Goal: Task Accomplishment & Management: Complete application form

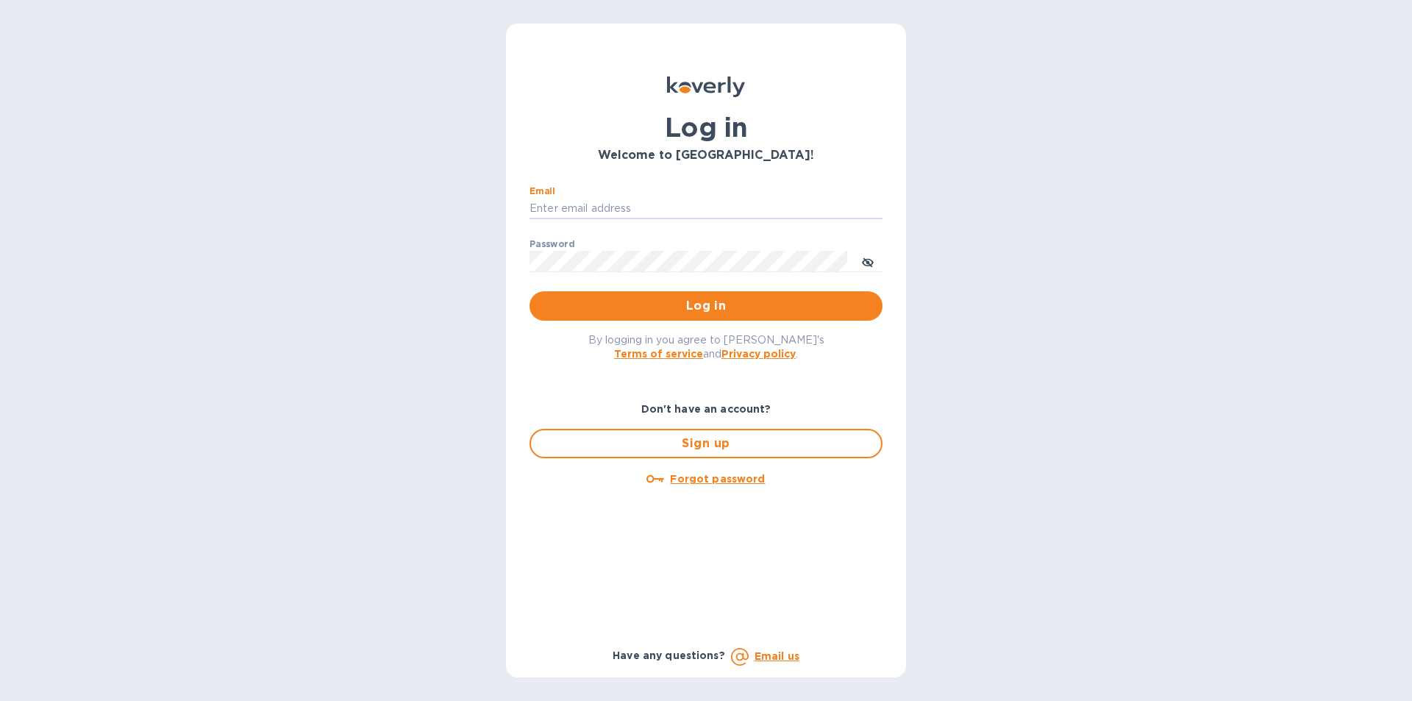
click at [655, 201] on input "Email" at bounding box center [706, 209] width 353 height 22
click at [693, 204] on input "Email" at bounding box center [706, 209] width 353 height 22
type input "[EMAIL_ADDRESS][DOMAIN_NAME]"
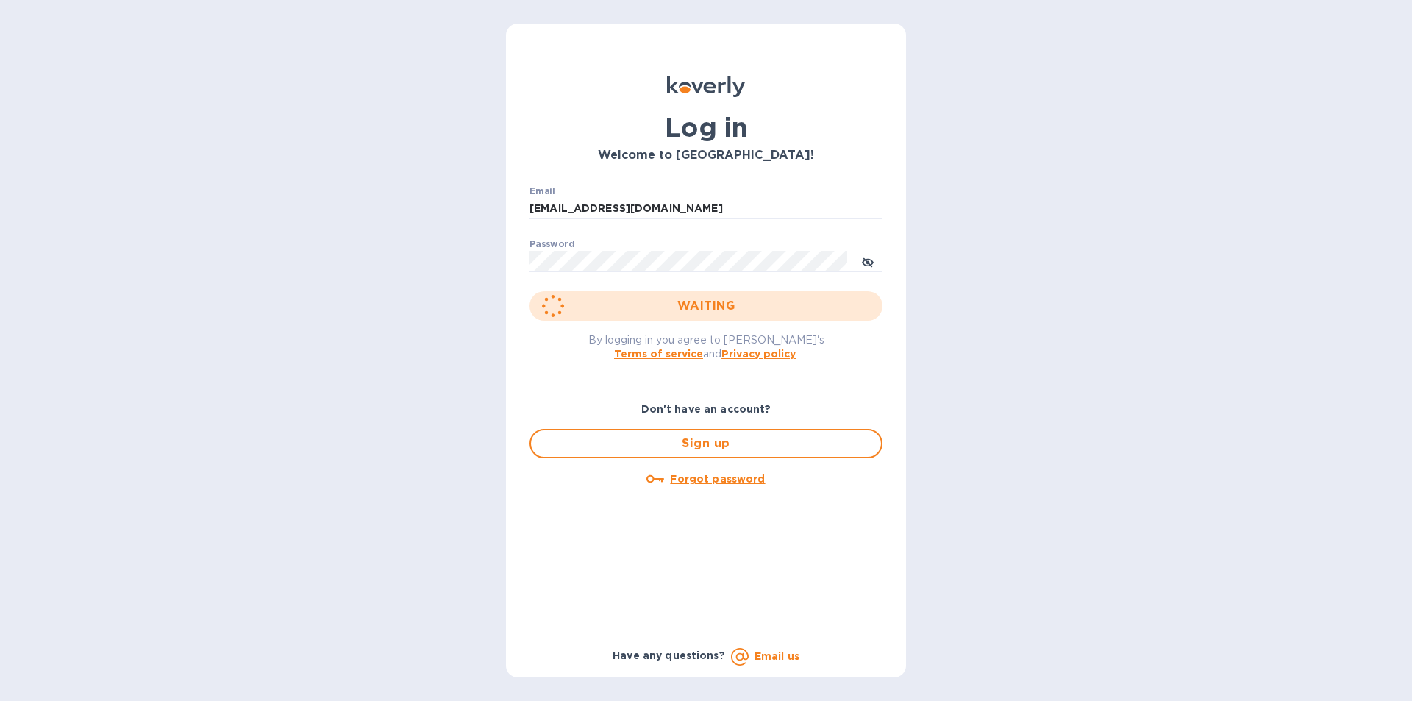
click at [658, 310] on div "WAITING" at bounding box center [706, 305] width 353 height 29
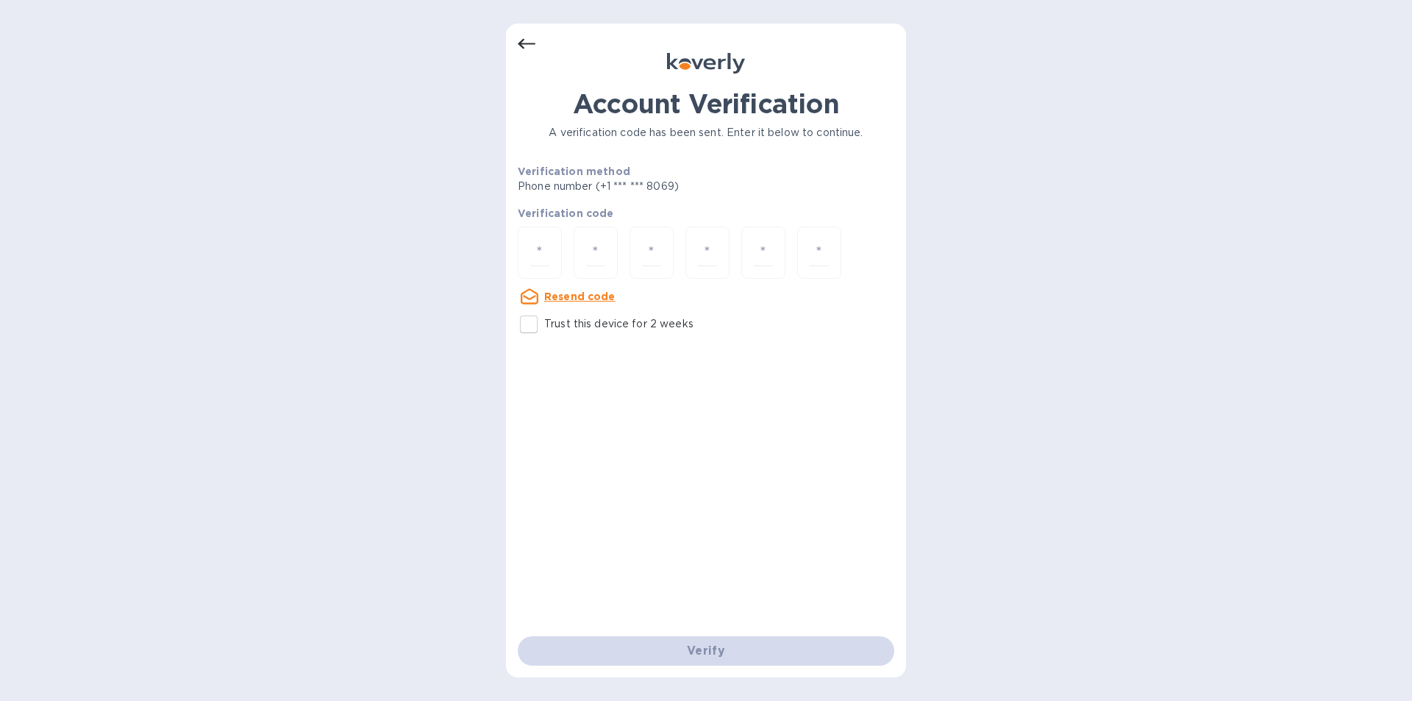
click at [558, 296] on u "Resend code" at bounding box center [579, 297] width 71 height 12
click at [544, 251] on input "number" at bounding box center [539, 252] width 19 height 27
type input "9"
type input "1"
type input "0"
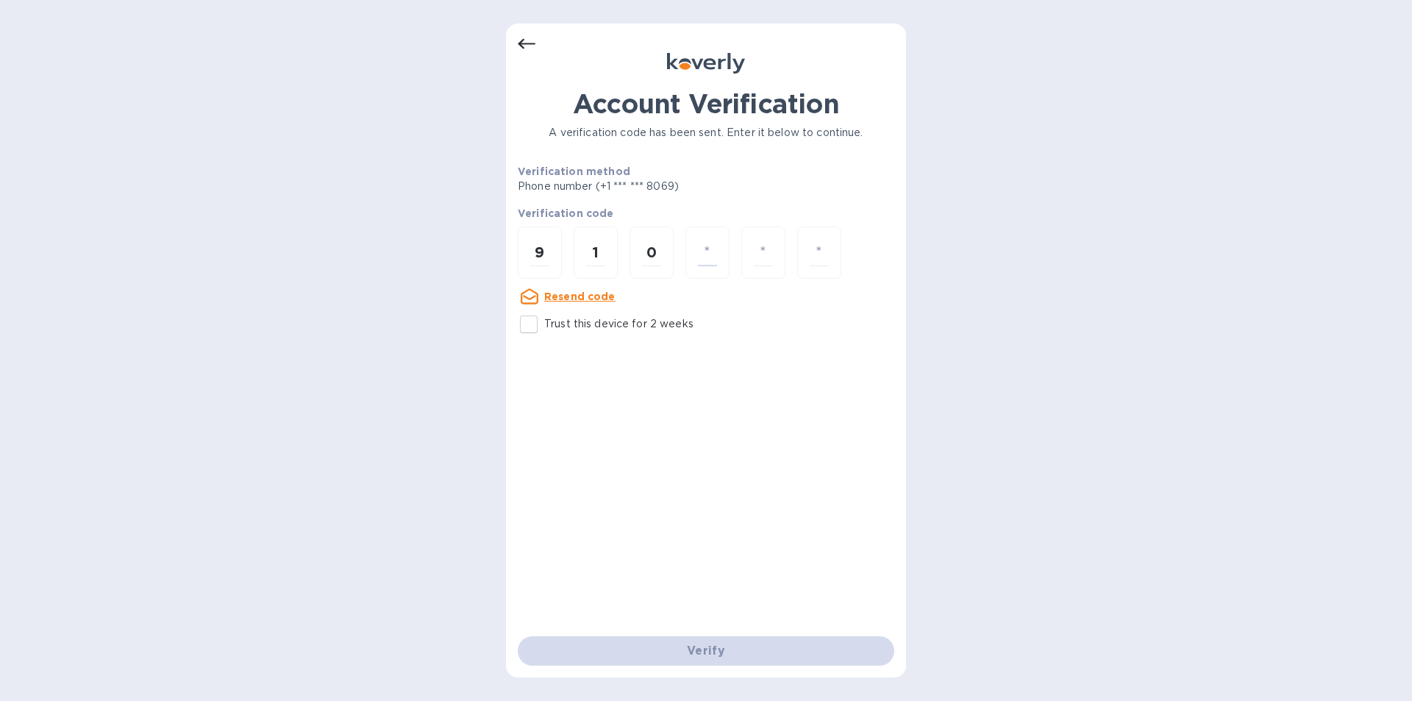
type input "6"
type input "2"
type input "0"
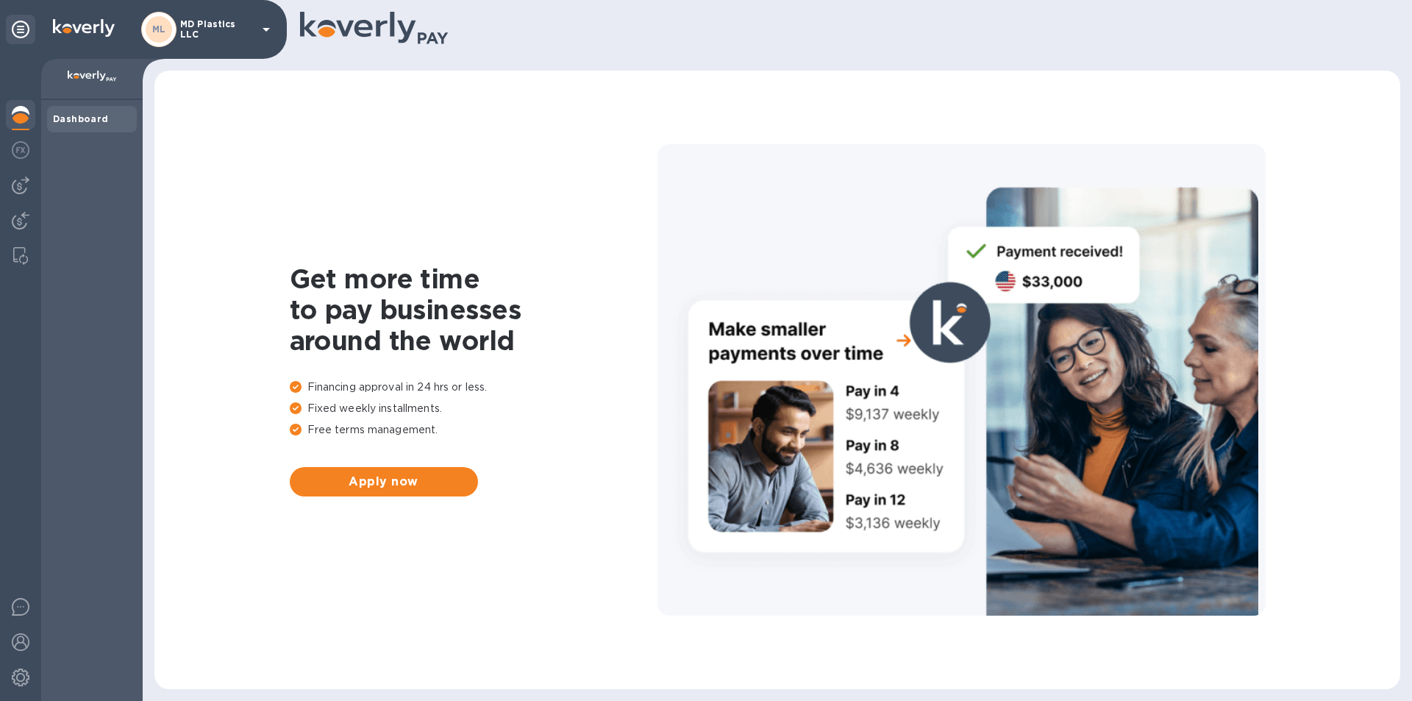
click at [265, 31] on icon at bounding box center [266, 30] width 18 height 18
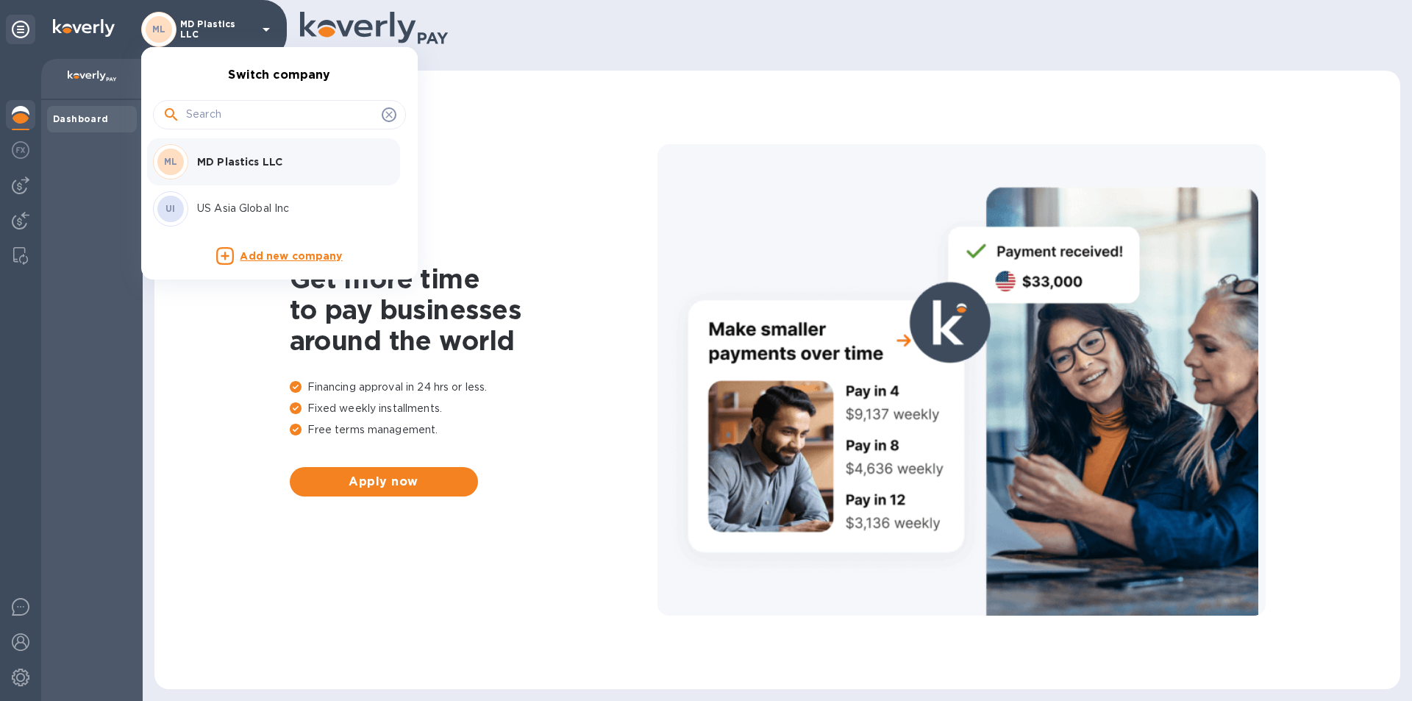
click at [212, 208] on p "US Asia Global Inc" at bounding box center [289, 208] width 185 height 15
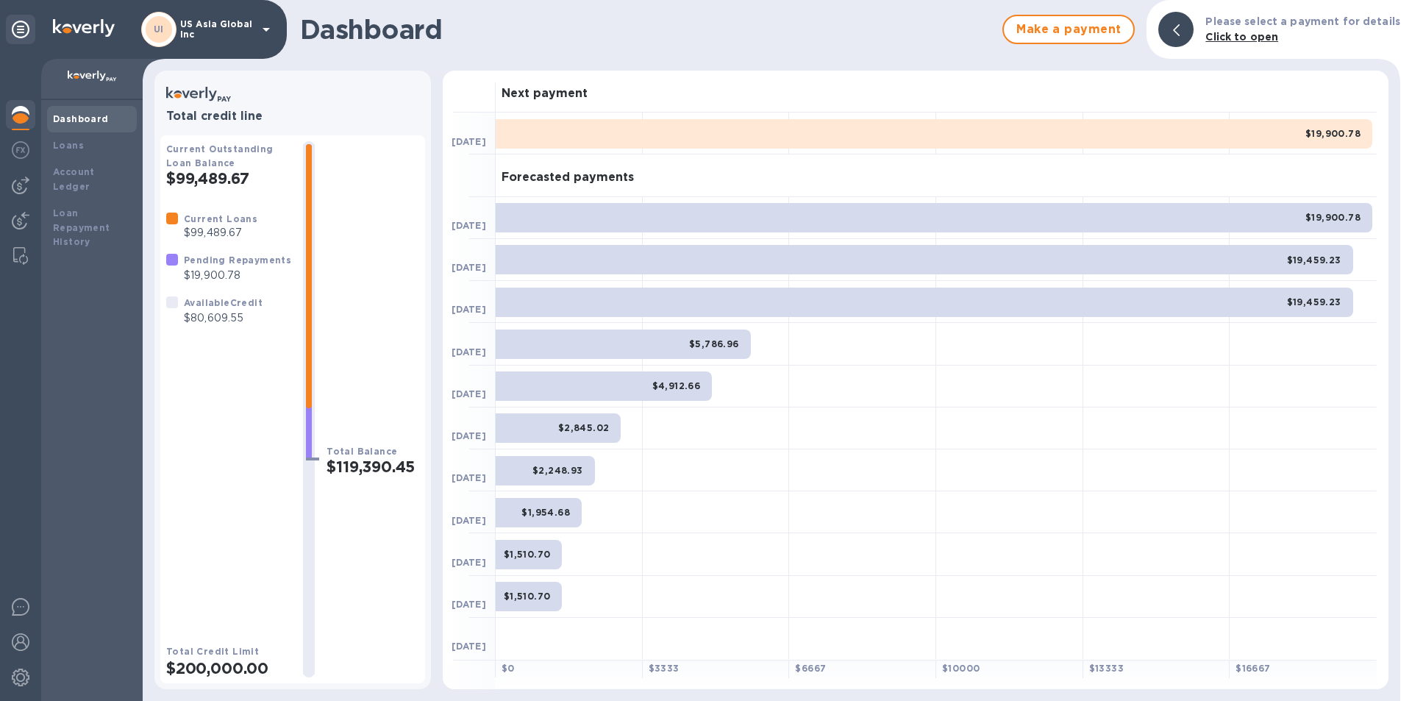
click at [15, 185] on img at bounding box center [21, 186] width 18 height 18
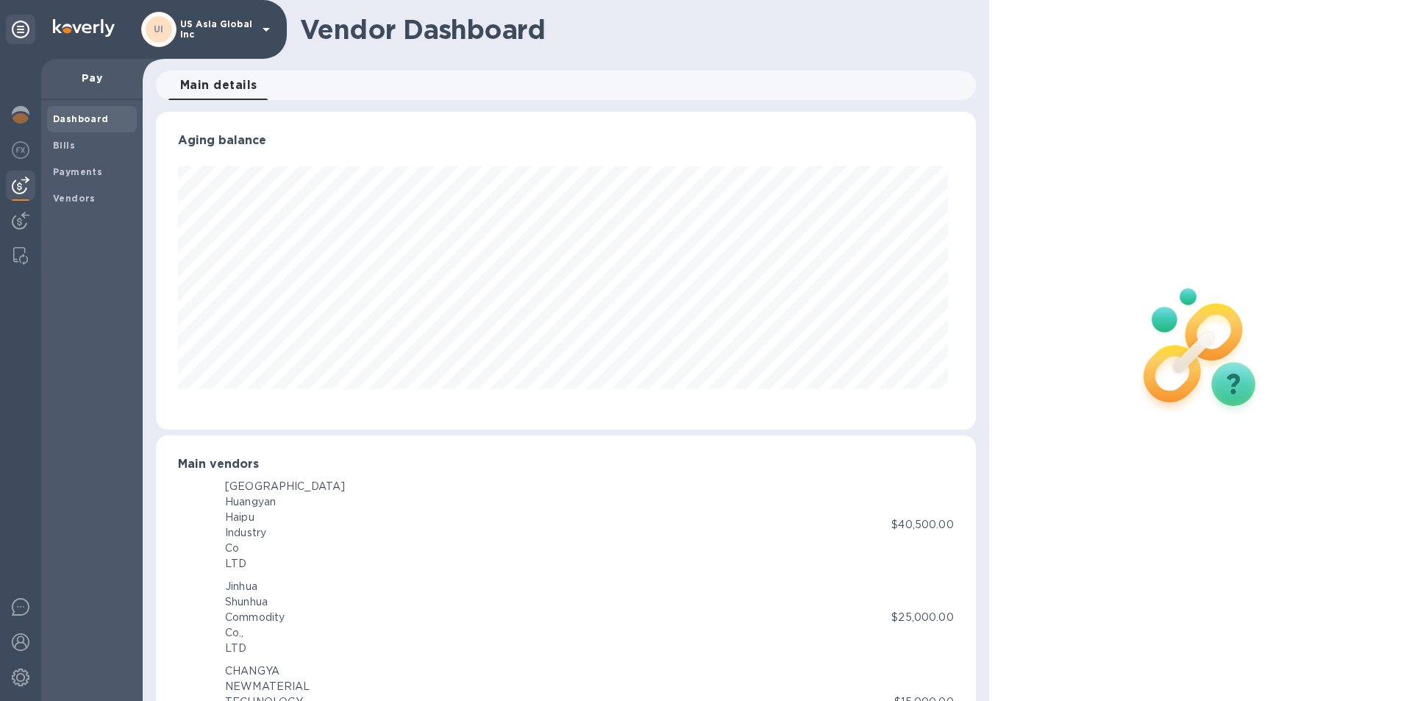
scroll to position [318, 814]
click at [85, 177] on span "Payments" at bounding box center [77, 172] width 49 height 15
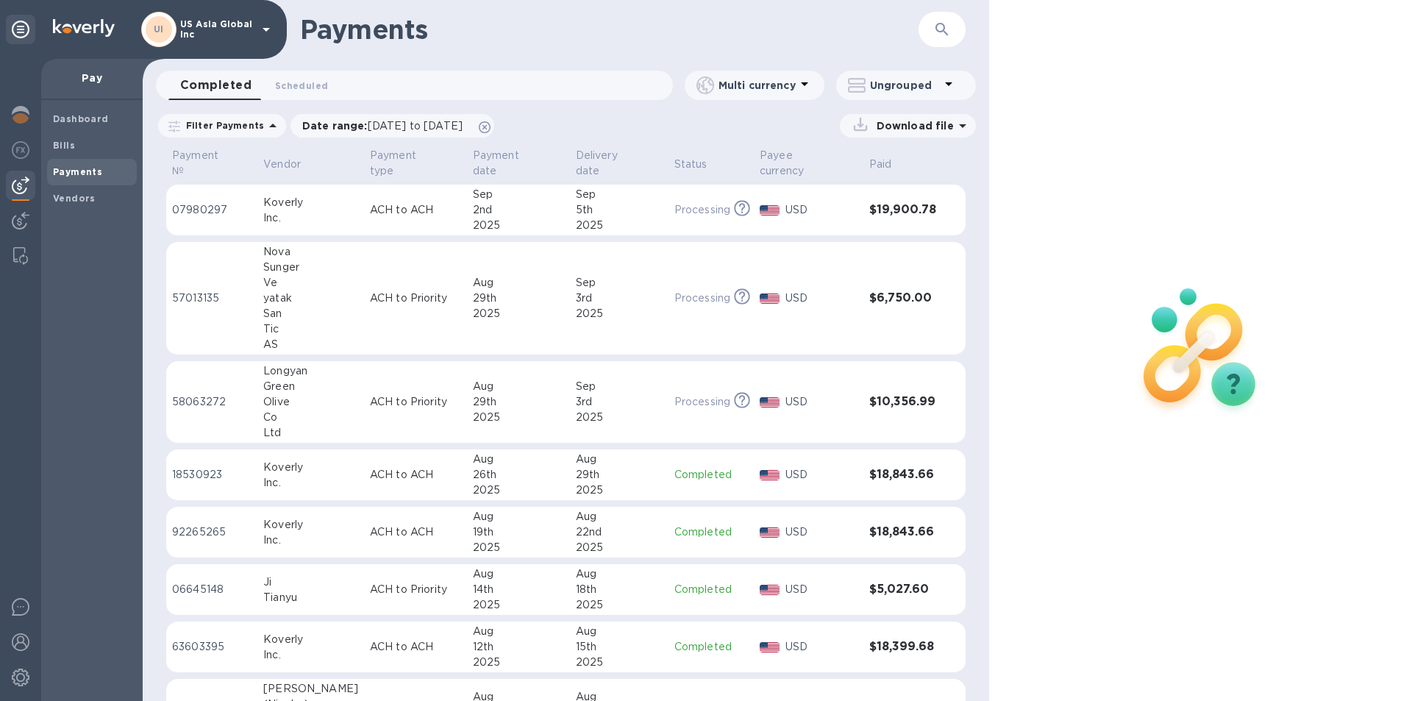
click at [70, 149] on b "Bills" at bounding box center [64, 145] width 22 height 11
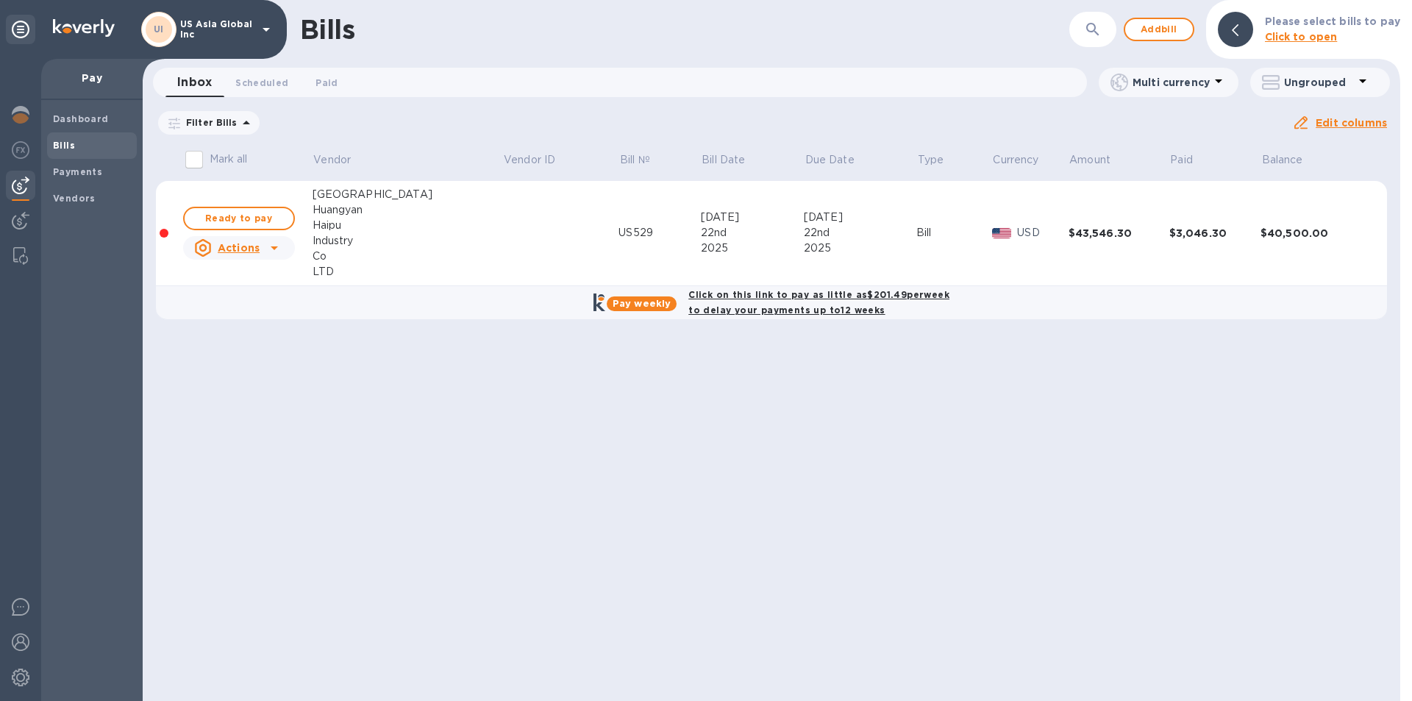
click at [1159, 33] on span "Add bill" at bounding box center [1159, 30] width 44 height 18
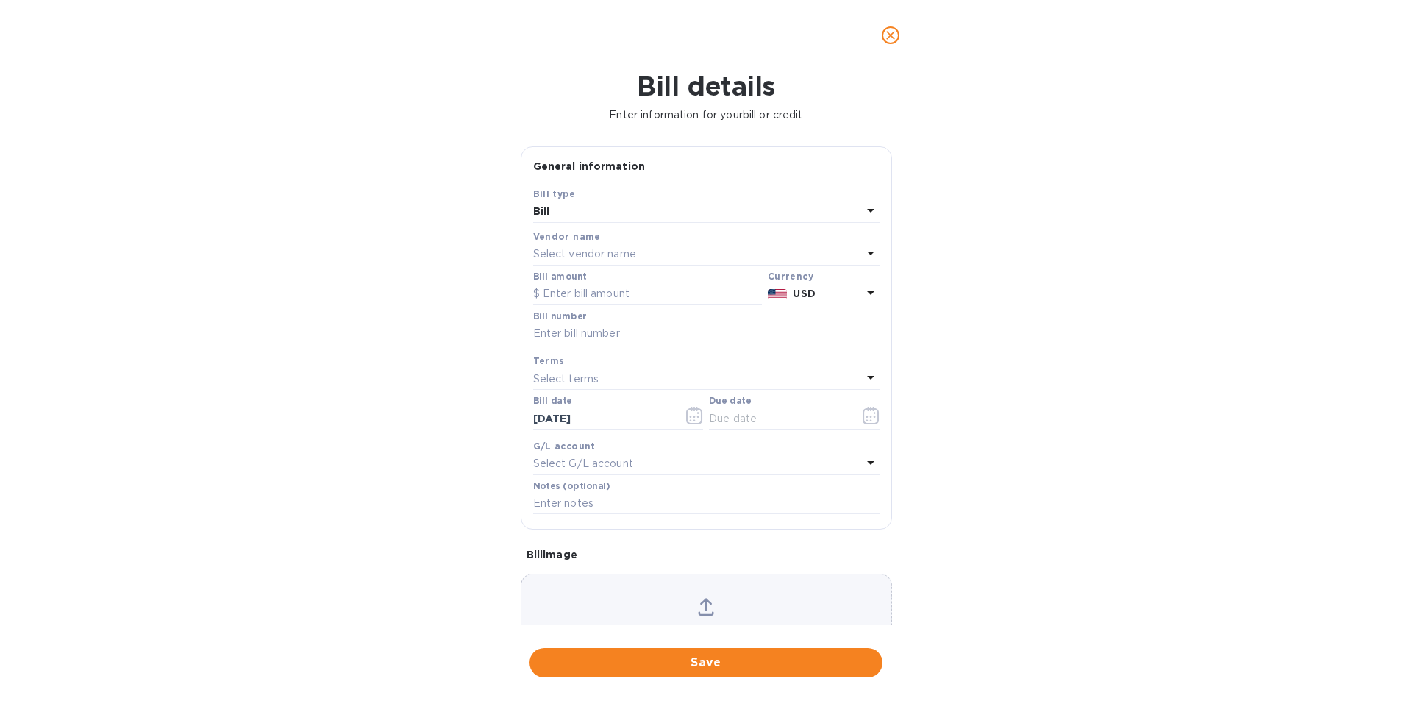
click at [587, 251] on p "Select vendor name" at bounding box center [584, 253] width 103 height 15
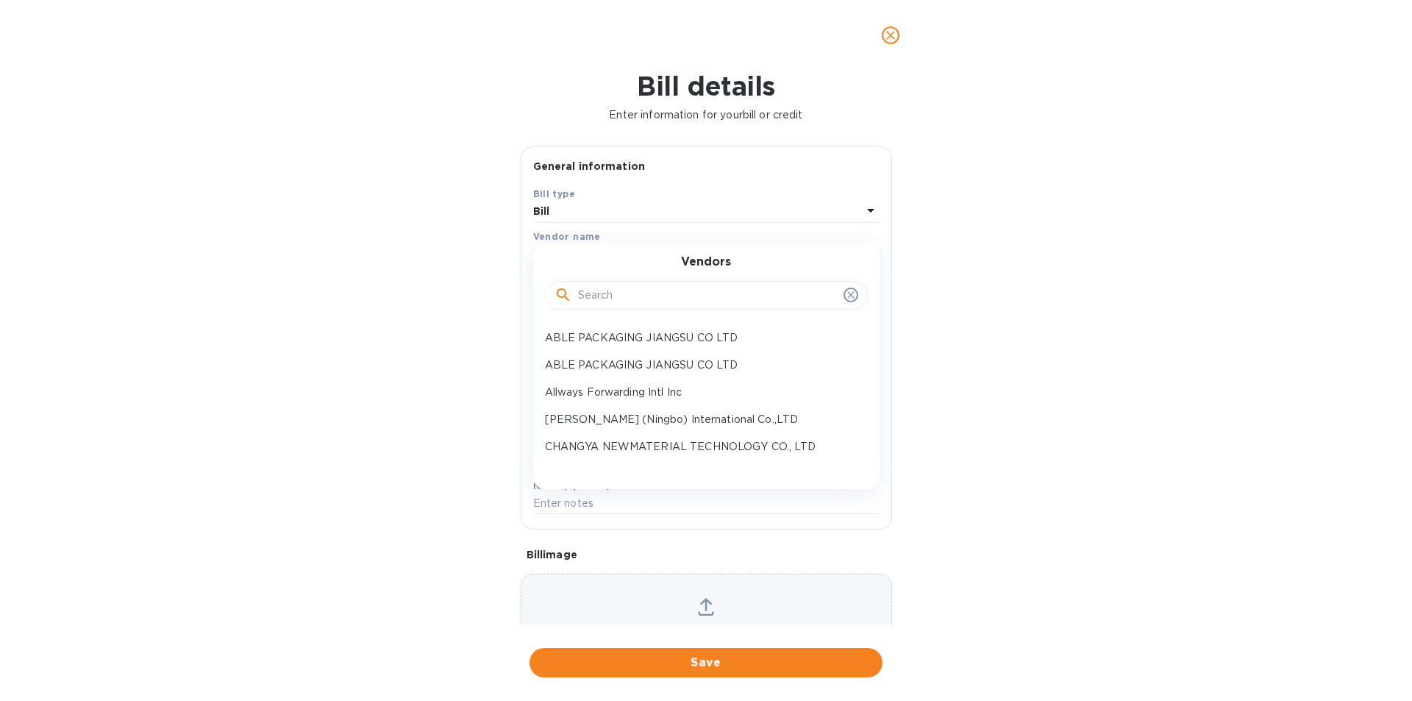
click at [599, 299] on input "text" at bounding box center [708, 296] width 260 height 22
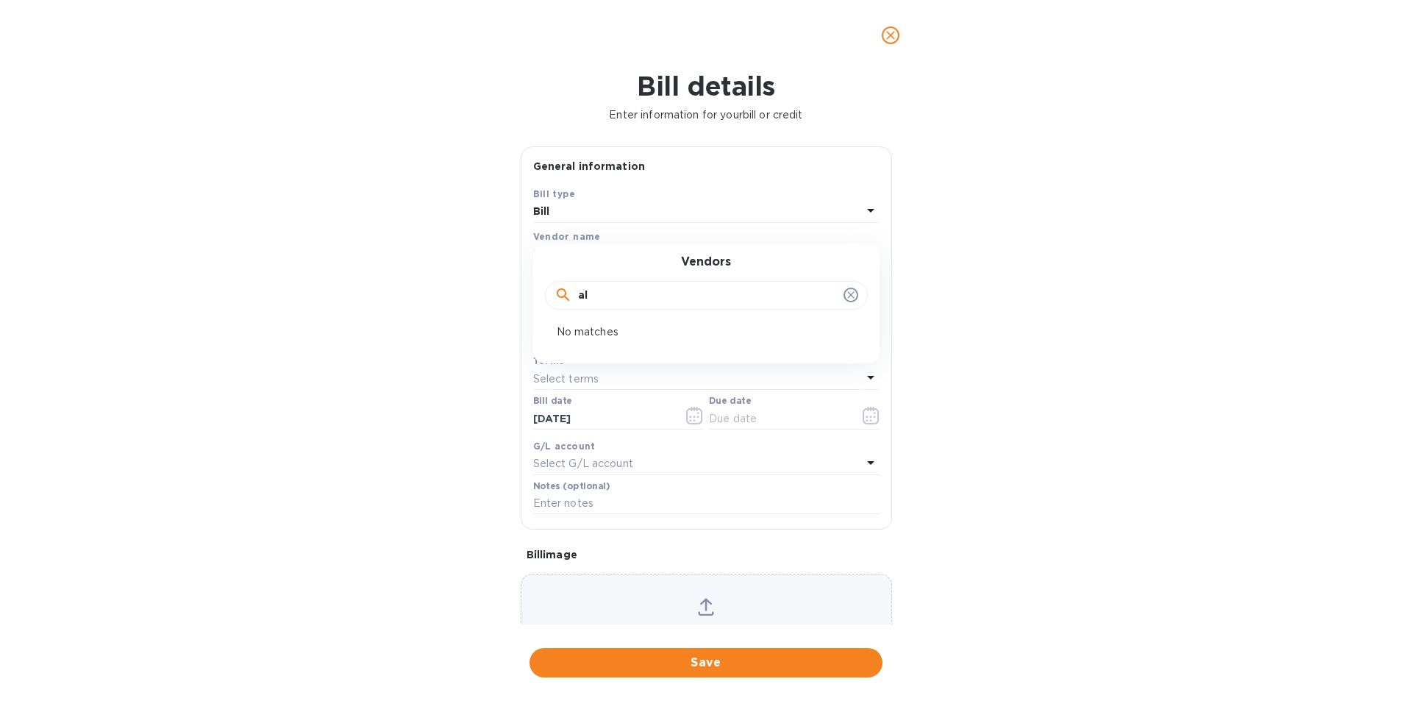
type input "a"
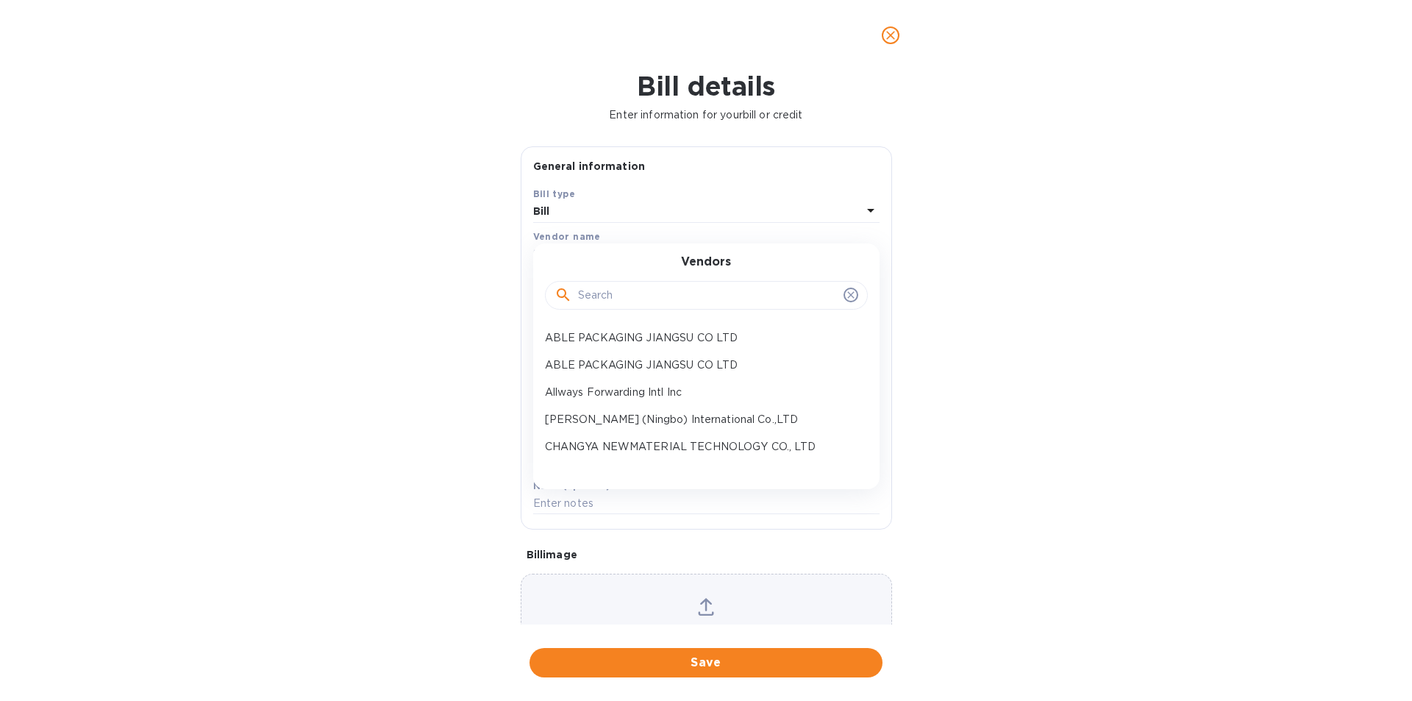
click at [596, 299] on input "text" at bounding box center [708, 296] width 260 height 22
click at [895, 29] on icon "close" at bounding box center [890, 35] width 15 height 15
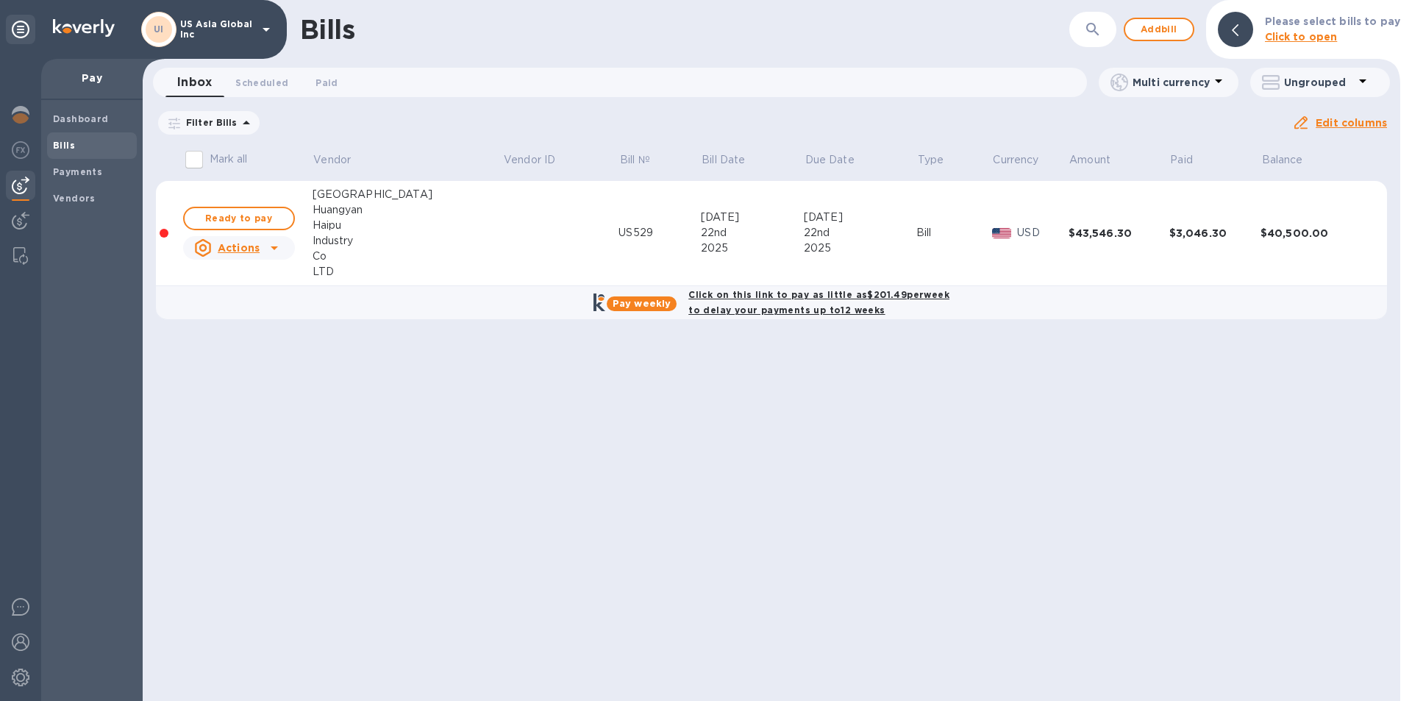
click at [66, 203] on b "Vendors" at bounding box center [74, 198] width 43 height 11
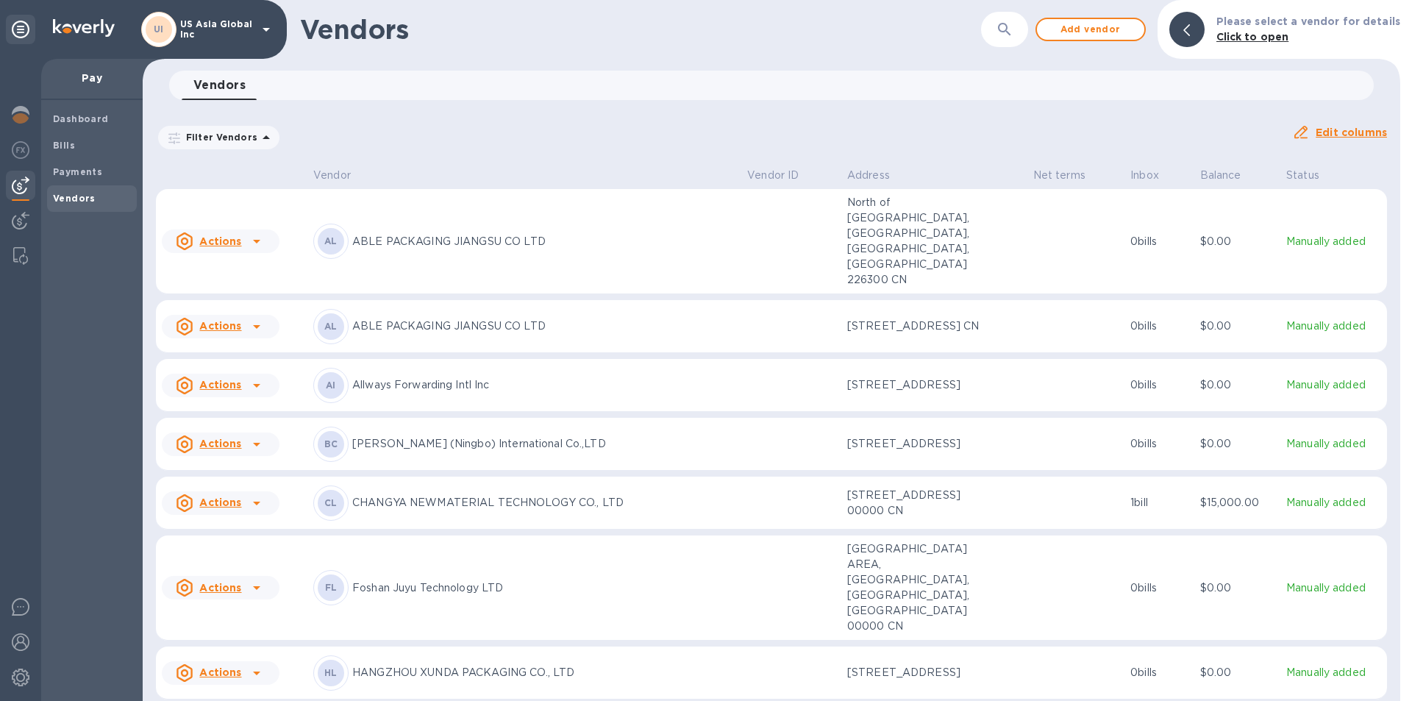
click at [1102, 24] on span "Add vendor" at bounding box center [1091, 30] width 84 height 18
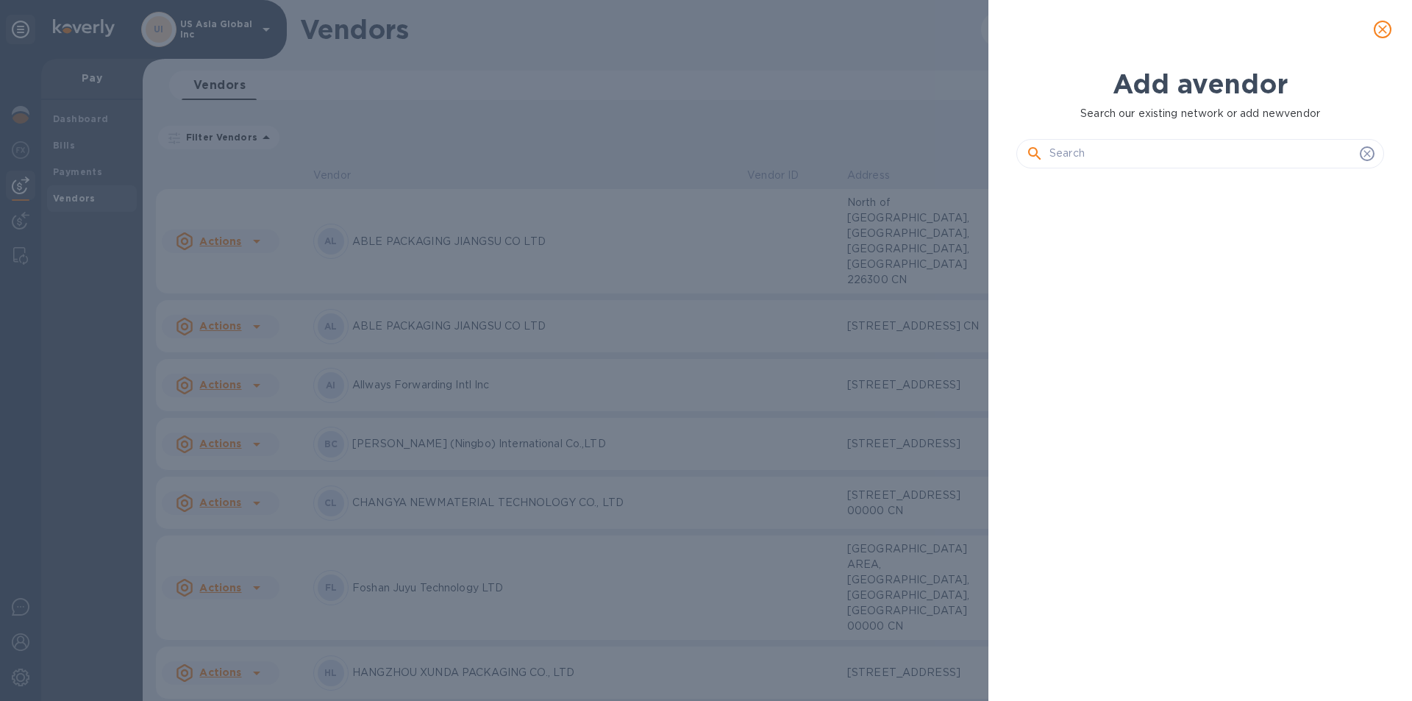
scroll to position [471, 374]
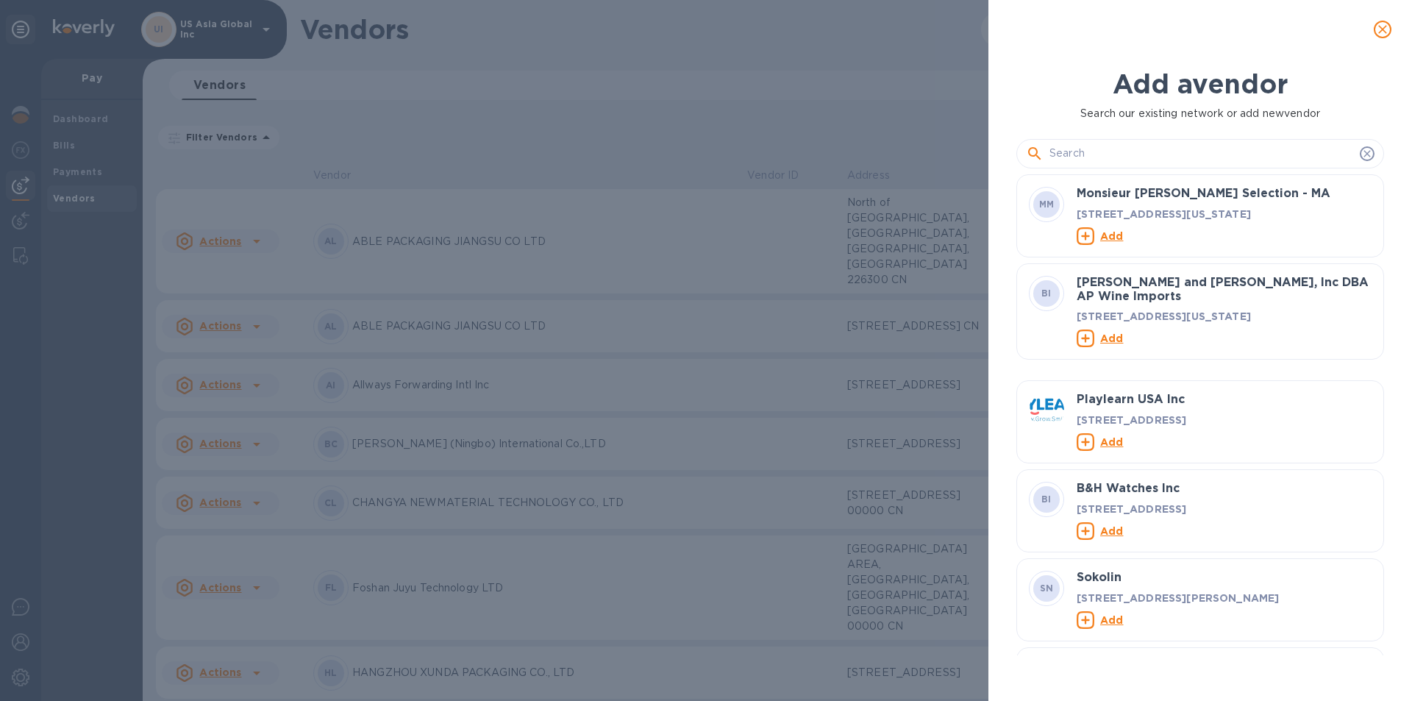
click at [1103, 149] on input "text" at bounding box center [1202, 154] width 305 height 22
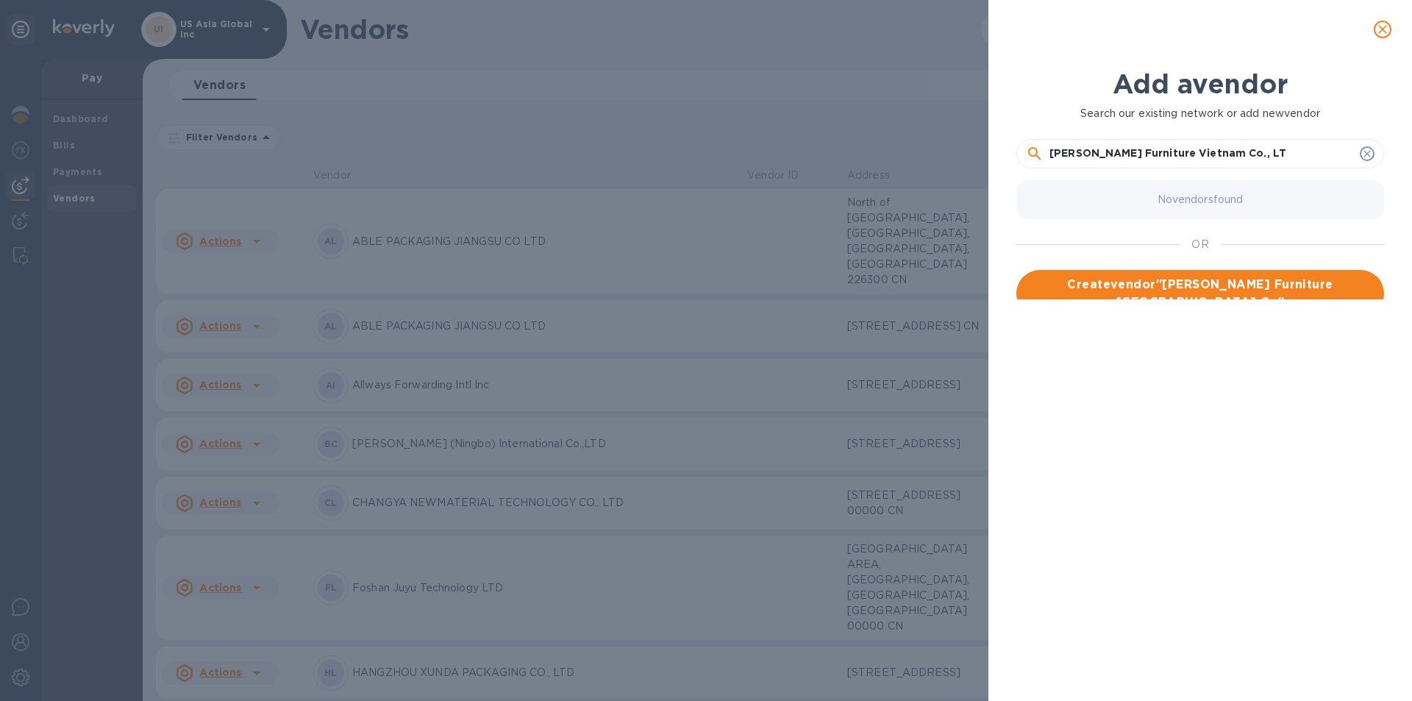
type input "Allen Furniture Vietnam Co., LTD"
click at [1153, 287] on span "Create vendor " Allen Furniture Vietnam Co., LTD "" at bounding box center [1200, 293] width 344 height 35
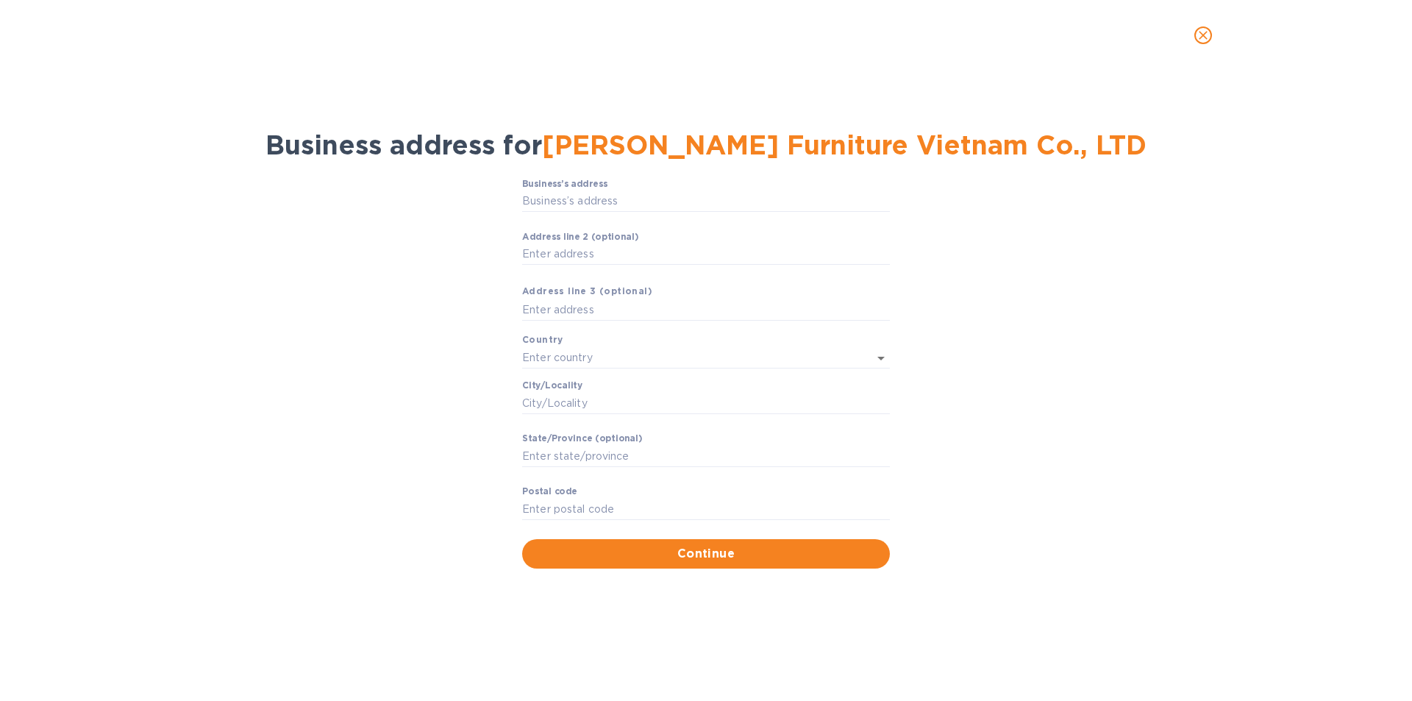
click at [600, 203] on input "Business’s аddress" at bounding box center [706, 202] width 368 height 22
click at [586, 199] on input "Business’s аddress" at bounding box center [706, 202] width 368 height 22
paste input "4-5-6,Road No. 4, Lien Minh Industrial"
type input "4-5-6,Road No. 4, Lien Minh Industrial"
click at [569, 255] on input "Аddress line 2 (optional)" at bounding box center [706, 254] width 368 height 22
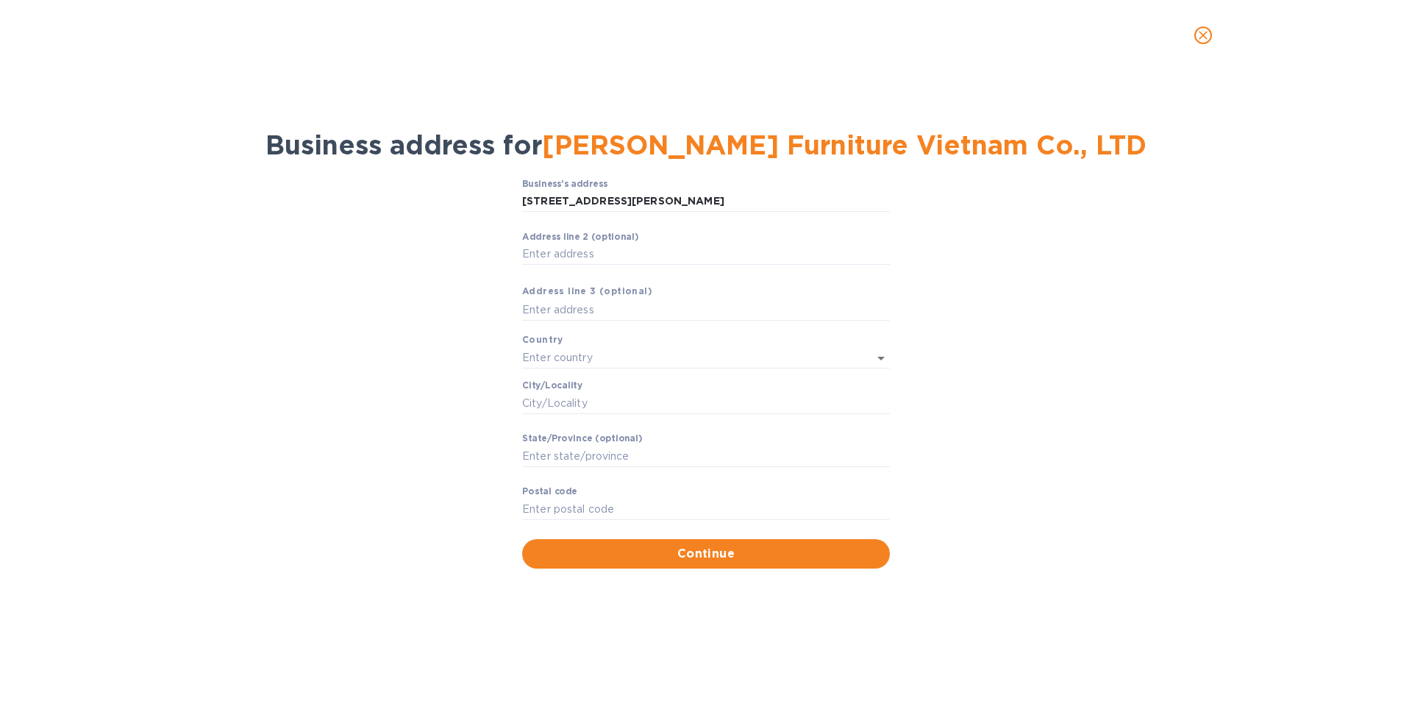
click at [556, 247] on input "Аddress line 2 (optional)" at bounding box center [706, 254] width 368 height 22
paste input "Binh Tien 2 Village"
type input "Binh Tien 2 Village"
drag, startPoint x: 555, startPoint y: 311, endPoint x: 573, endPoint y: 311, distance: 18.4
click at [555, 311] on input "text" at bounding box center [706, 310] width 368 height 22
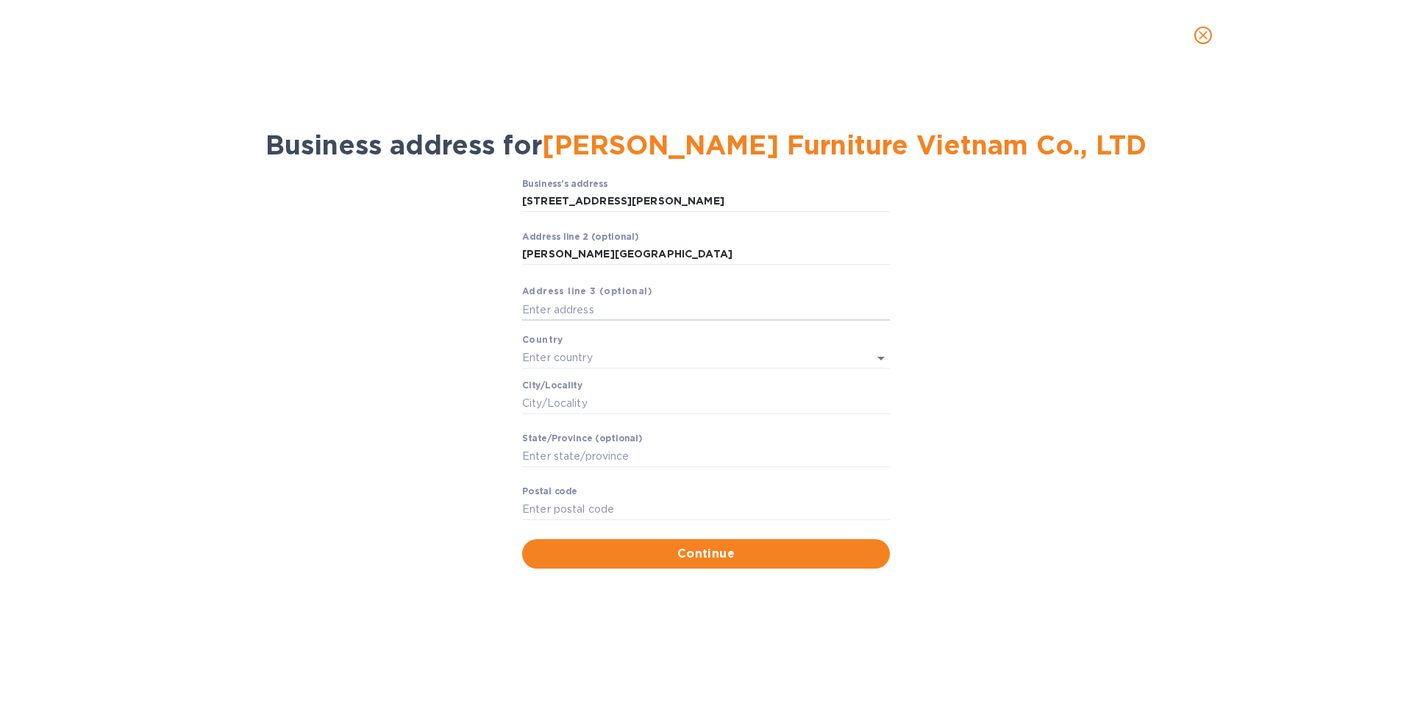
paste input "Duc Hoa Commune"
type input "Duc Hoa Commune"
drag, startPoint x: 568, startPoint y: 355, endPoint x: 590, endPoint y: 357, distance: 22.2
click at [568, 355] on input "text" at bounding box center [685, 357] width 327 height 21
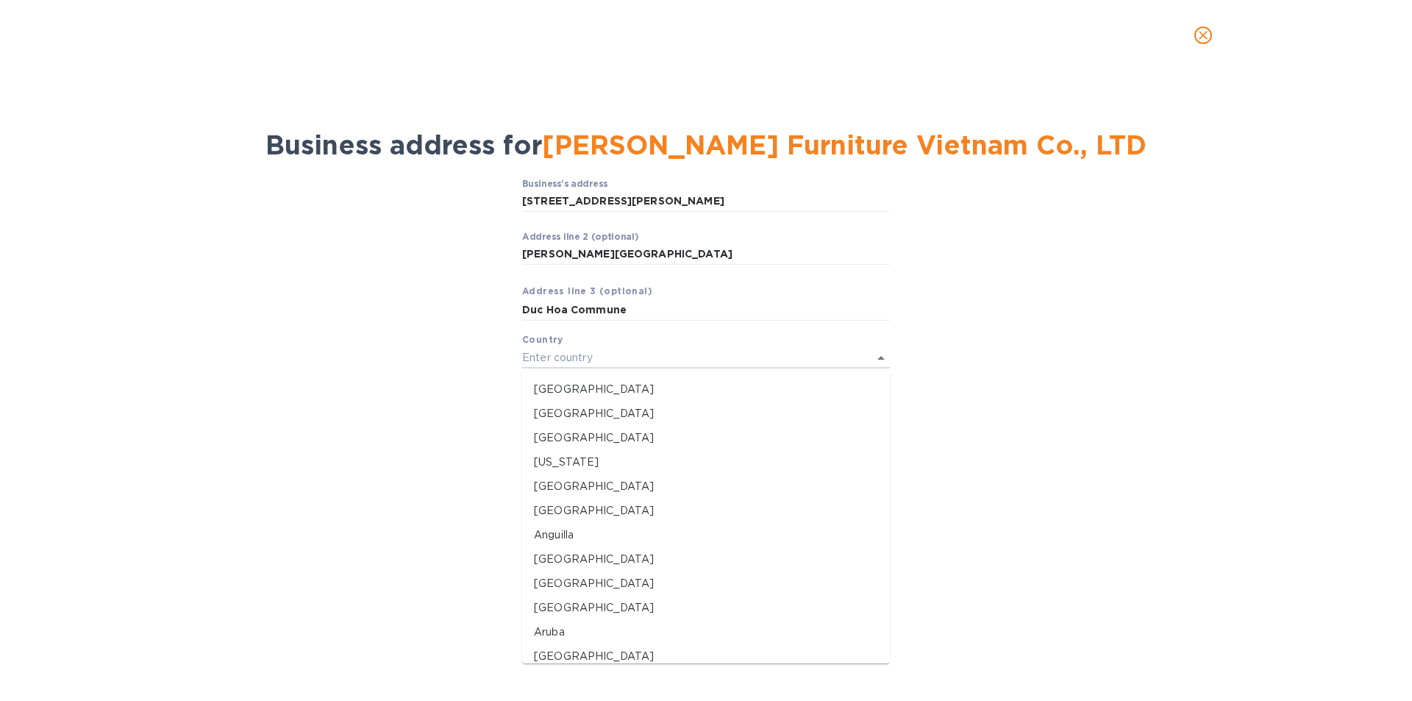
click at [561, 358] on input "text" at bounding box center [685, 357] width 327 height 21
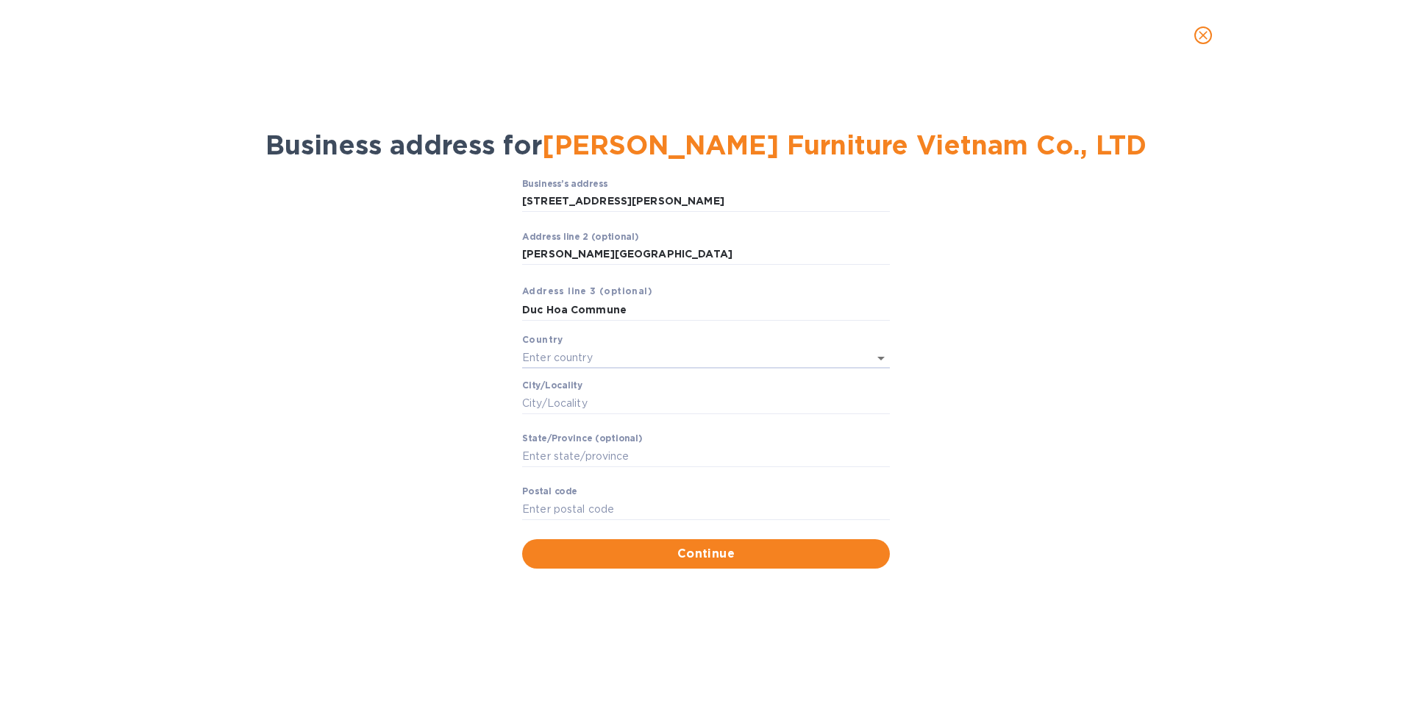
click at [460, 384] on div "Business’s аddress 4-5-6,Road No. 4, Lien Minh Industrial ​ Аddress line 2 (opt…" at bounding box center [706, 374] width 1374 height 408
click at [533, 459] on input "Stаte/Province (optional)" at bounding box center [706, 456] width 368 height 22
paste input "Tay Ninh Province"
type input "Tay Ninh Province"
click at [549, 402] on input "Сity/Locаlity" at bounding box center [706, 403] width 368 height 22
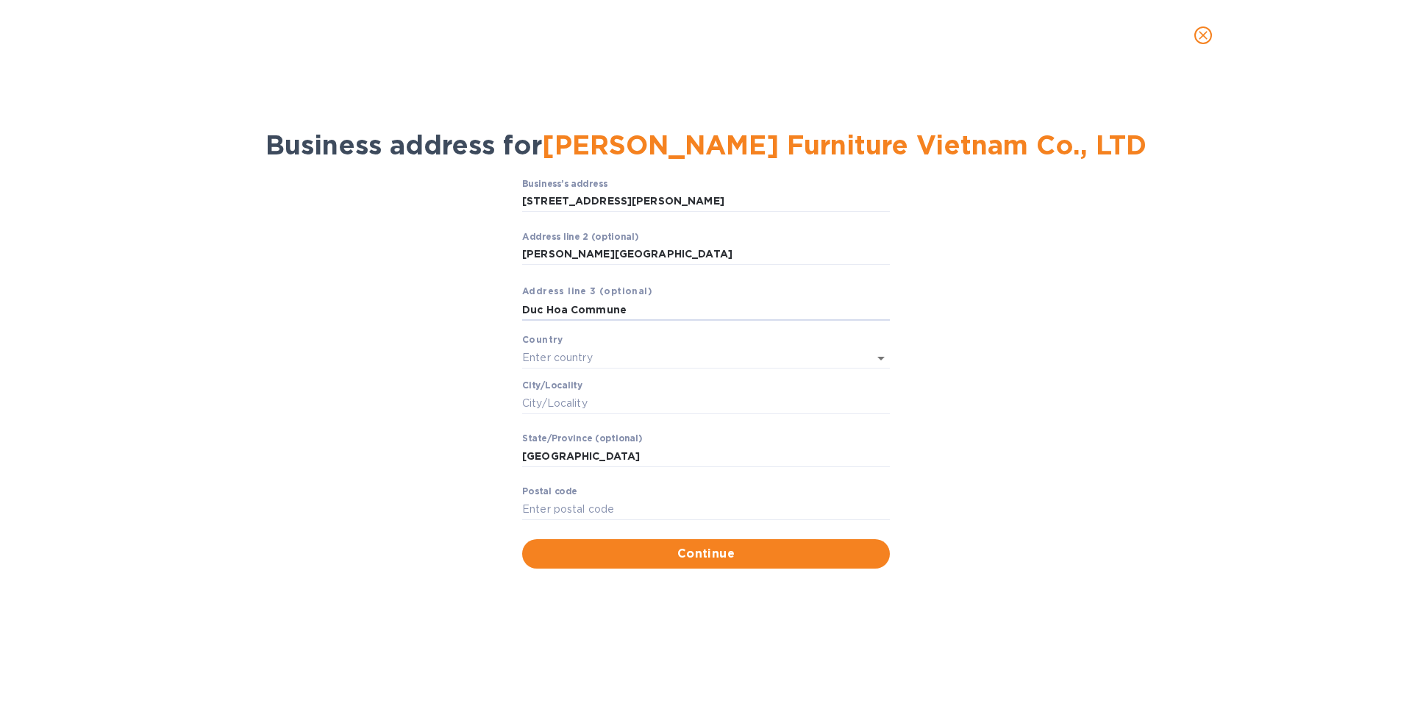
drag, startPoint x: 636, startPoint y: 310, endPoint x: 482, endPoint y: 311, distance: 154.5
click at [482, 311] on div "Business’s аddress 4-5-6,Road No. 4, Lien Minh Industrial ​ Аddress line 2 (opt…" at bounding box center [706, 374] width 1374 height 408
click at [555, 406] on input "Сity/Locаlity" at bounding box center [706, 403] width 368 height 22
paste input "Duc Hoa Commune"
type input "Duc Hoa Commune"
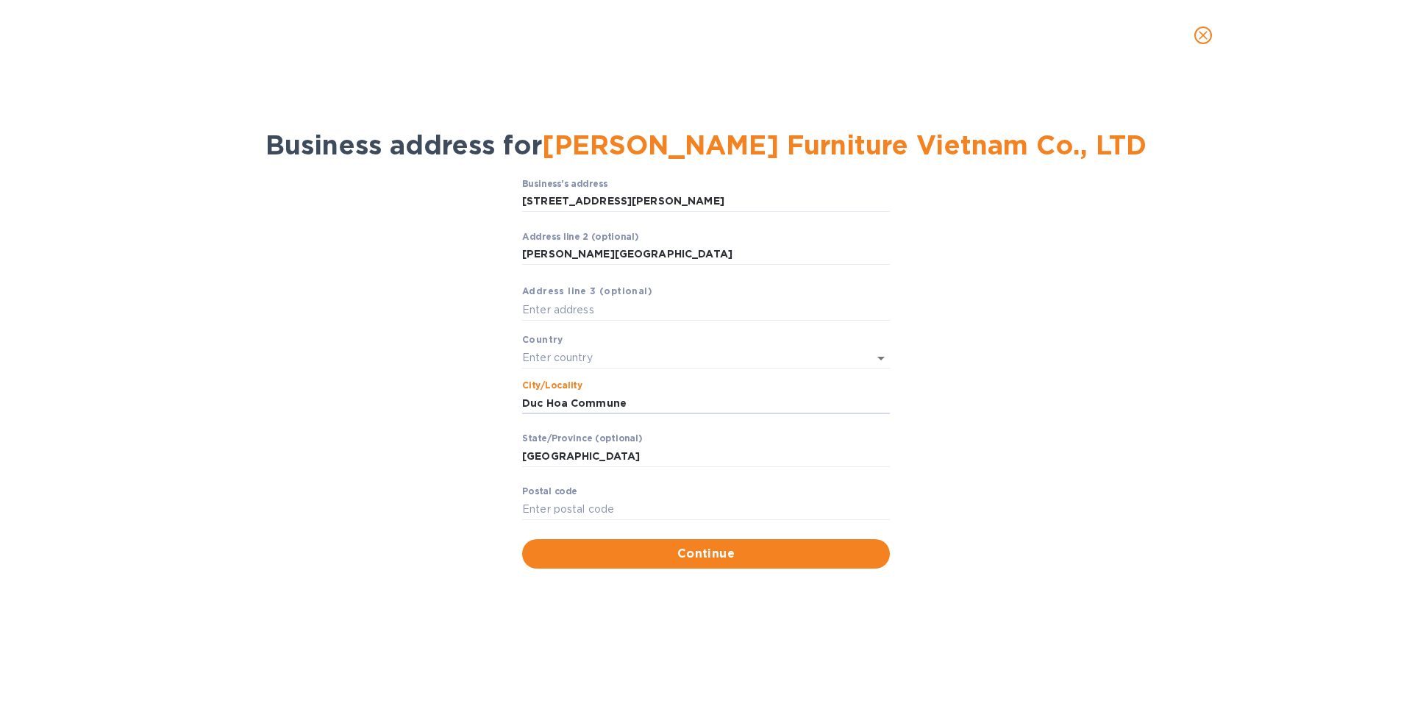
click at [544, 362] on input "text" at bounding box center [685, 357] width 327 height 21
click at [565, 391] on p "Vietnam" at bounding box center [706, 389] width 344 height 15
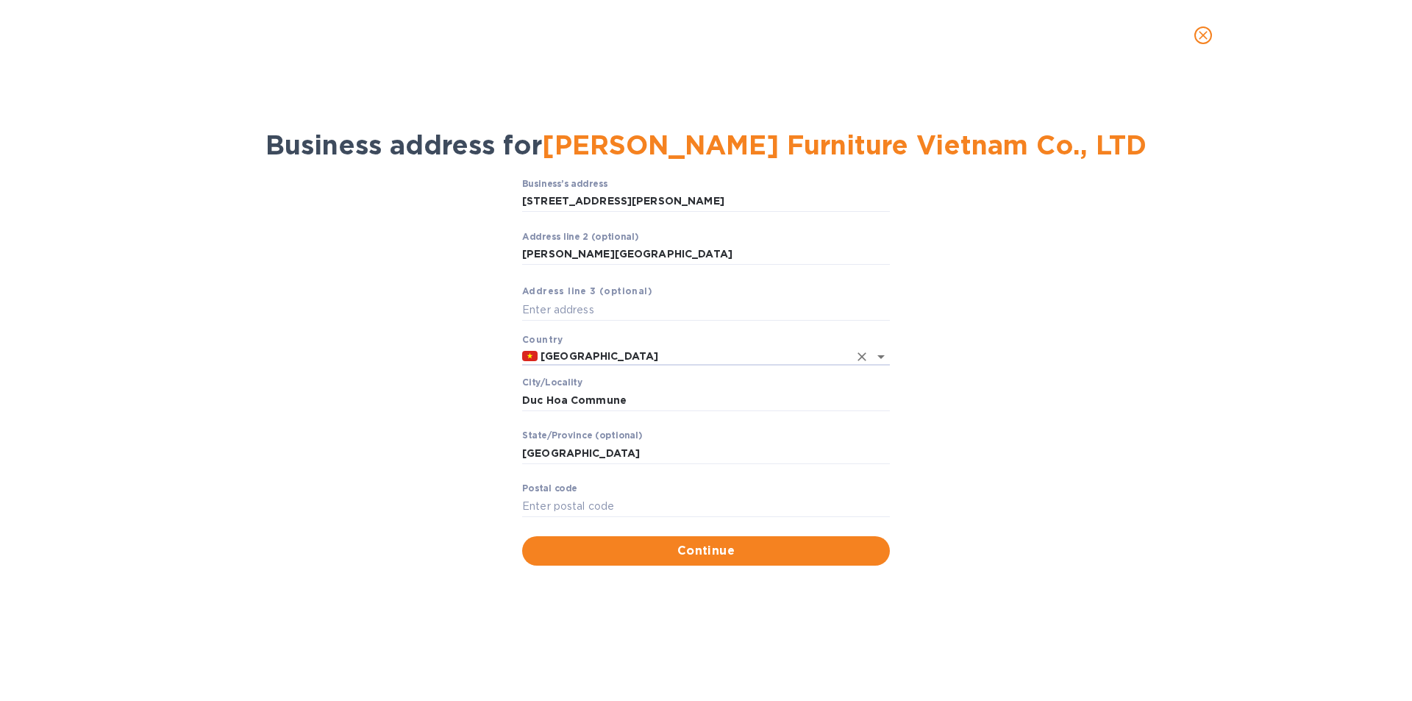
type input "Vietnam"
click at [565, 501] on input "Pоstal cоde" at bounding box center [706, 506] width 368 height 22
type input "840000"
click at [724, 549] on span "Continue" at bounding box center [706, 551] width 344 height 18
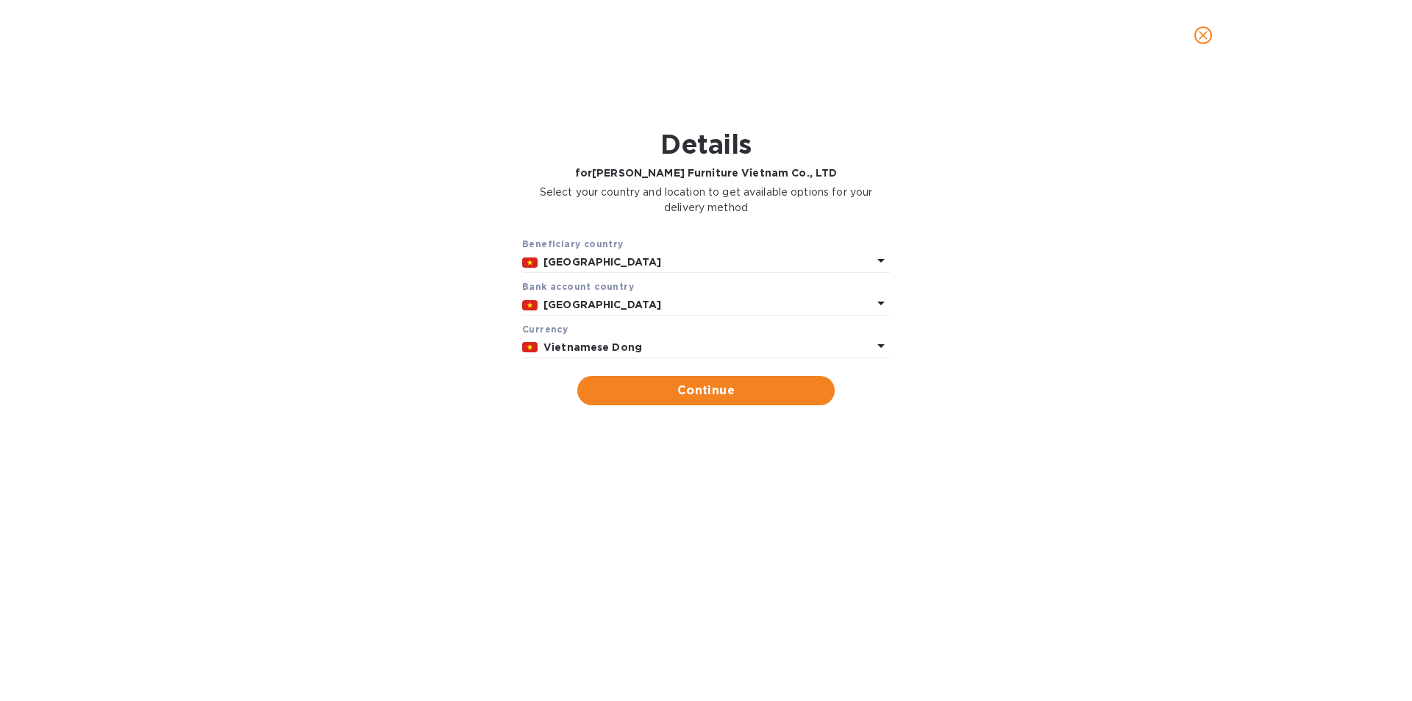
click at [592, 255] on p "Vietnam" at bounding box center [708, 262] width 329 height 15
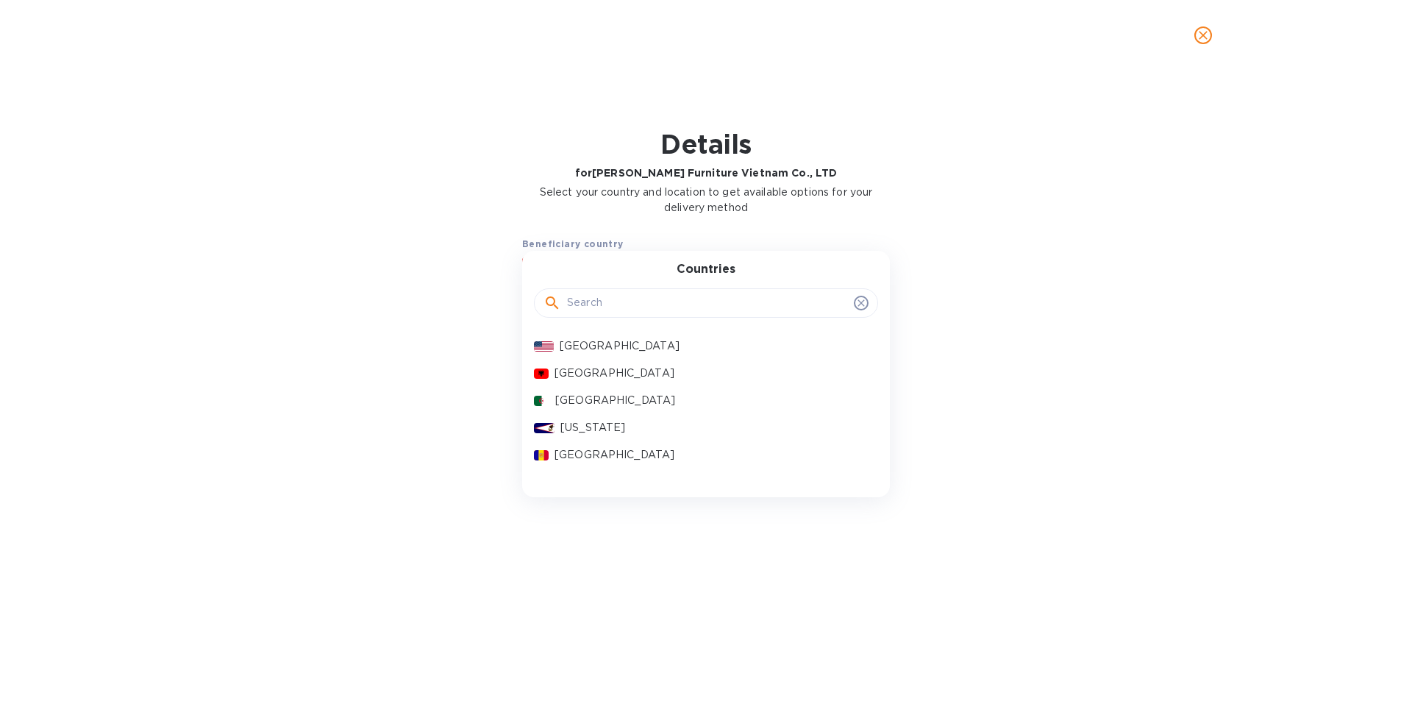
click at [590, 302] on input "text" at bounding box center [707, 303] width 281 height 22
type input "vie"
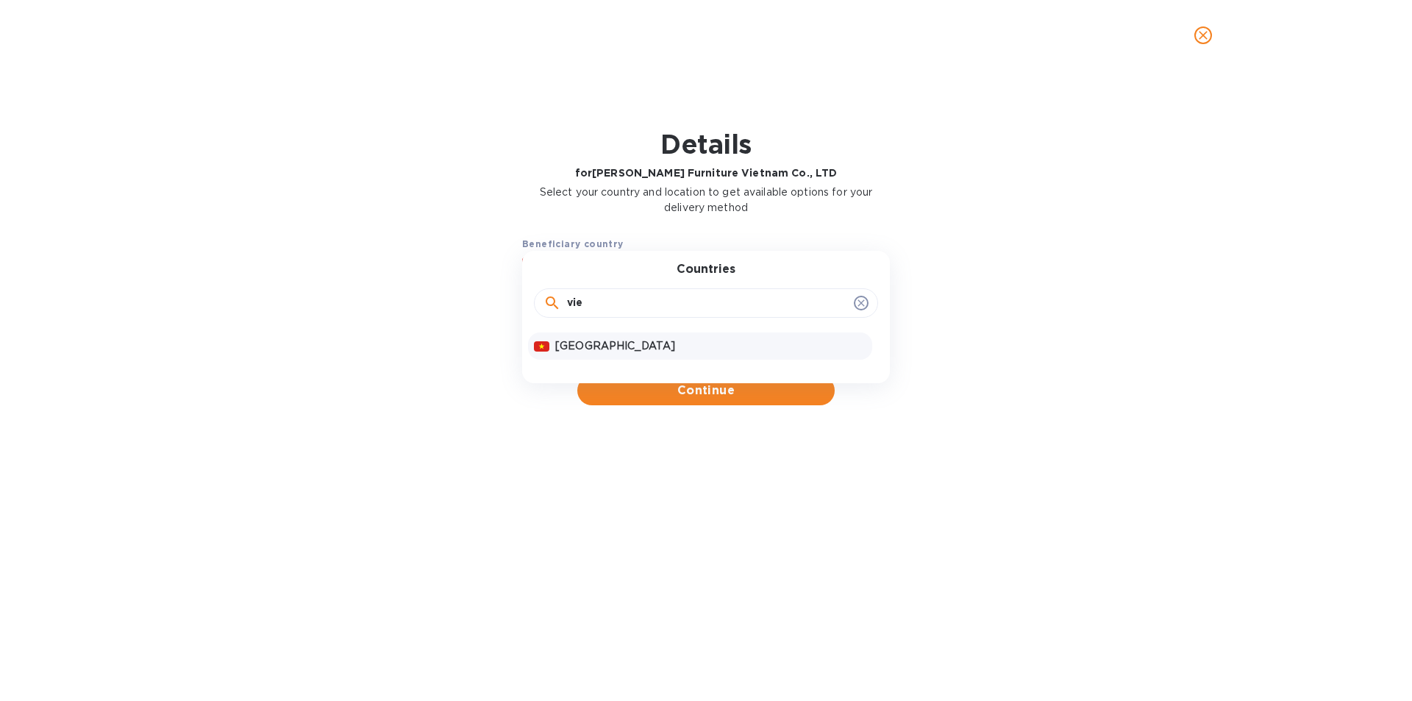
click at [589, 349] on p "Vietnam" at bounding box center [710, 345] width 311 height 15
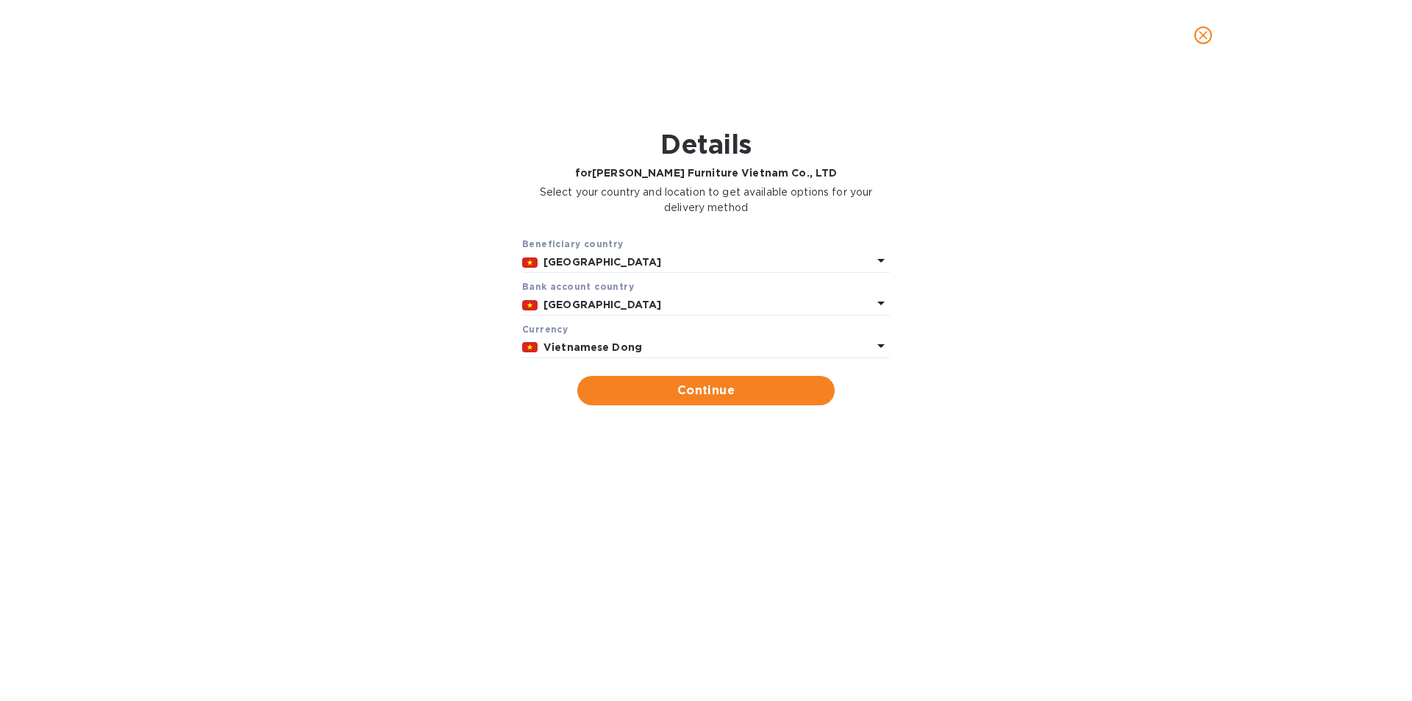
click at [671, 345] on p "Vietnamese Dong" at bounding box center [708, 347] width 329 height 15
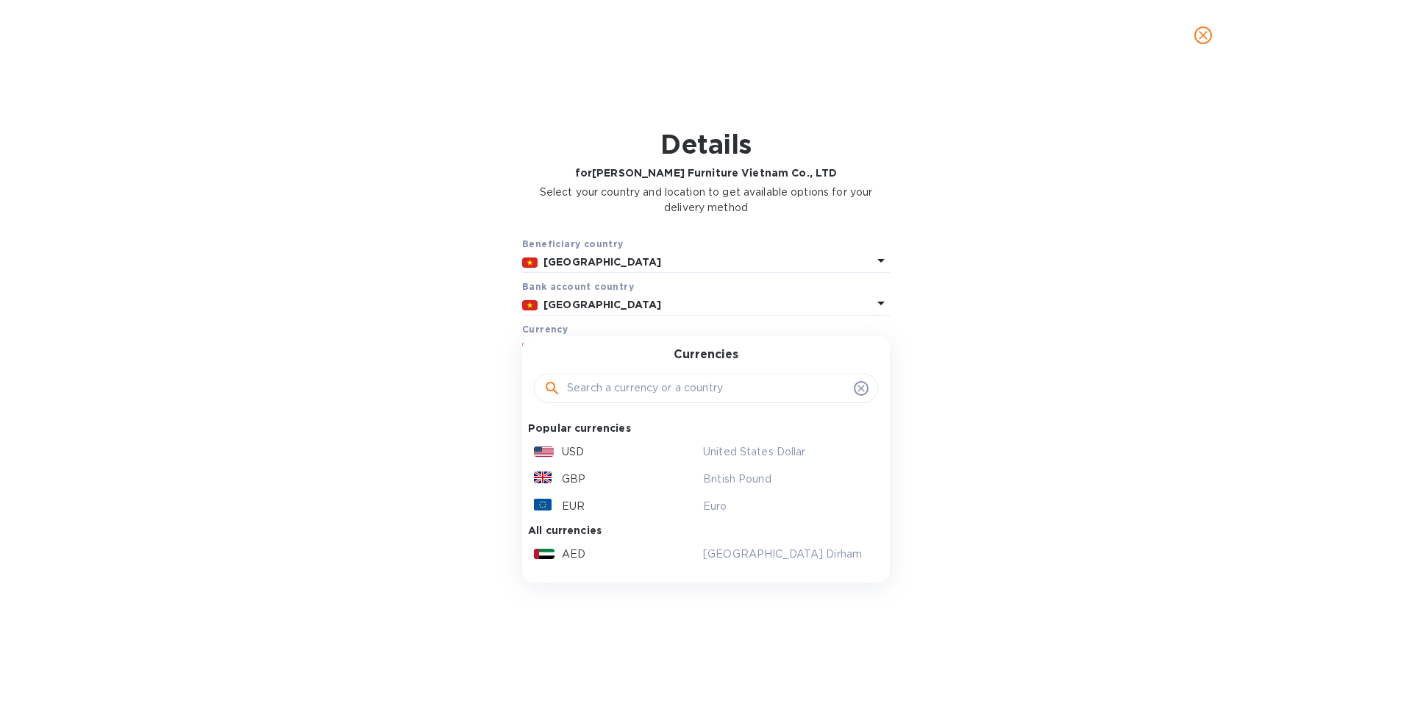
click at [574, 452] on p "USD" at bounding box center [573, 451] width 22 height 15
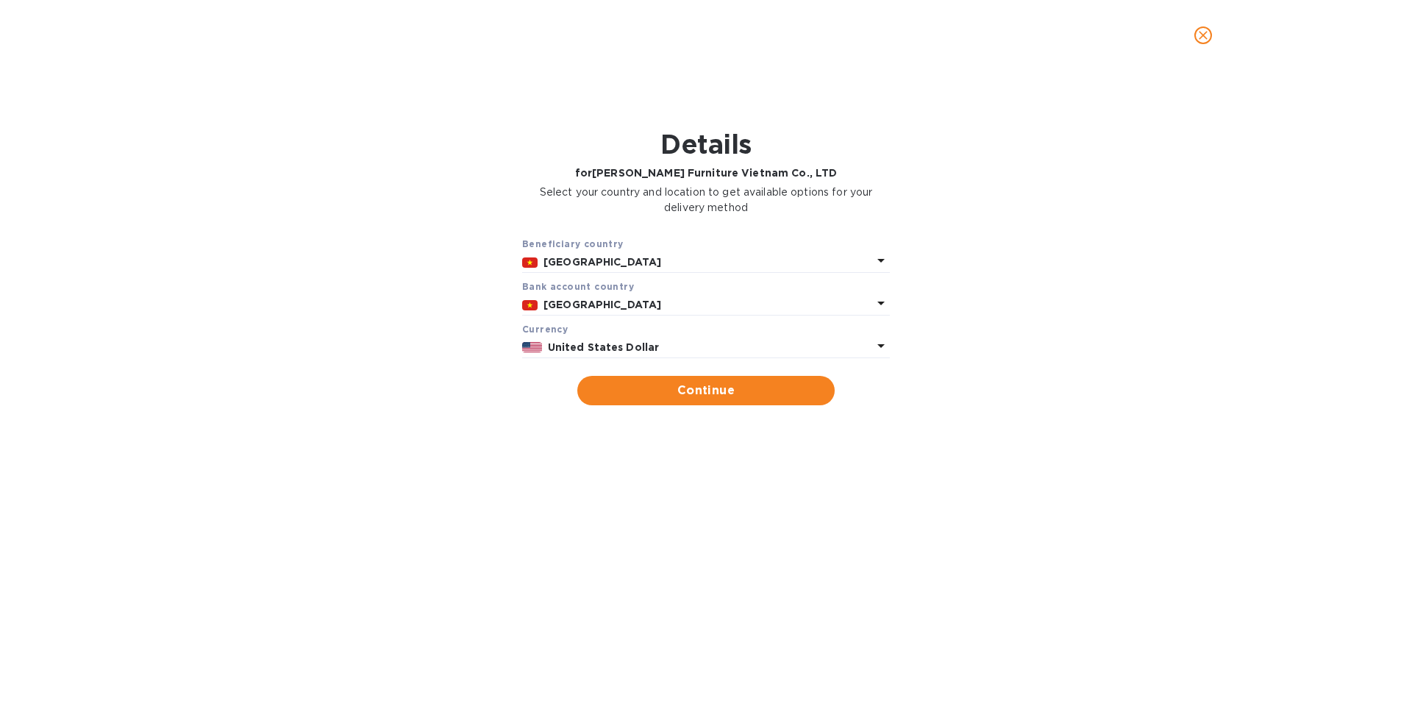
click at [710, 388] on span "Continue" at bounding box center [706, 391] width 234 height 18
type input "Allen Furniture Vietnam Co., LTD"
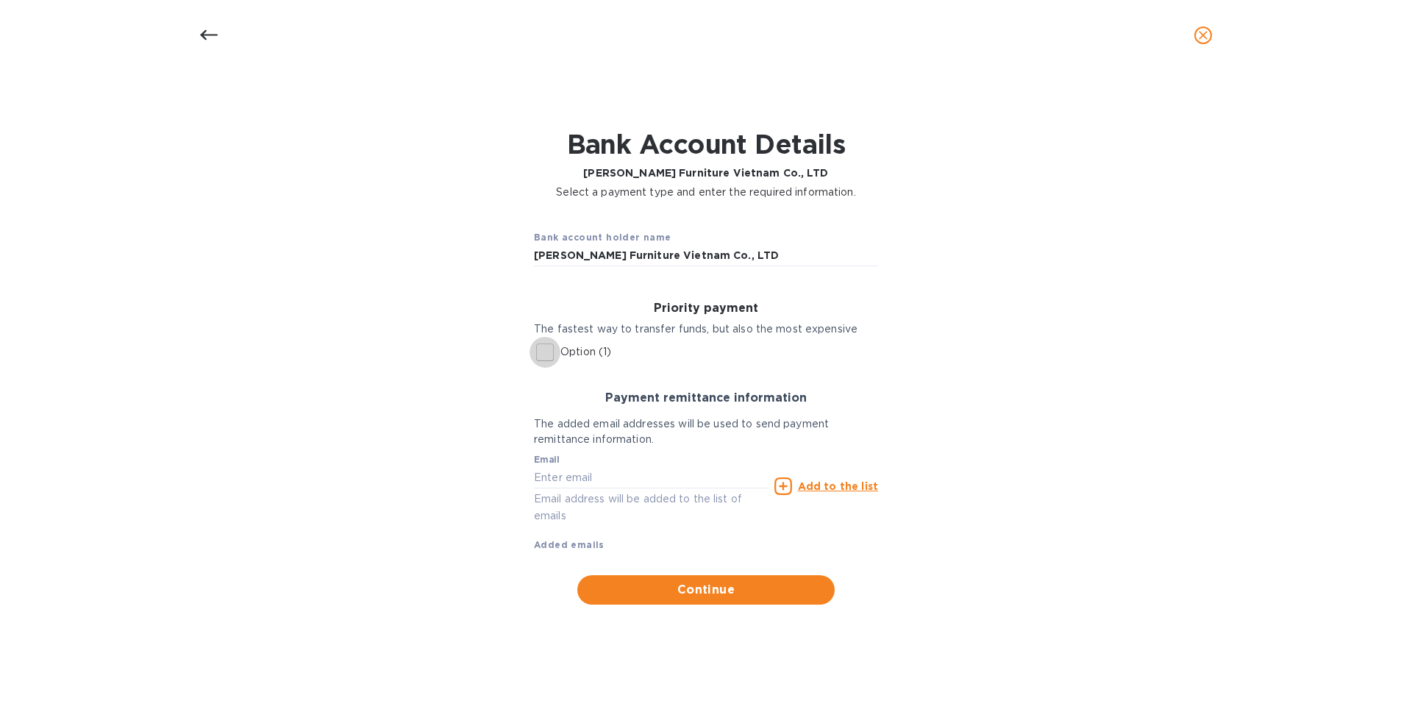
click at [549, 354] on input "Option (1)" at bounding box center [545, 352] width 31 height 31
checkbox input "true"
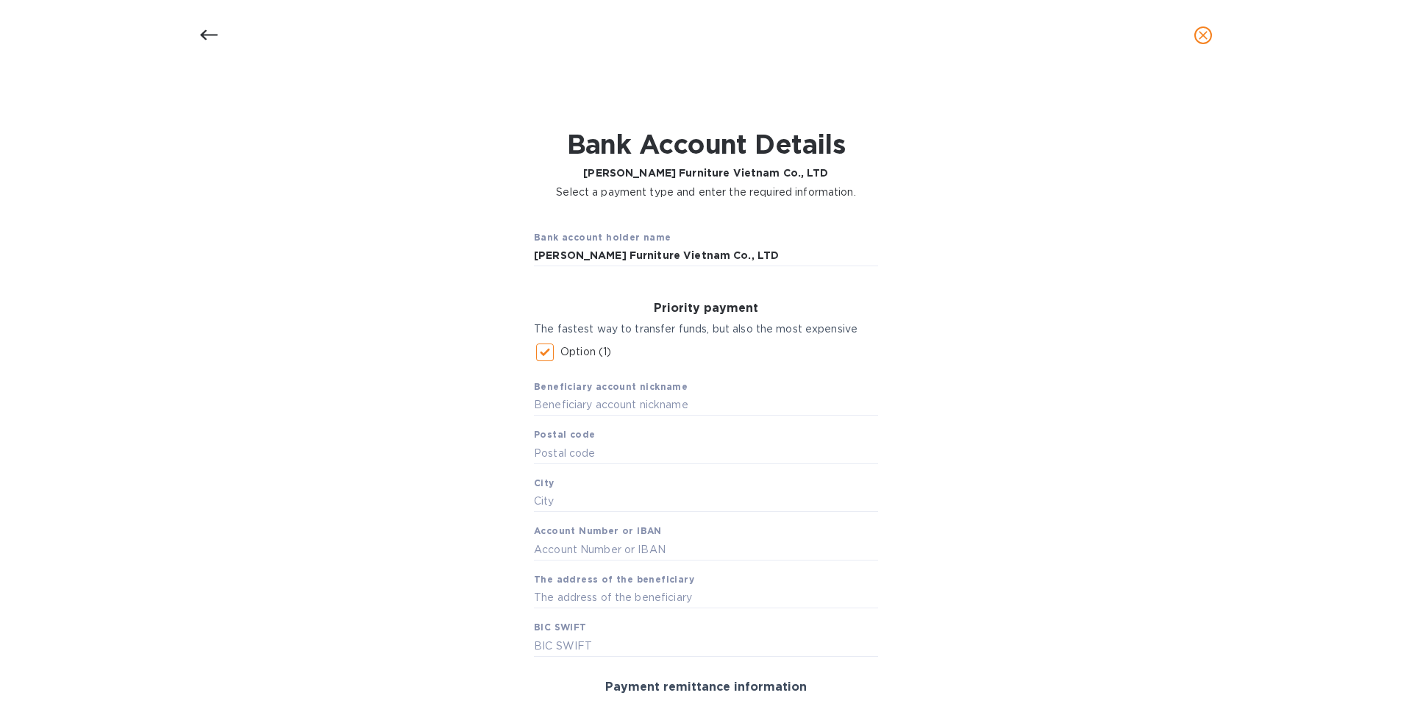
click at [556, 409] on input "text" at bounding box center [706, 405] width 344 height 22
click at [566, 408] on input "text" at bounding box center [706, 405] width 344 height 22
paste input "ALLEN FURNITURE VIETNAM CO.,LTD"
type input "ALLEN FURNITURE VIETNAM CO.,LTD"
click at [577, 454] on input "text" at bounding box center [706, 453] width 344 height 22
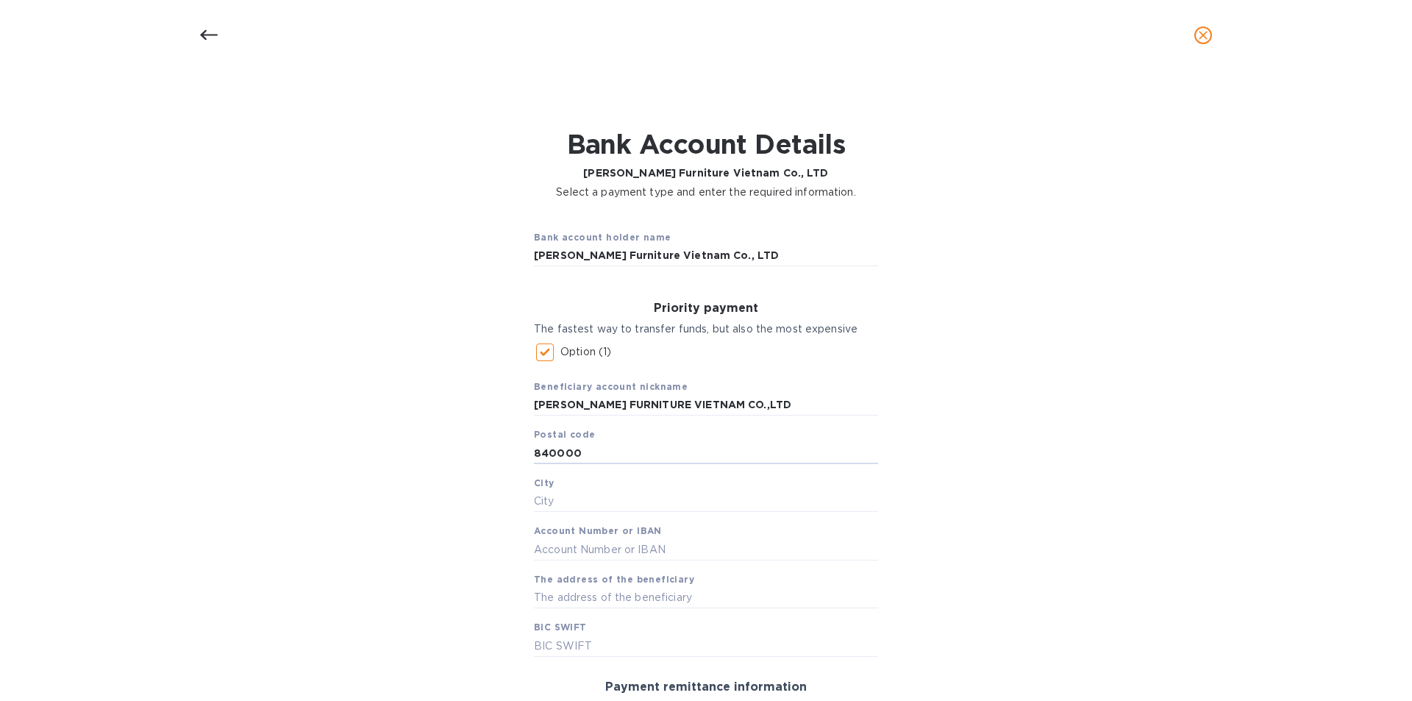
type input "840000"
click at [549, 504] on input "text" at bounding box center [706, 502] width 344 height 22
click at [561, 499] on input "text" at bounding box center [706, 502] width 344 height 22
paste input "Duc Hoa Commune,"
type input "Duc Hoa Commune,"
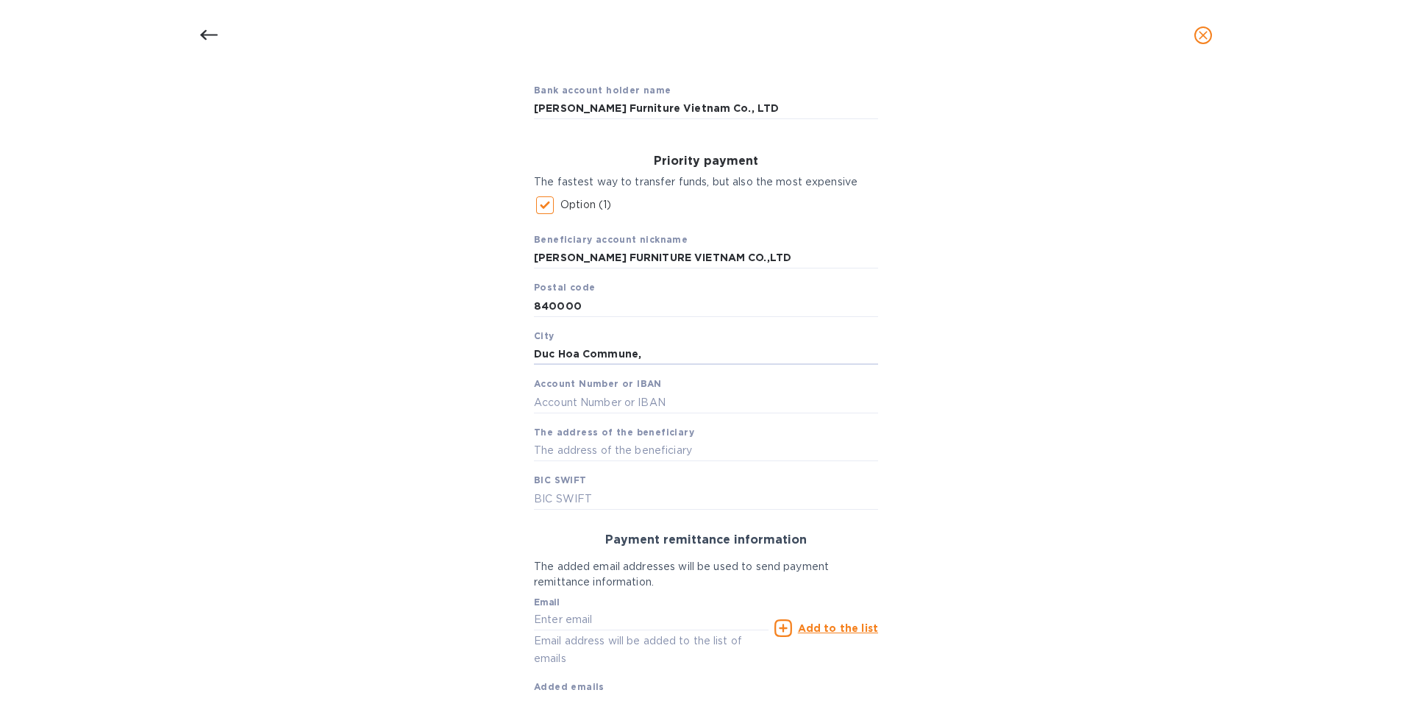
scroll to position [221, 0]
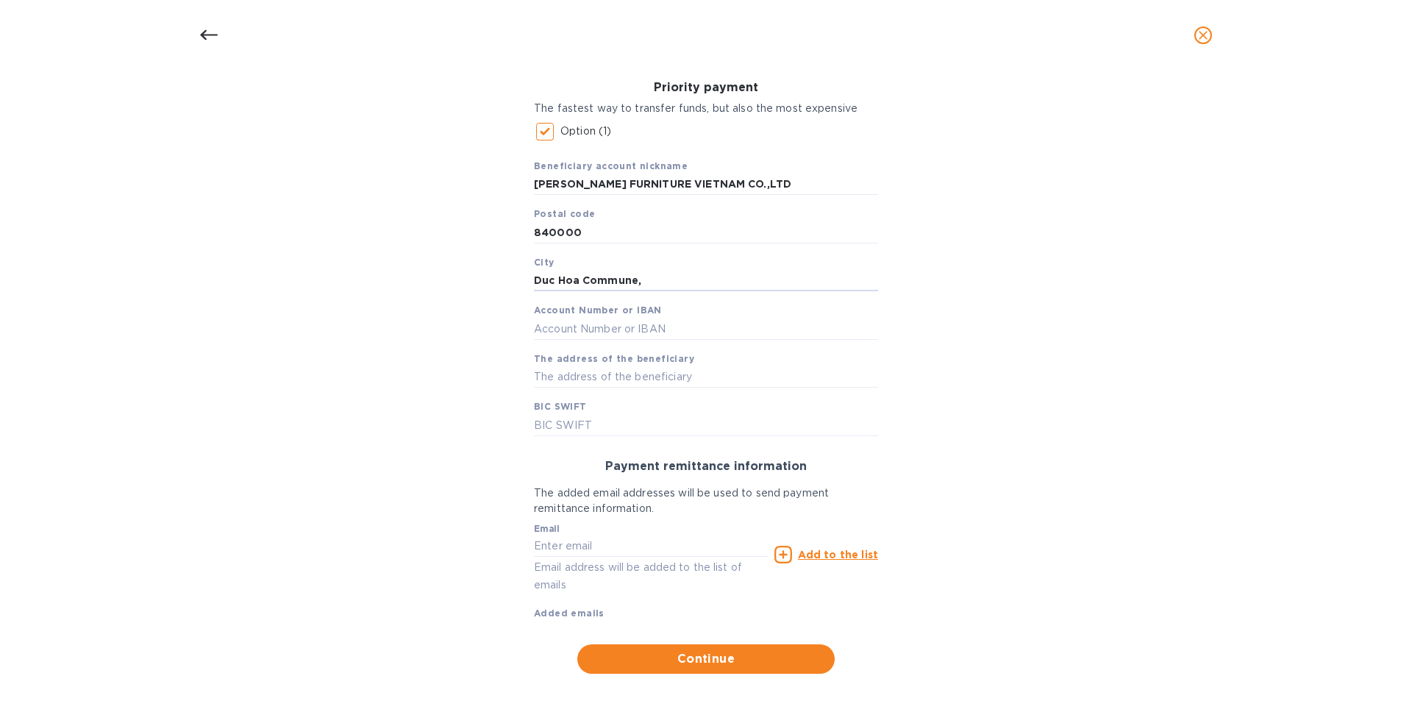
click at [586, 542] on input "text" at bounding box center [651, 547] width 235 height 22
paste input "sale01@allen-furniture.com"
type input "sale01@allen-furniture.com"
click at [852, 556] on u "Add to the list" at bounding box center [838, 555] width 80 height 12
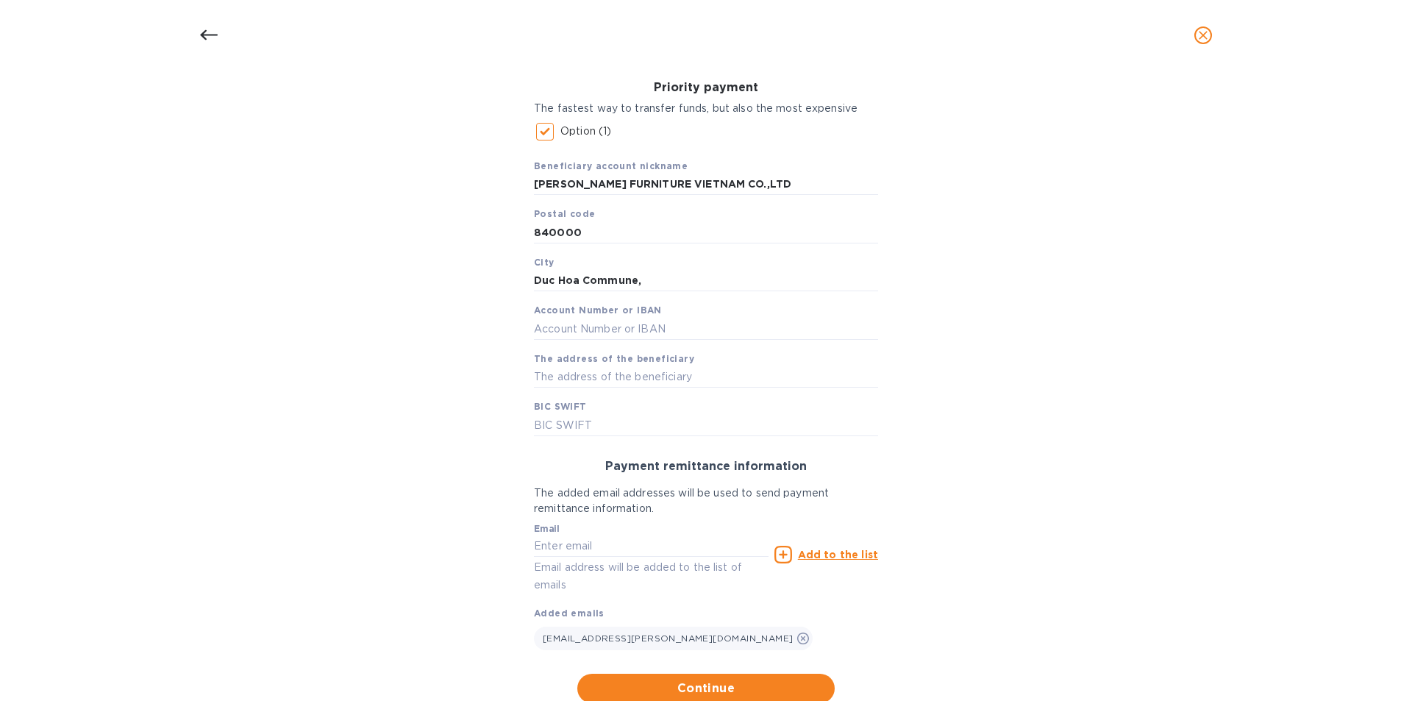
click at [641, 332] on input "text" at bounding box center [706, 329] width 344 height 22
click at [608, 421] on input "text" at bounding box center [706, 425] width 344 height 22
paste input "BIDVVNVX"
type input "BIDVVNVX"
click at [601, 382] on input "text" at bounding box center [706, 377] width 344 height 22
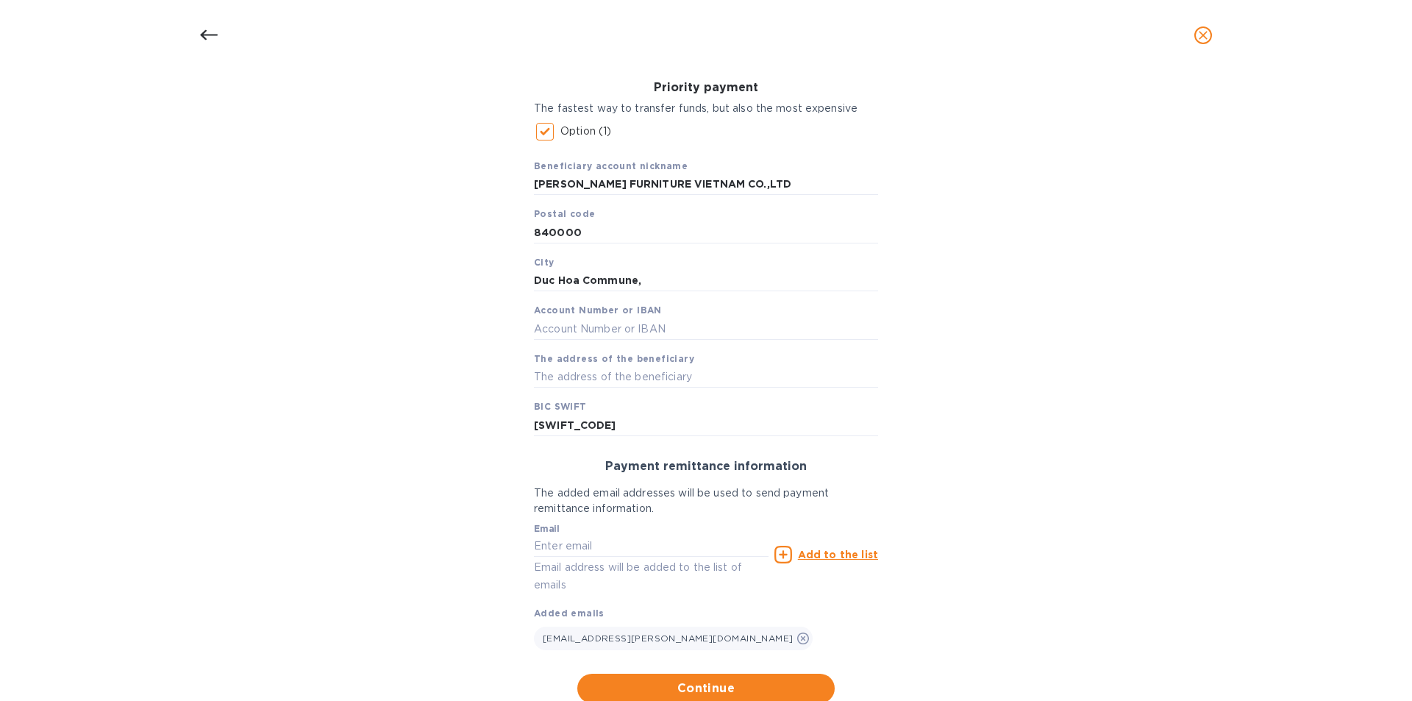
click at [569, 384] on input "text" at bounding box center [706, 377] width 344 height 22
paste input "Factory 4-5-6,Road No. 4, Lien Minh Industrial, Binh Tien 2 Village"
click at [598, 377] on input "Factory 4-5-6,Road No. 4, Lien Minh Industrial, Binh Tien 2 Village" at bounding box center [706, 377] width 344 height 22
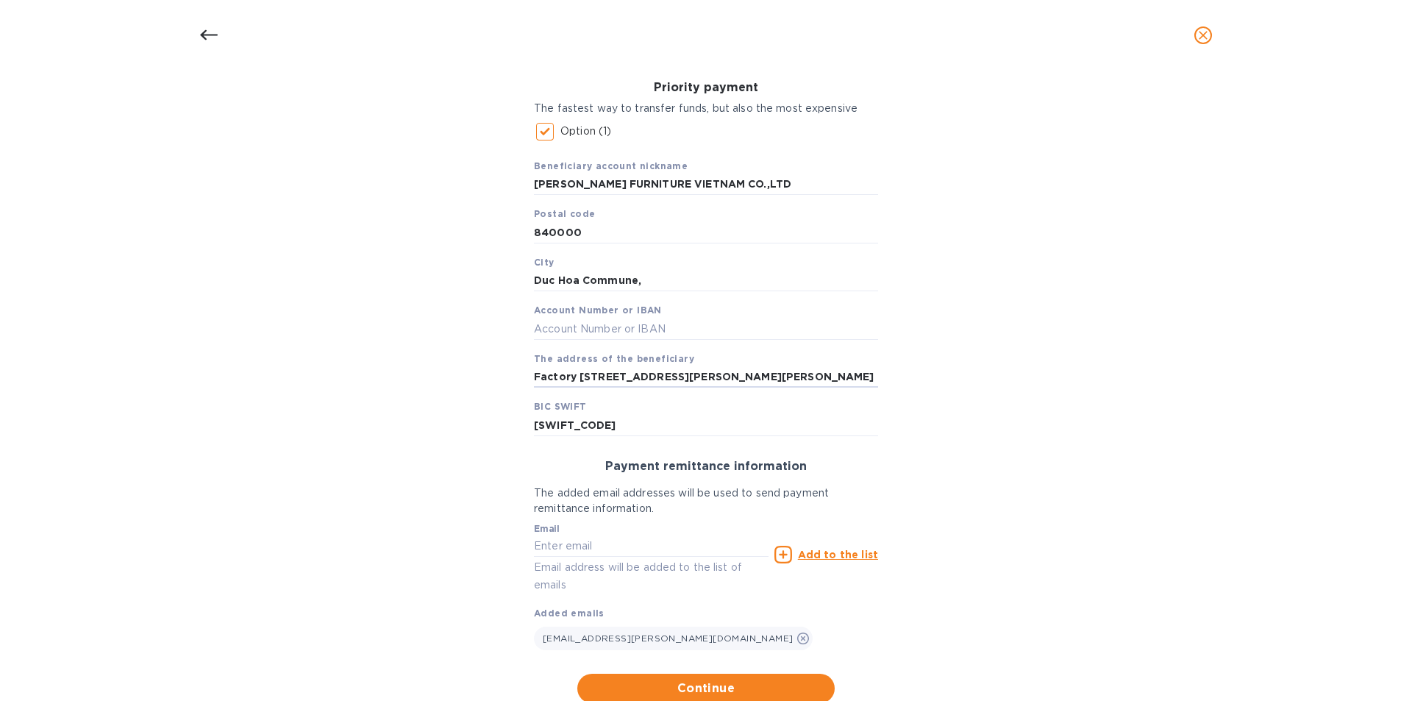
drag, startPoint x: 598, startPoint y: 372, endPoint x: 484, endPoint y: 388, distance: 115.1
click at [484, 388] on div "Bank account holder name Allen Furniture Vietnam Co., LTD Priority payment The …" at bounding box center [706, 350] width 1374 height 724
click at [839, 370] on input "Road No. 4, Lien Minh Industrial, Binh Tien 2 Village" at bounding box center [706, 377] width 344 height 22
type input "Road No. 4, Lien Minh Industrial, Binh Tien 2 Village"
click at [817, 323] on input "text" at bounding box center [706, 329] width 344 height 22
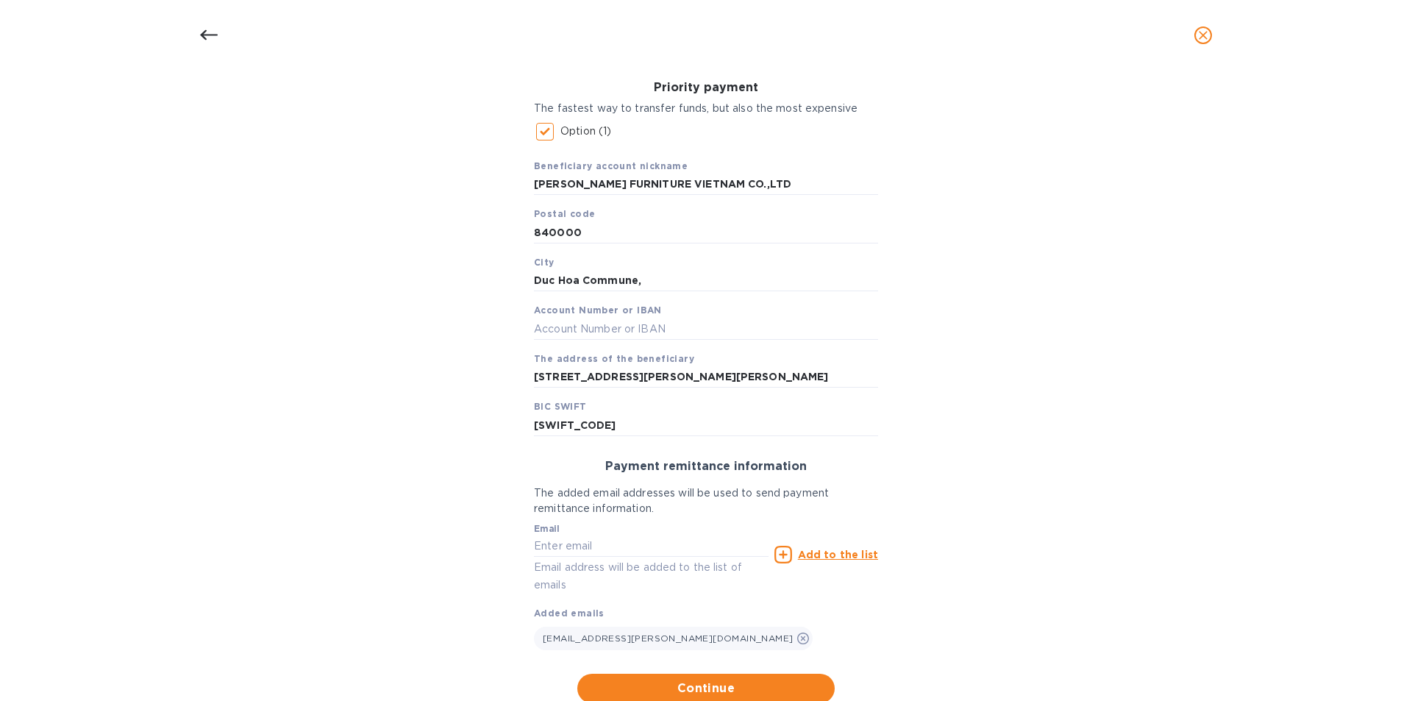
click at [555, 334] on input "text" at bounding box center [706, 329] width 344 height 22
paste input "6800011845"
type input "6800011845"
click at [602, 545] on input "text" at bounding box center [651, 547] width 235 height 22
click at [574, 551] on input "text" at bounding box center [651, 547] width 235 height 22
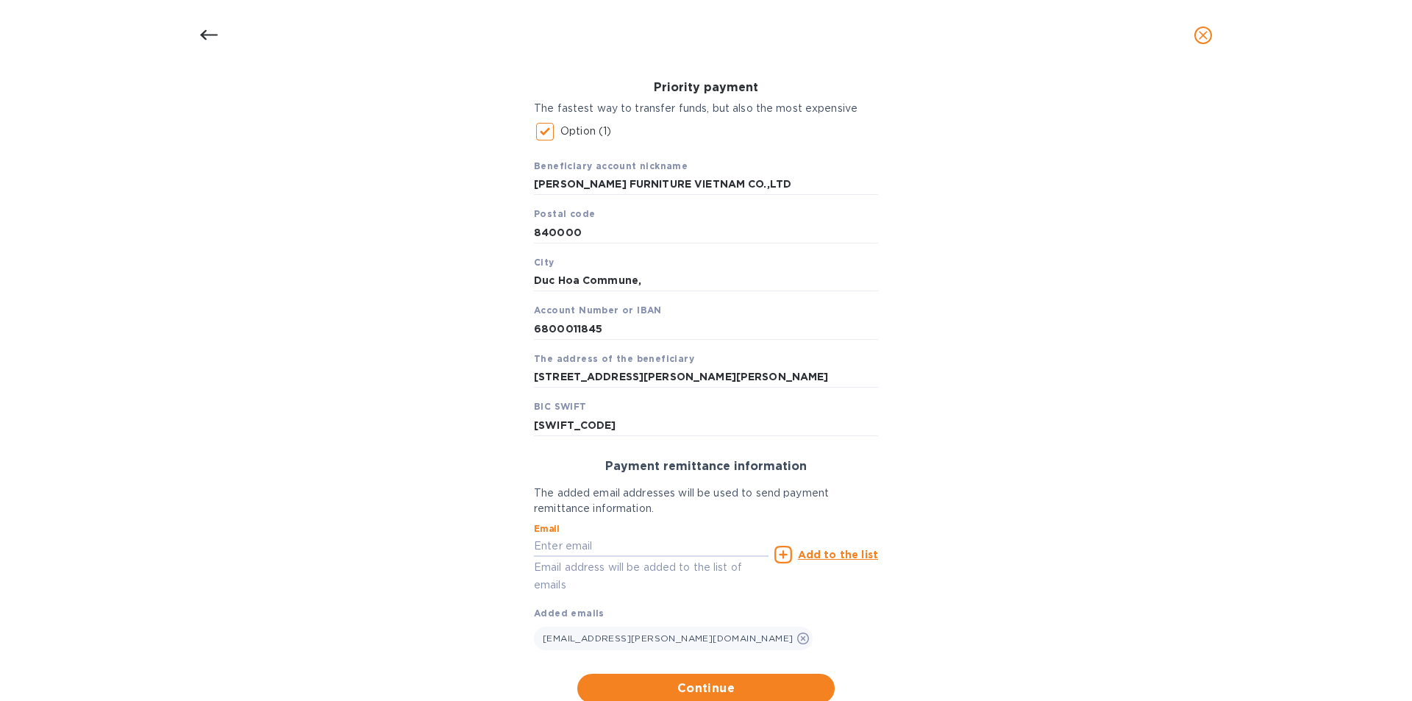
paste input "sale01@allen-furniture.com"
type input "sale01@allen-furniture.com"
click at [962, 629] on div "Bank account holder name Allen Furniture Vietnam Co., LTD Priority payment The …" at bounding box center [706, 350] width 1374 height 724
click at [730, 690] on span "Continue" at bounding box center [706, 689] width 234 height 18
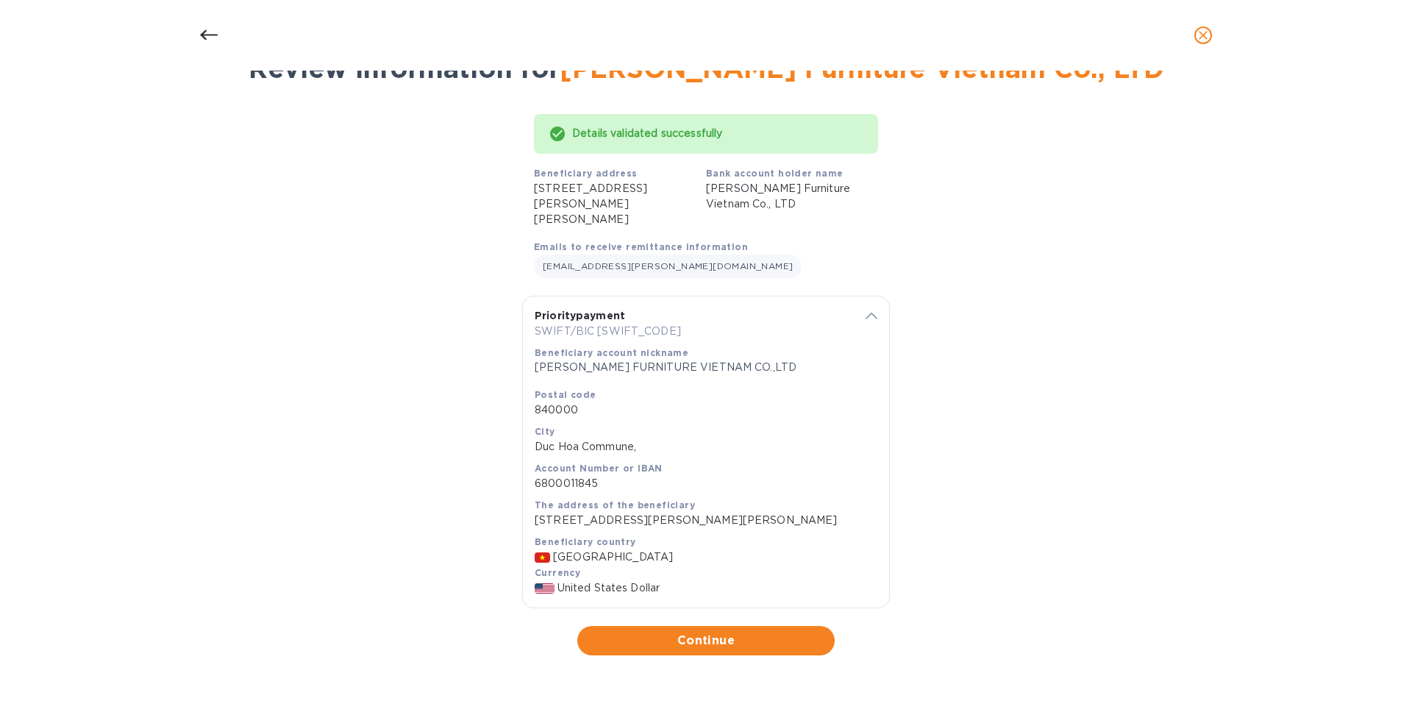
scroll to position [92, 0]
click at [679, 641] on span "Continue" at bounding box center [706, 641] width 234 height 18
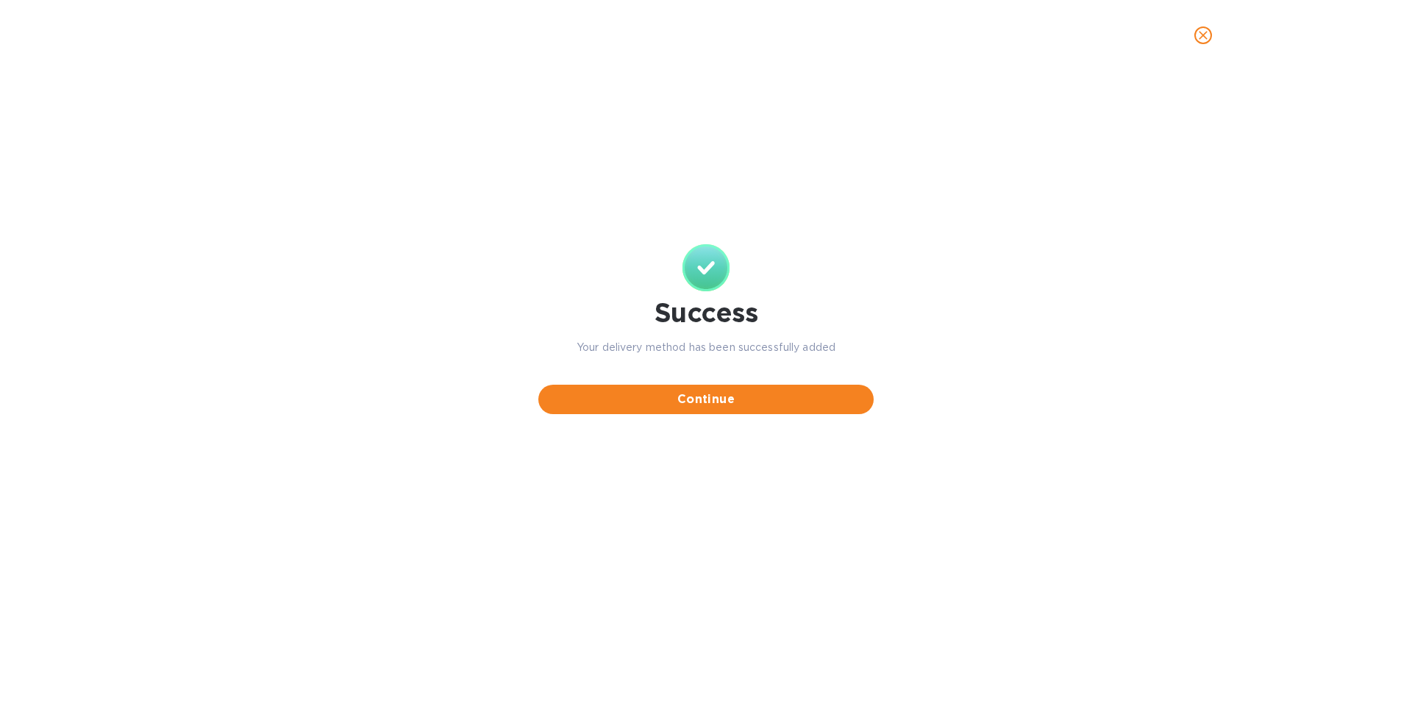
scroll to position [0, 0]
click at [730, 406] on span "Continue" at bounding box center [706, 400] width 312 height 18
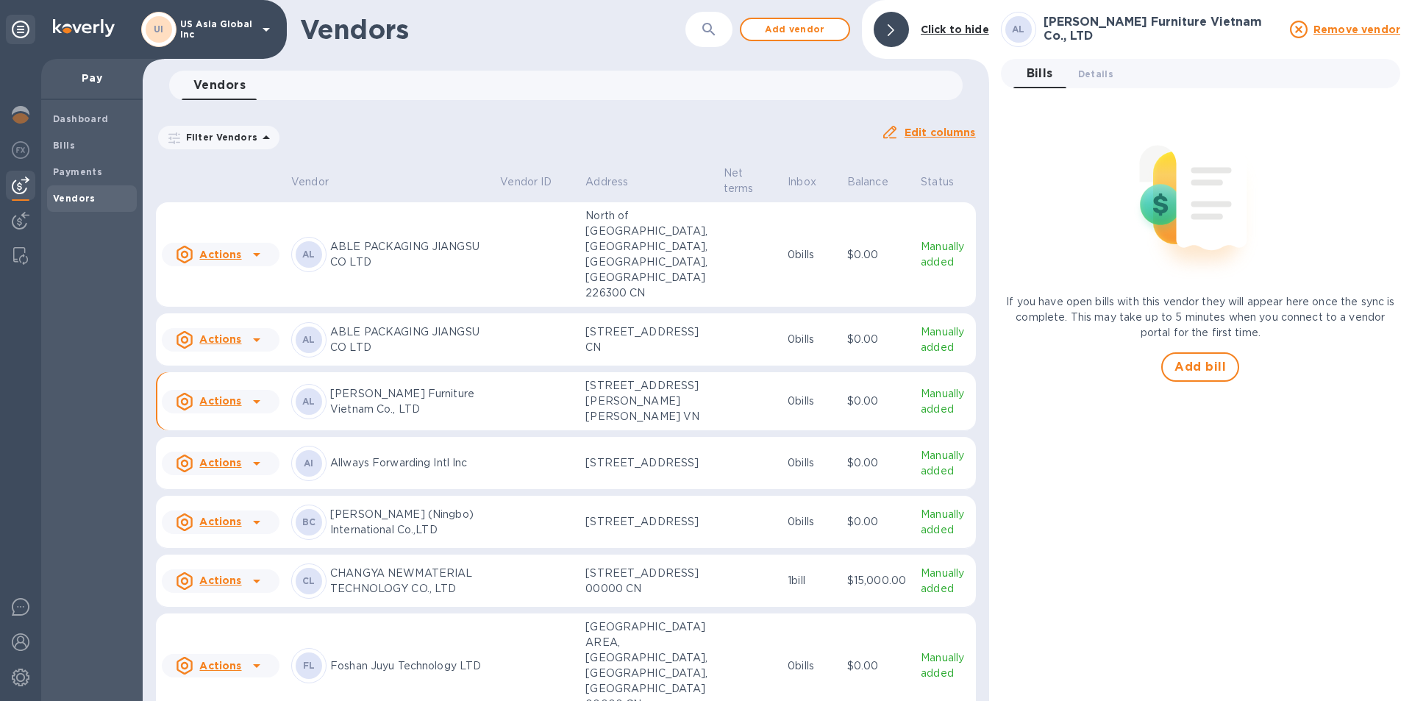
click at [1215, 374] on span "Add bill" at bounding box center [1200, 367] width 51 height 18
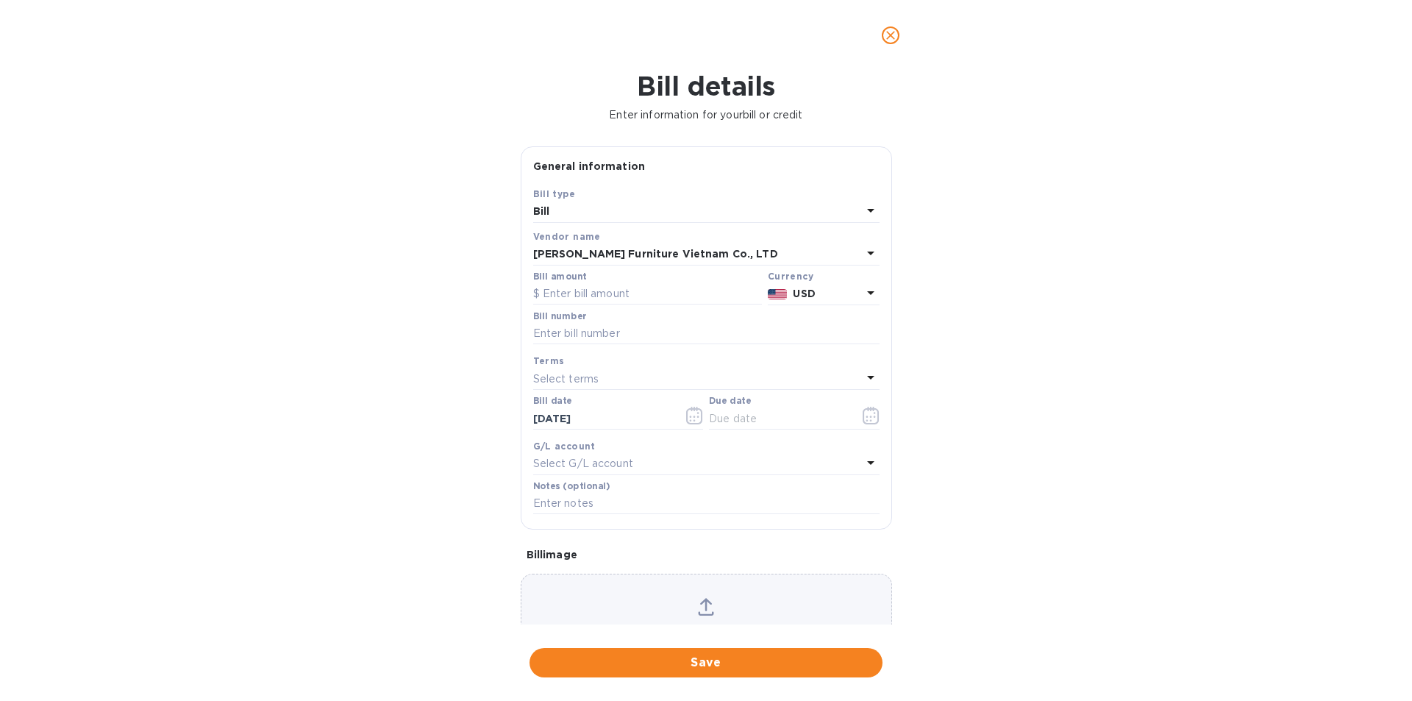
click at [566, 285] on input "text" at bounding box center [647, 294] width 229 height 22
type input "7,004"
click at [567, 330] on input "text" at bounding box center [706, 334] width 346 height 22
type input "MT253 and MT254 deposits"
click at [753, 413] on input "text" at bounding box center [778, 419] width 139 height 22
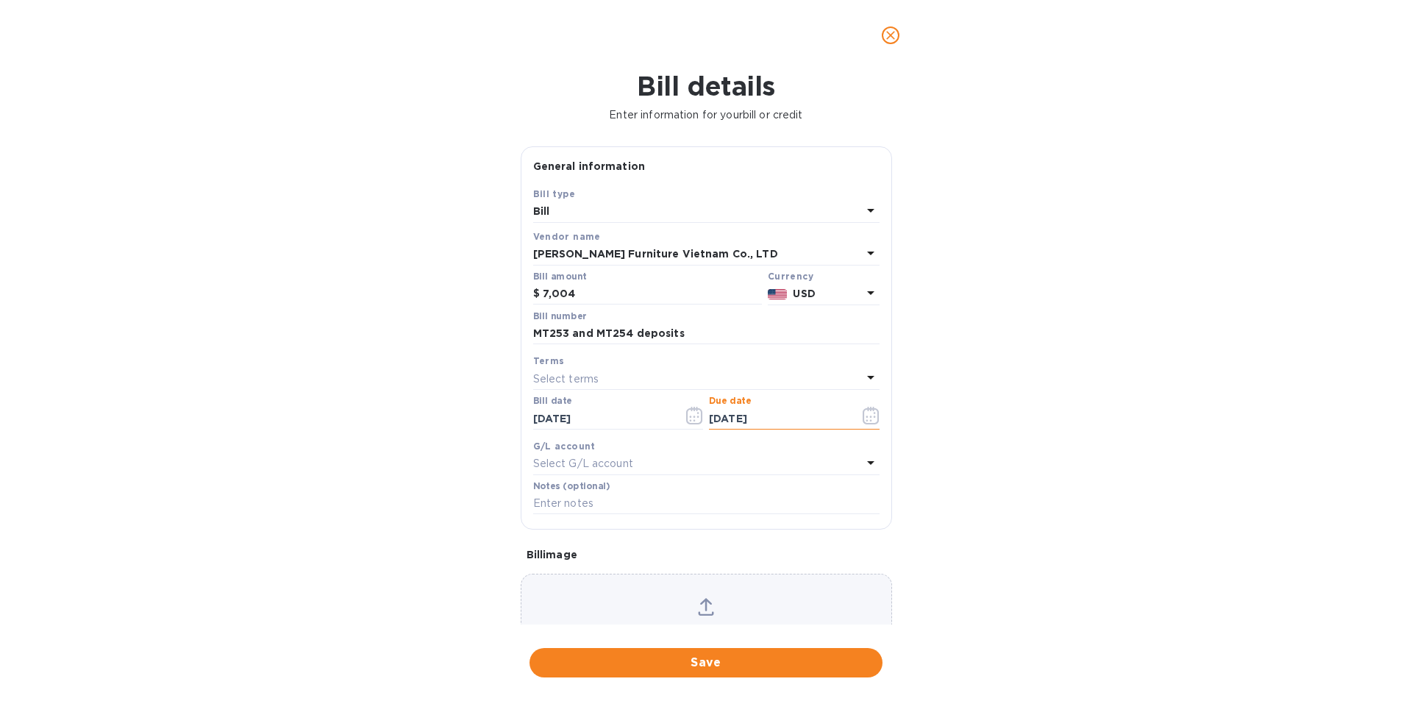
type input "09/03/2025"
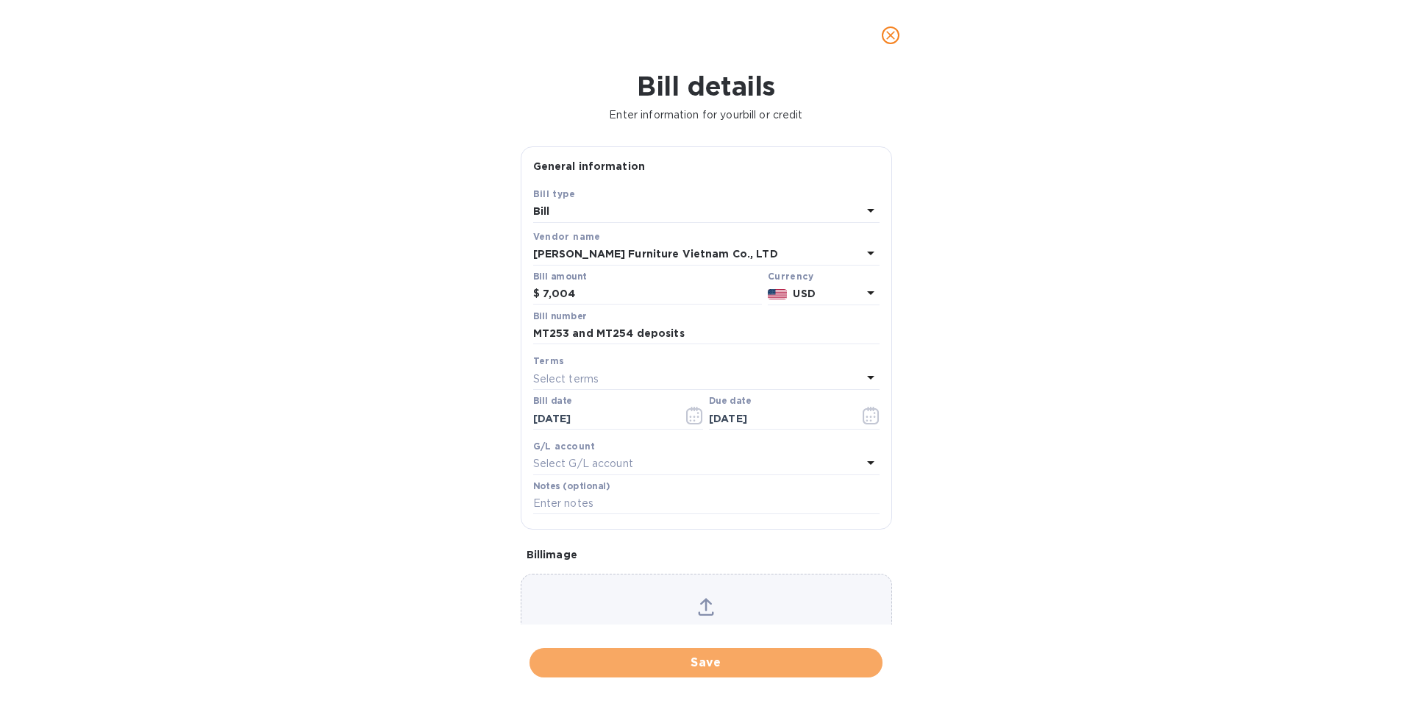
click at [716, 666] on span "Save" at bounding box center [706, 663] width 330 height 18
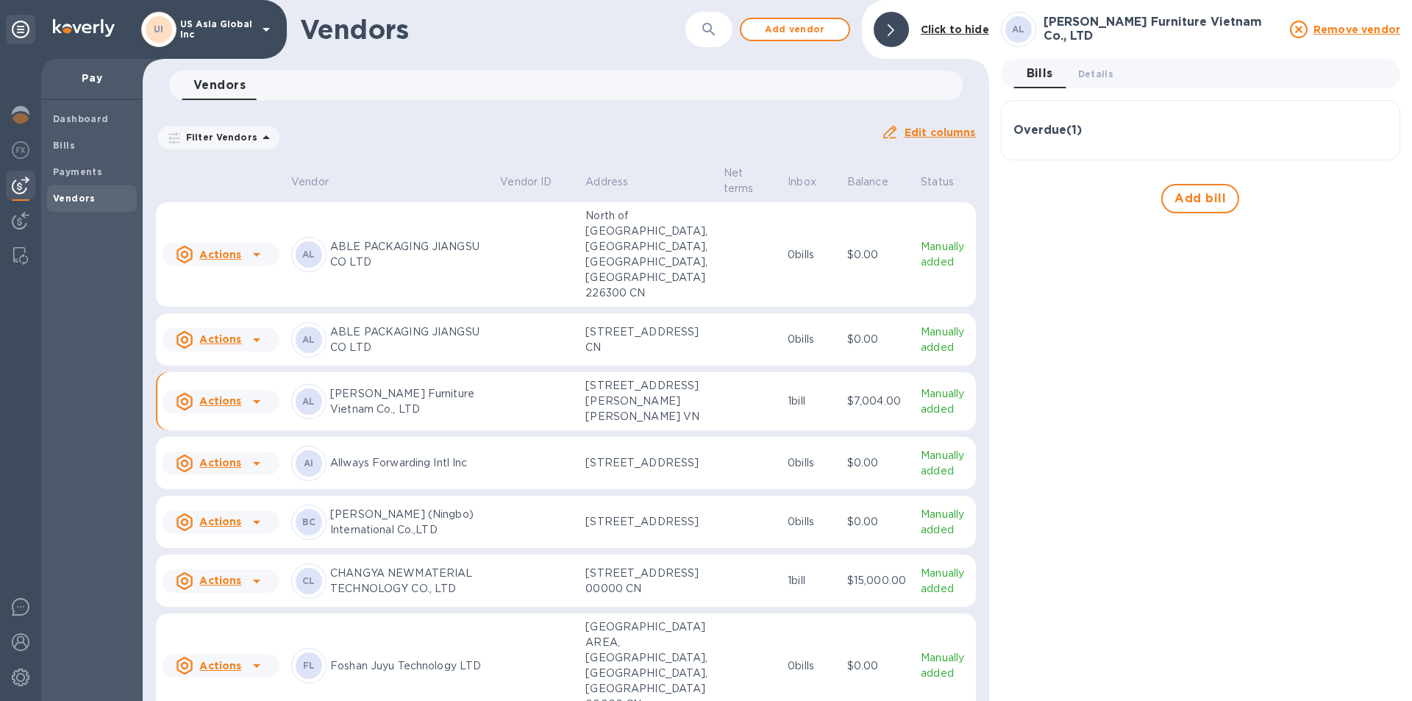
click at [248, 410] on icon at bounding box center [257, 402] width 18 height 18
click at [84, 178] on div at bounding box center [706, 350] width 1412 height 701
click at [84, 178] on span "Payments" at bounding box center [77, 172] width 49 height 15
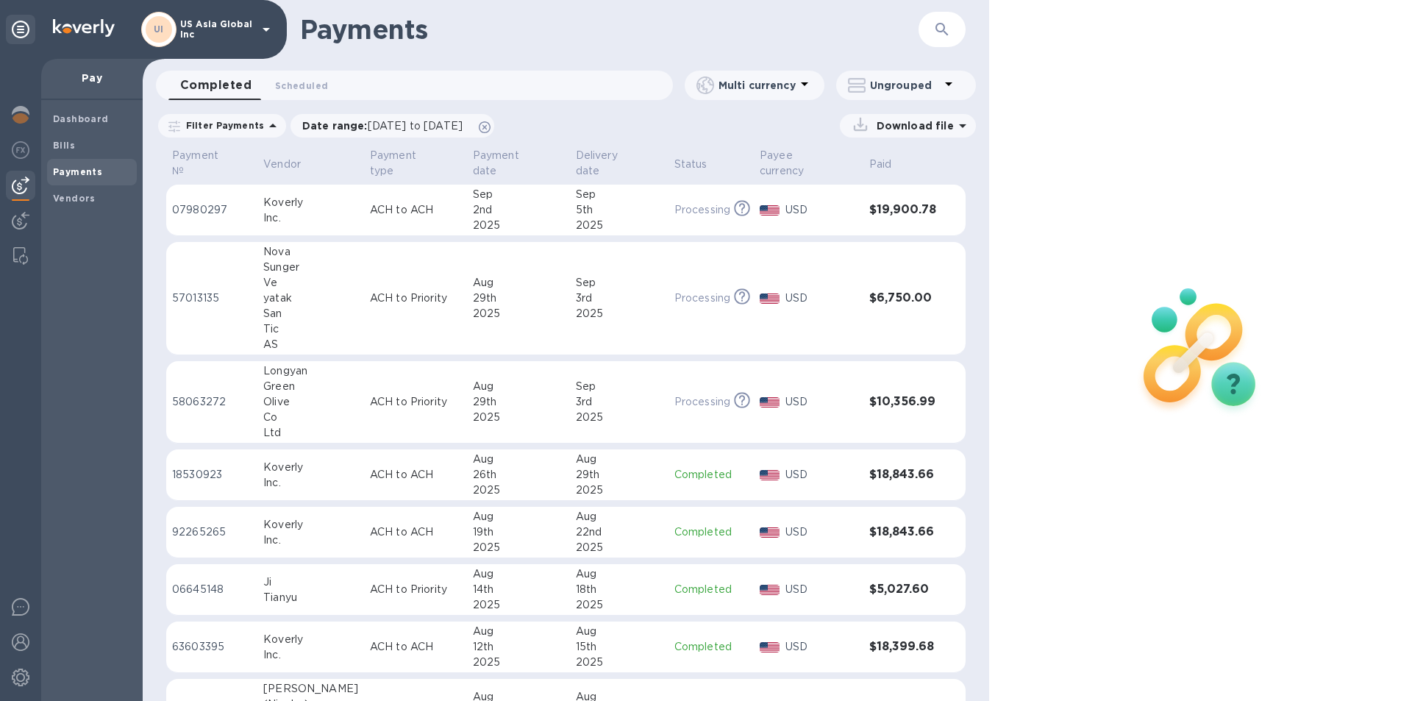
click at [82, 143] on span "Bills" at bounding box center [92, 145] width 78 height 15
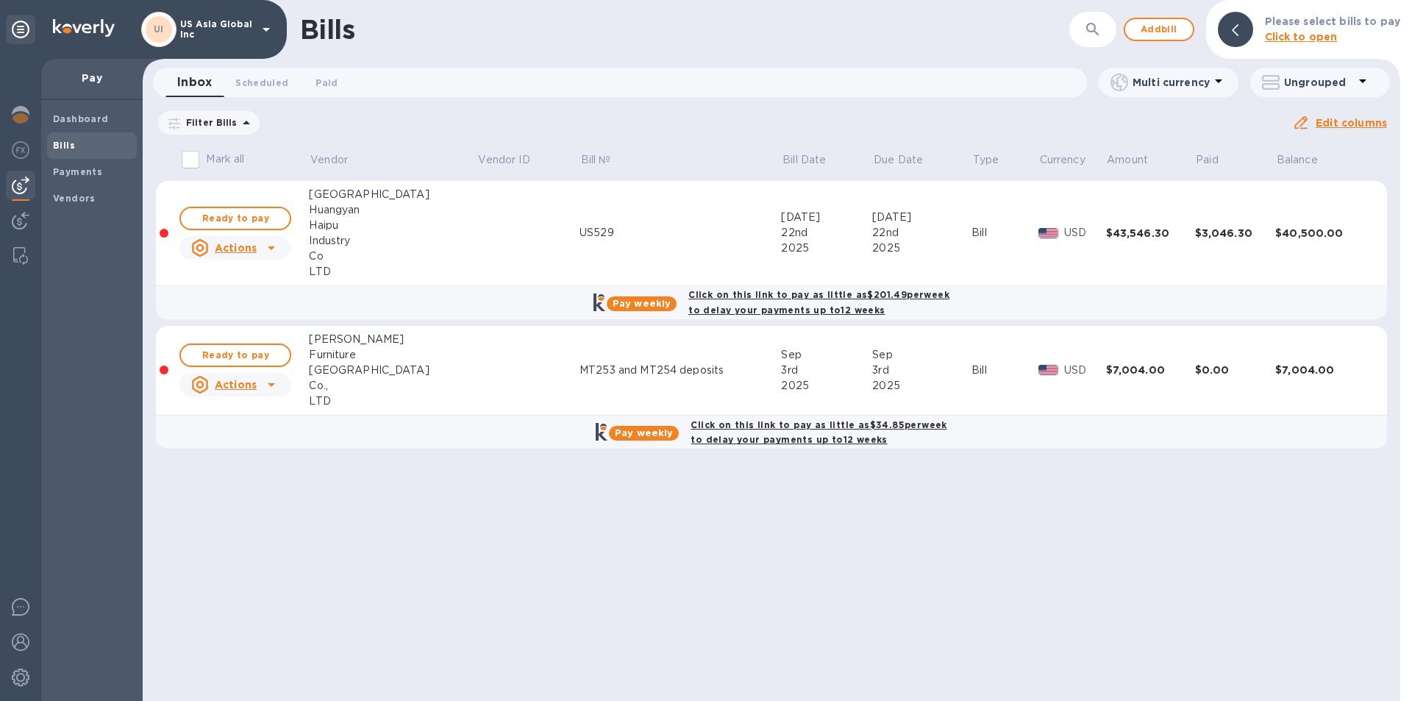
click at [229, 357] on span "Ready to pay" at bounding box center [235, 355] width 85 height 18
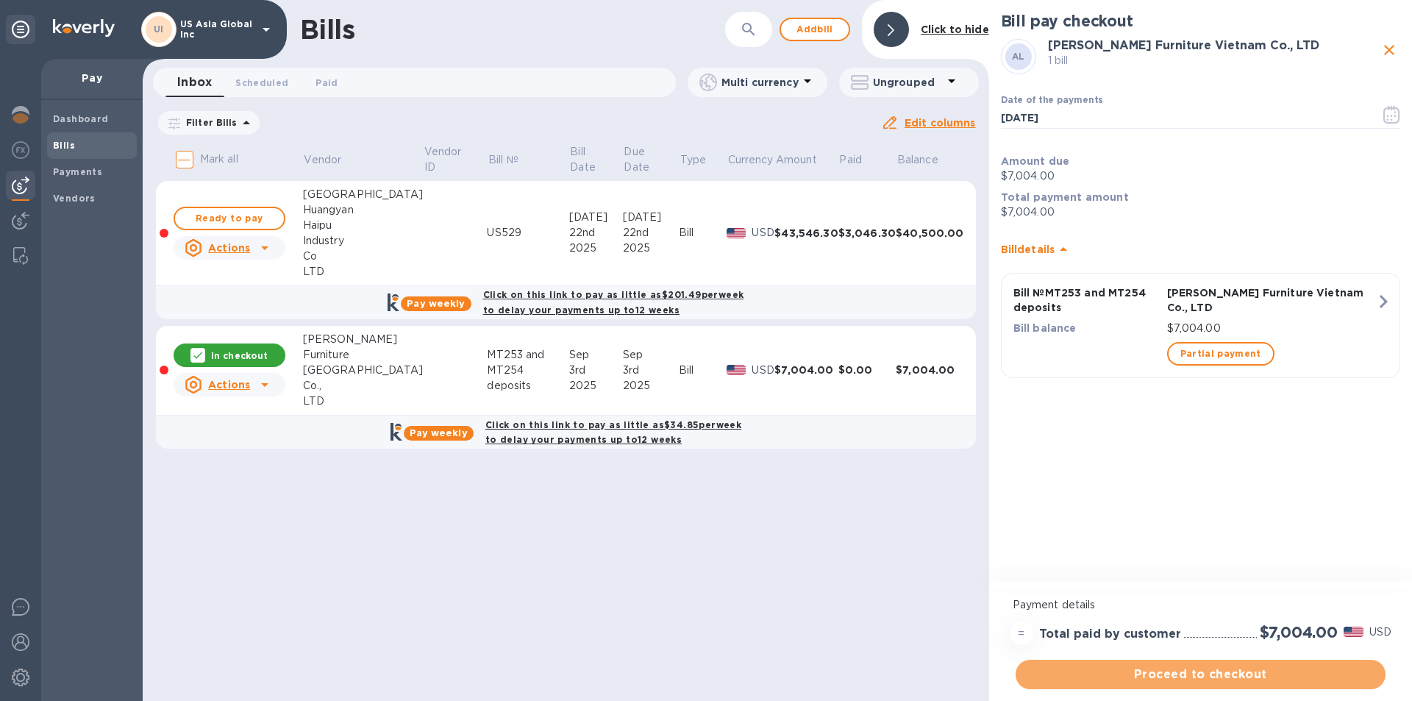
click at [1159, 679] on span "Proceed to checkout" at bounding box center [1201, 675] width 346 height 18
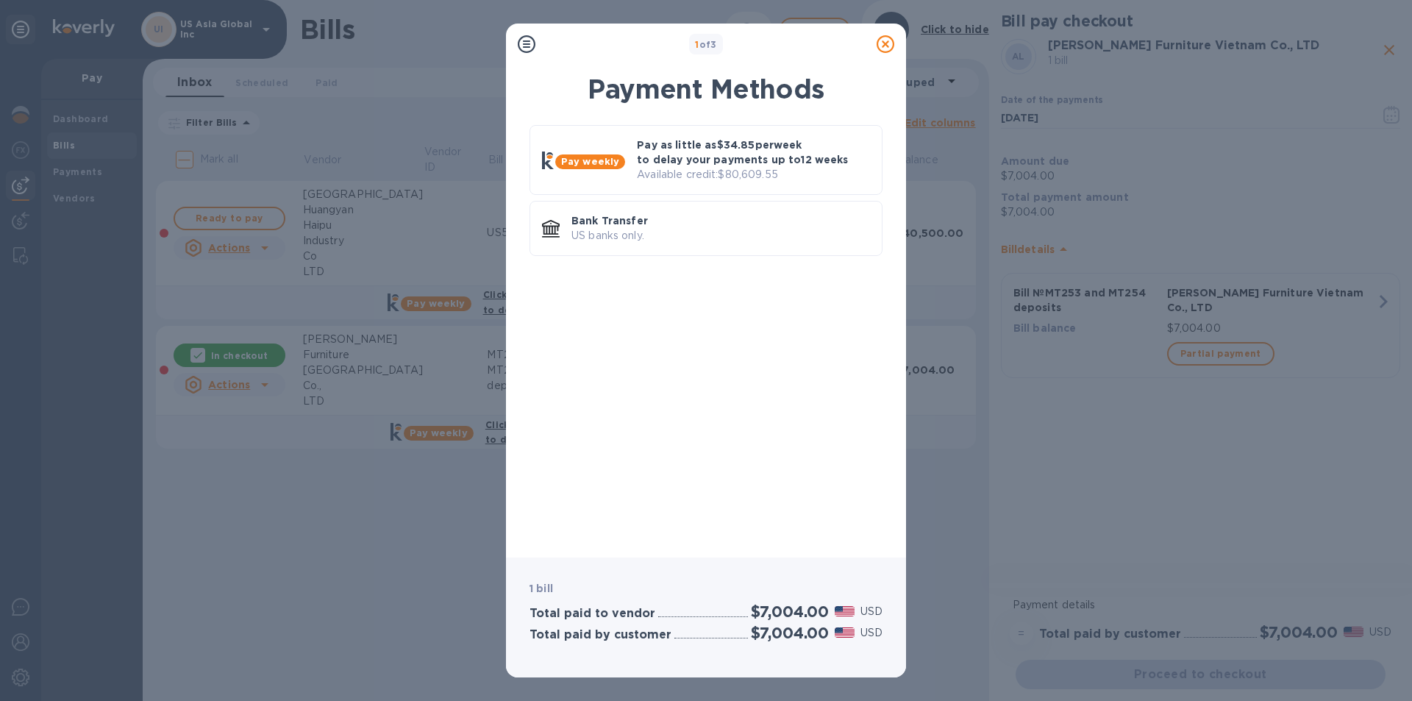
click at [666, 171] on p "Available credit: $80,609.55" at bounding box center [753, 174] width 233 height 15
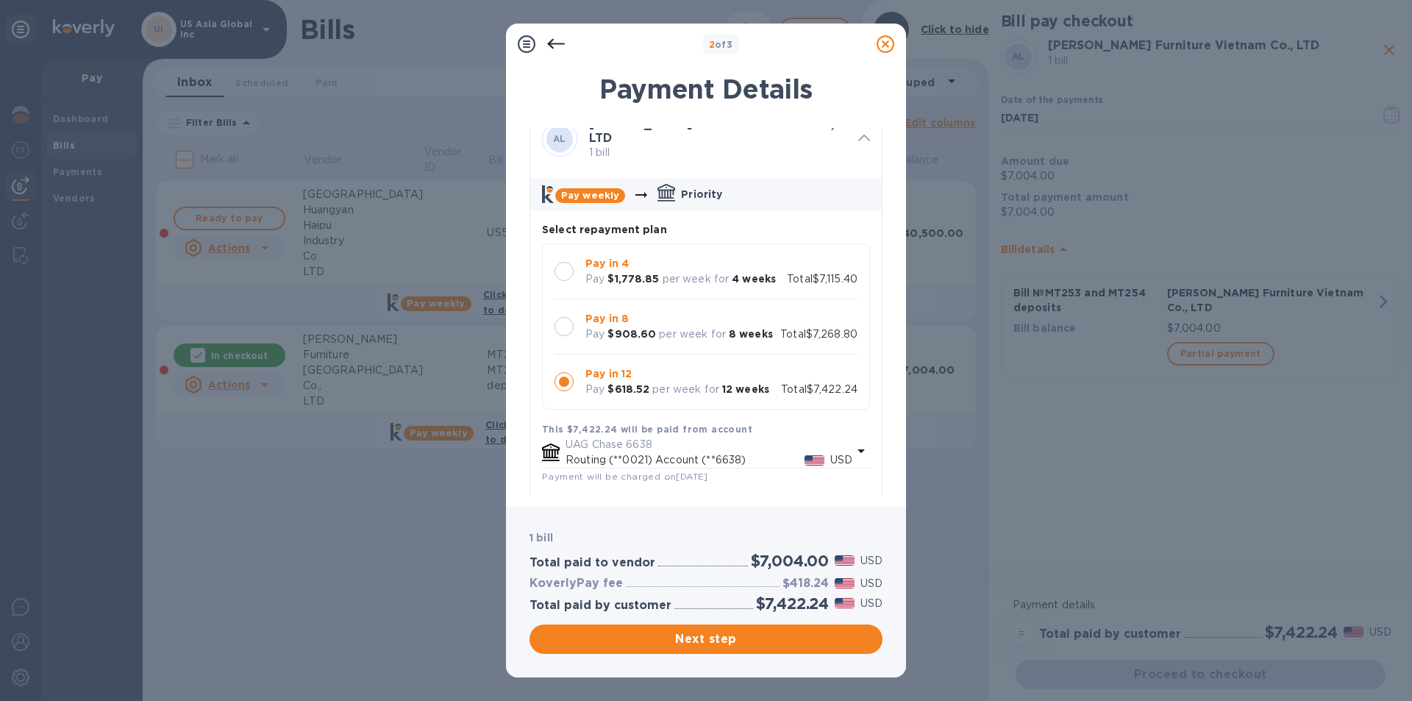
scroll to position [31, 0]
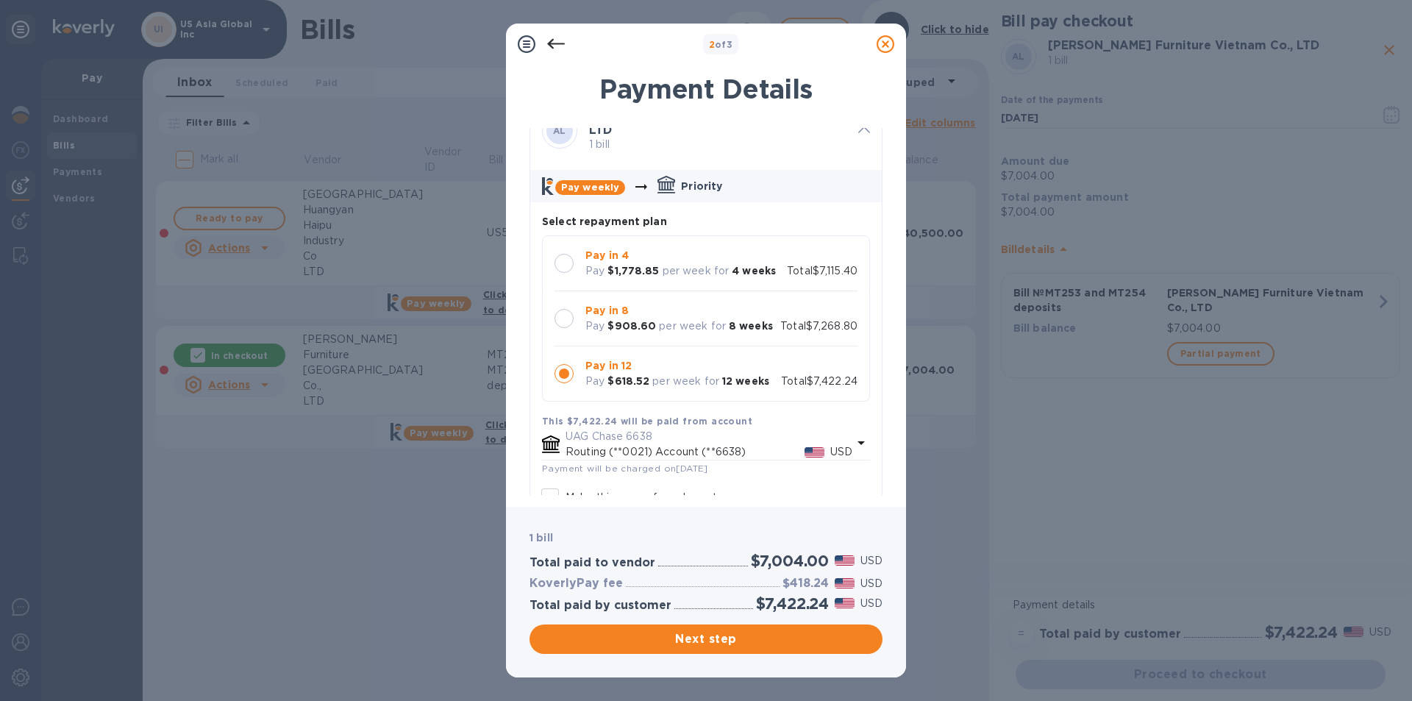
click at [703, 644] on span "Next step" at bounding box center [706, 639] width 330 height 18
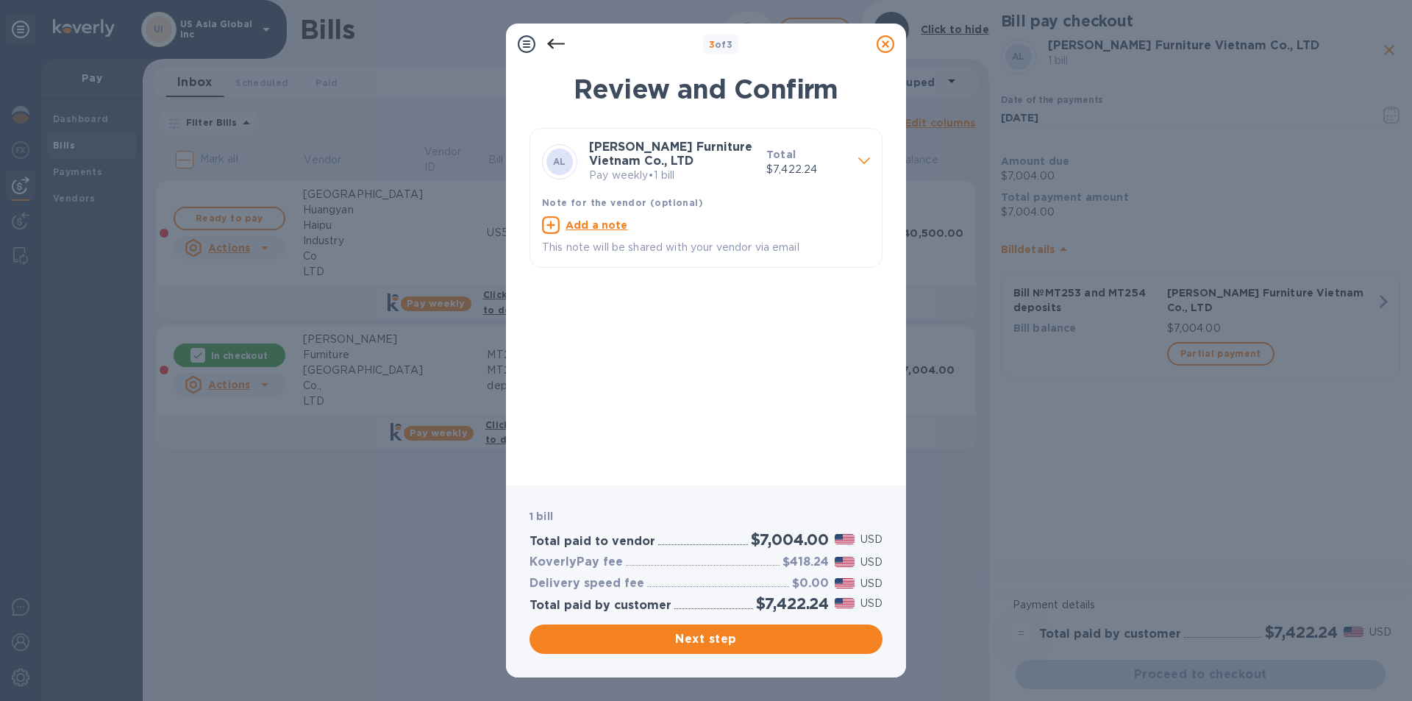
click at [711, 645] on span "Next step" at bounding box center [706, 639] width 330 height 18
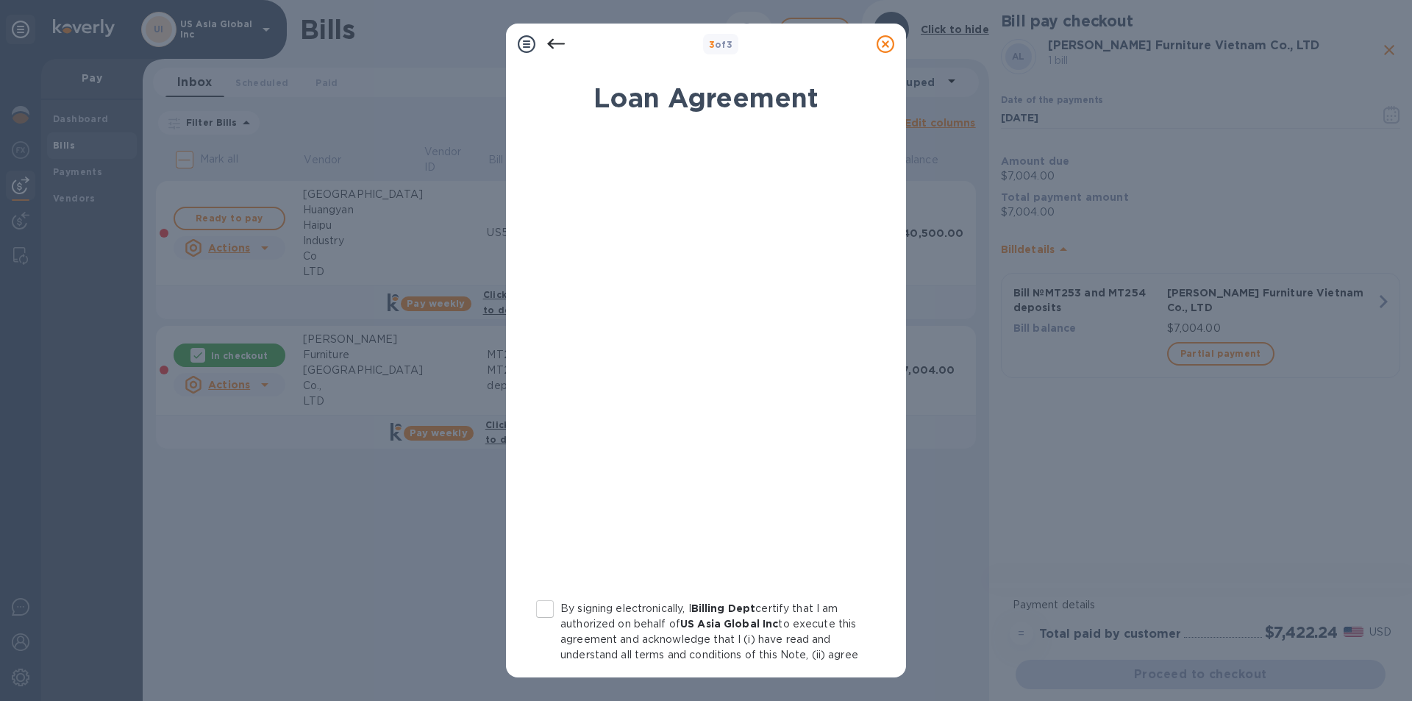
scroll to position [0, 0]
click at [561, 38] on icon at bounding box center [556, 44] width 18 height 18
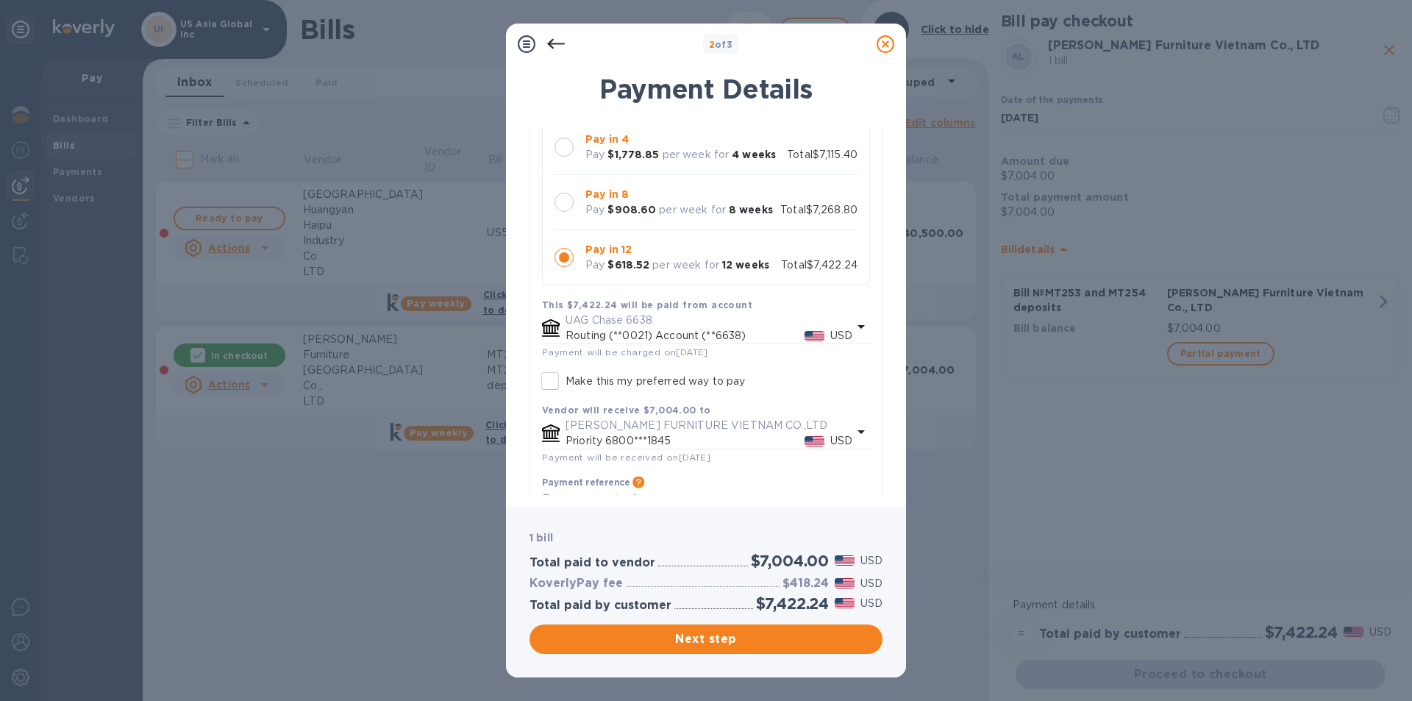
scroll to position [229, 0]
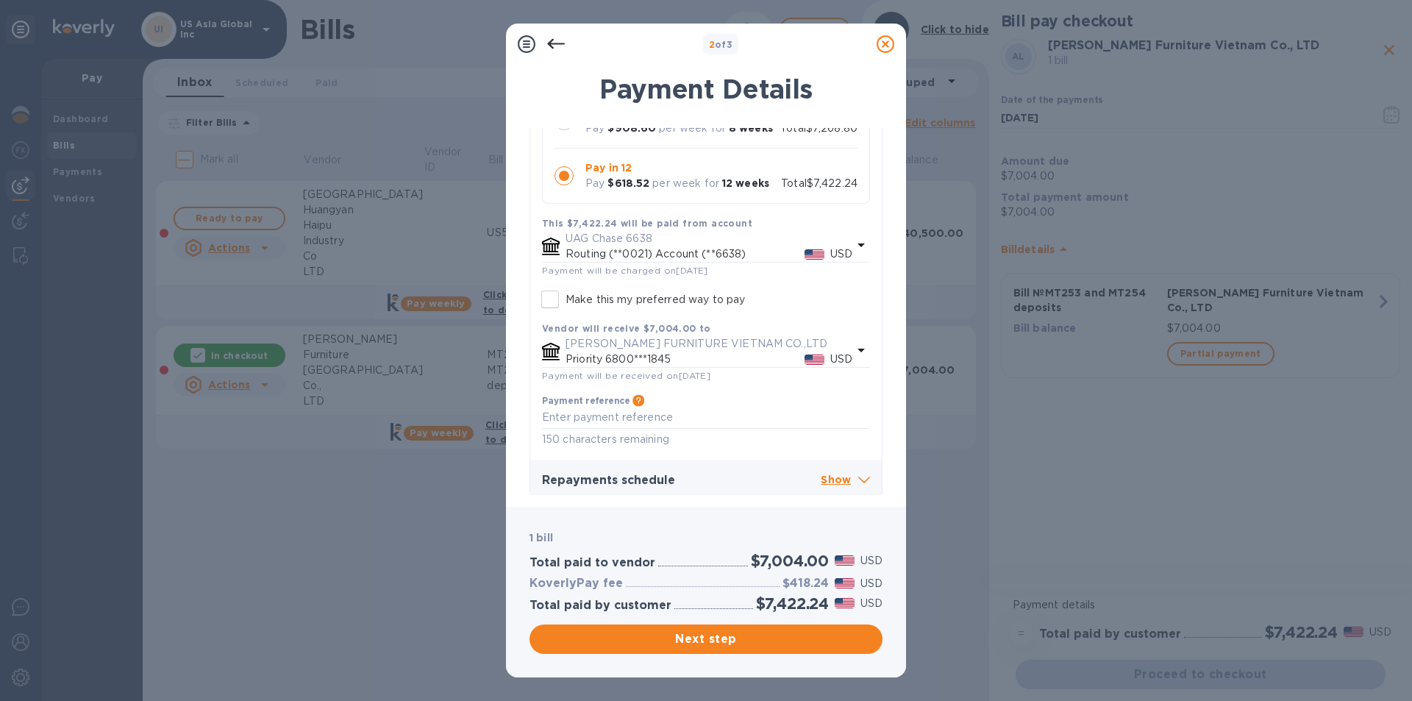
click at [829, 472] on p "Show" at bounding box center [845, 481] width 49 height 18
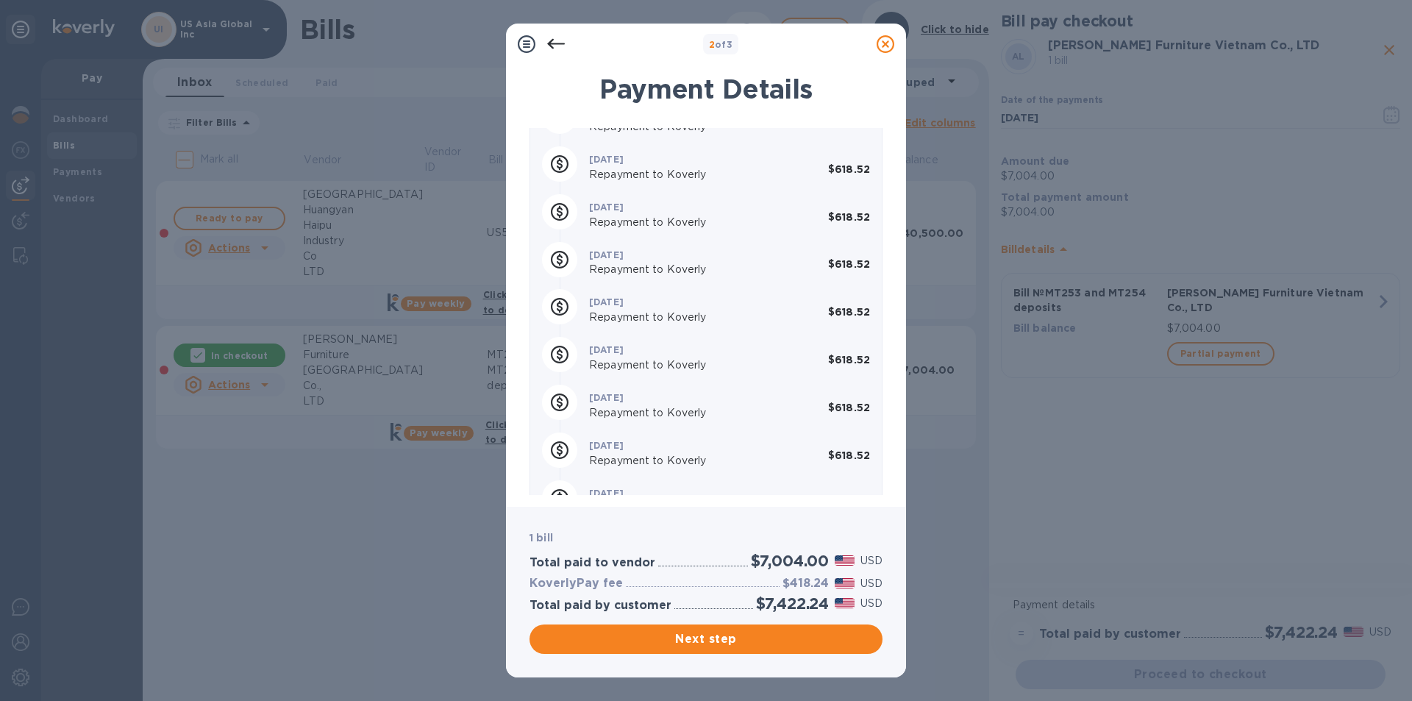
scroll to position [892, 0]
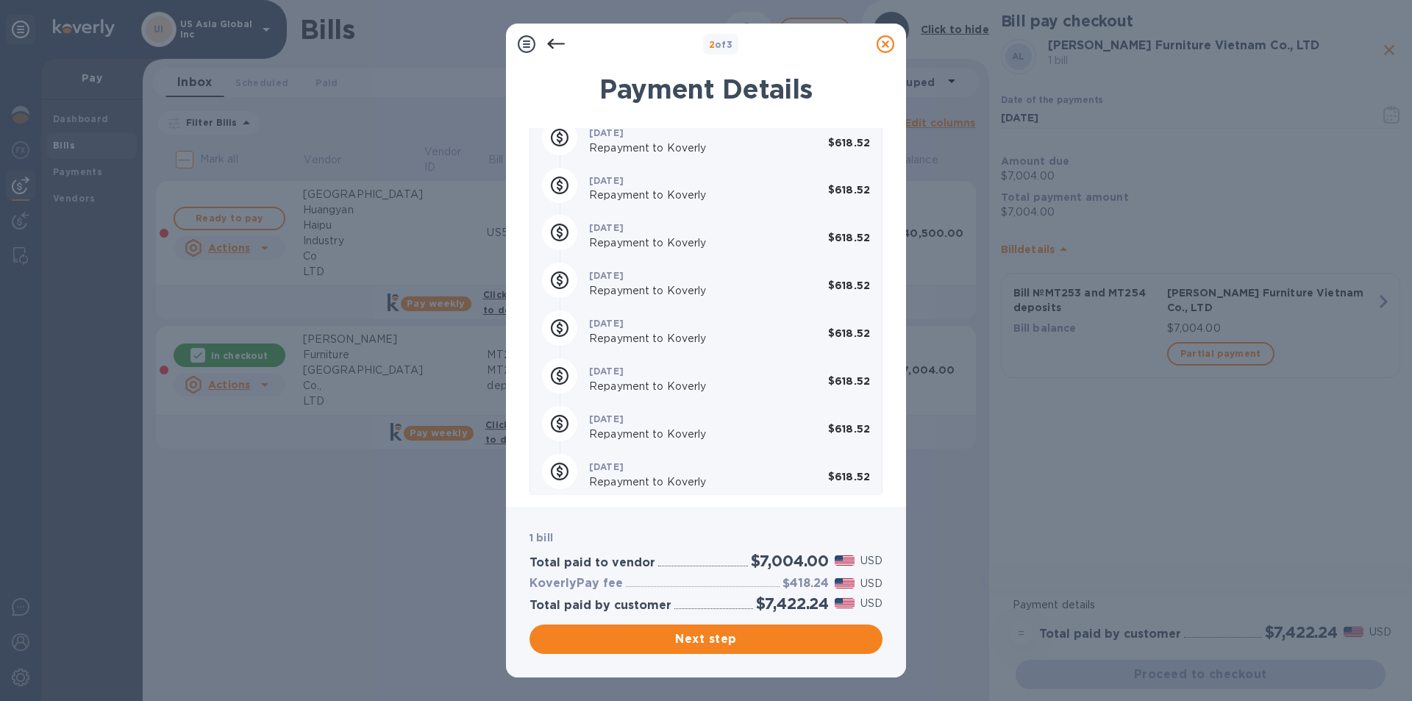
click at [714, 639] on span "Next step" at bounding box center [706, 639] width 330 height 18
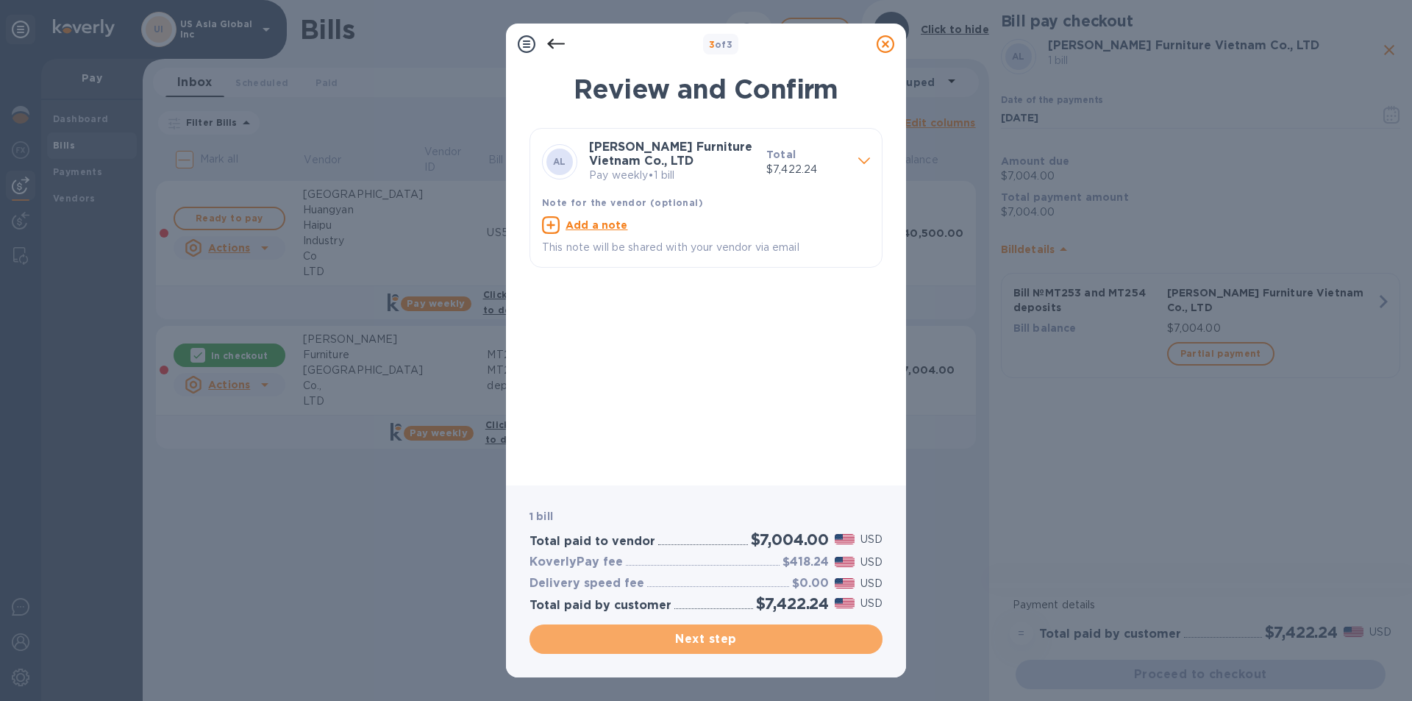
click at [719, 645] on span "Next step" at bounding box center [706, 639] width 330 height 18
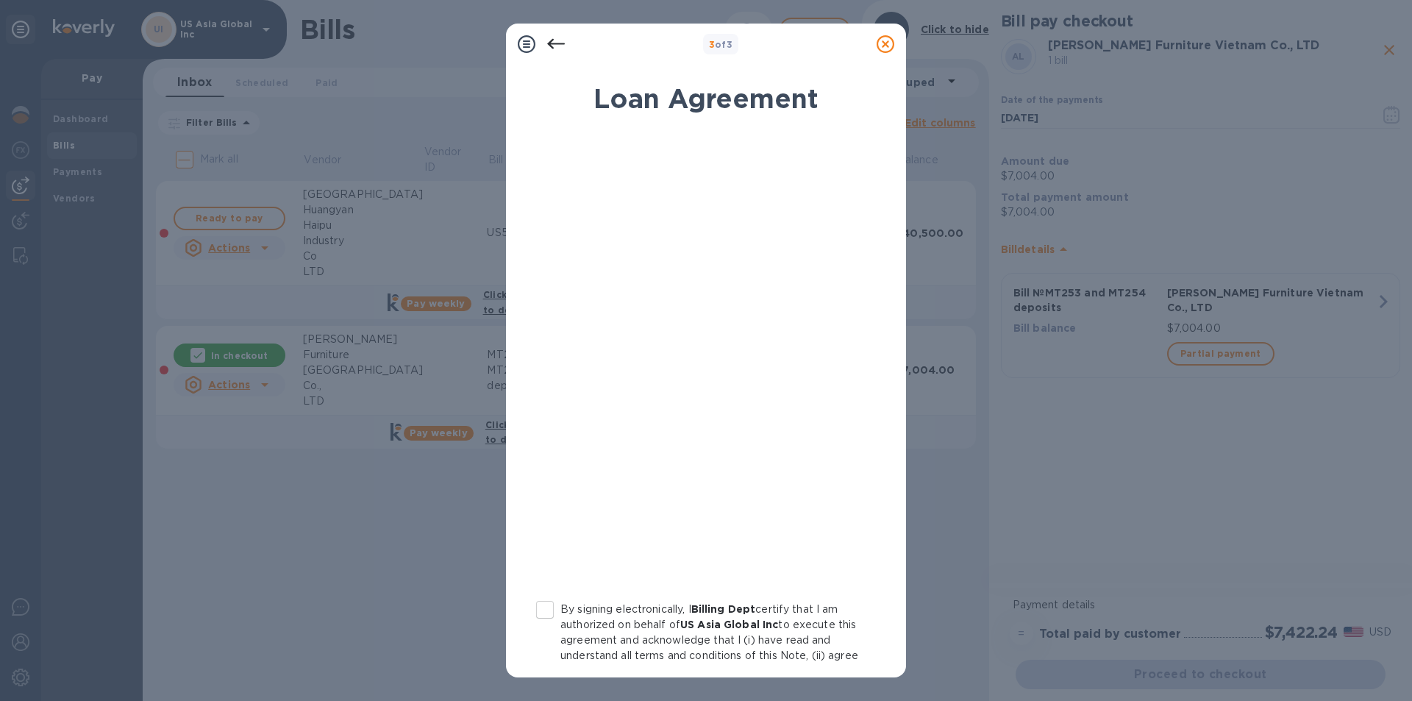
click at [546, 611] on input "By signing electronically, I Billing Dept certify that I am authorized on behal…" at bounding box center [545, 609] width 31 height 31
checkbox input "true"
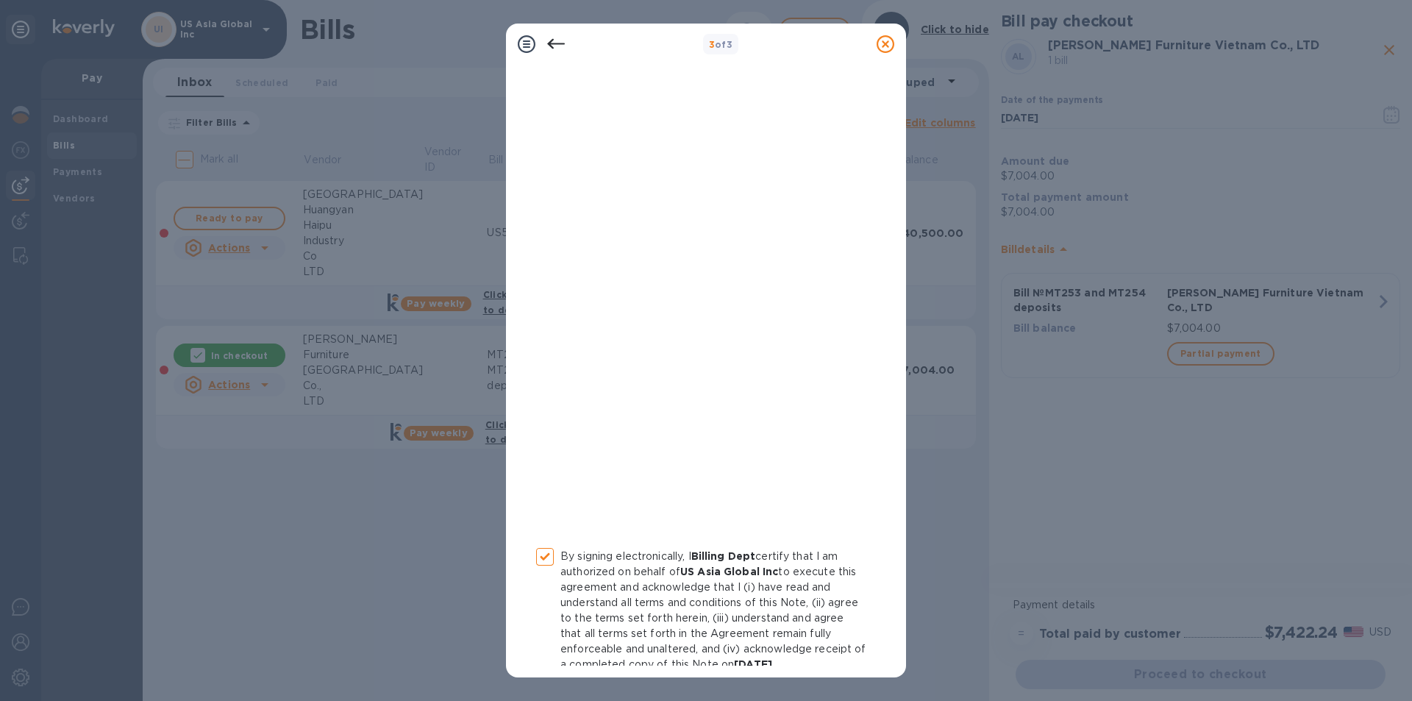
scroll to position [121, 0]
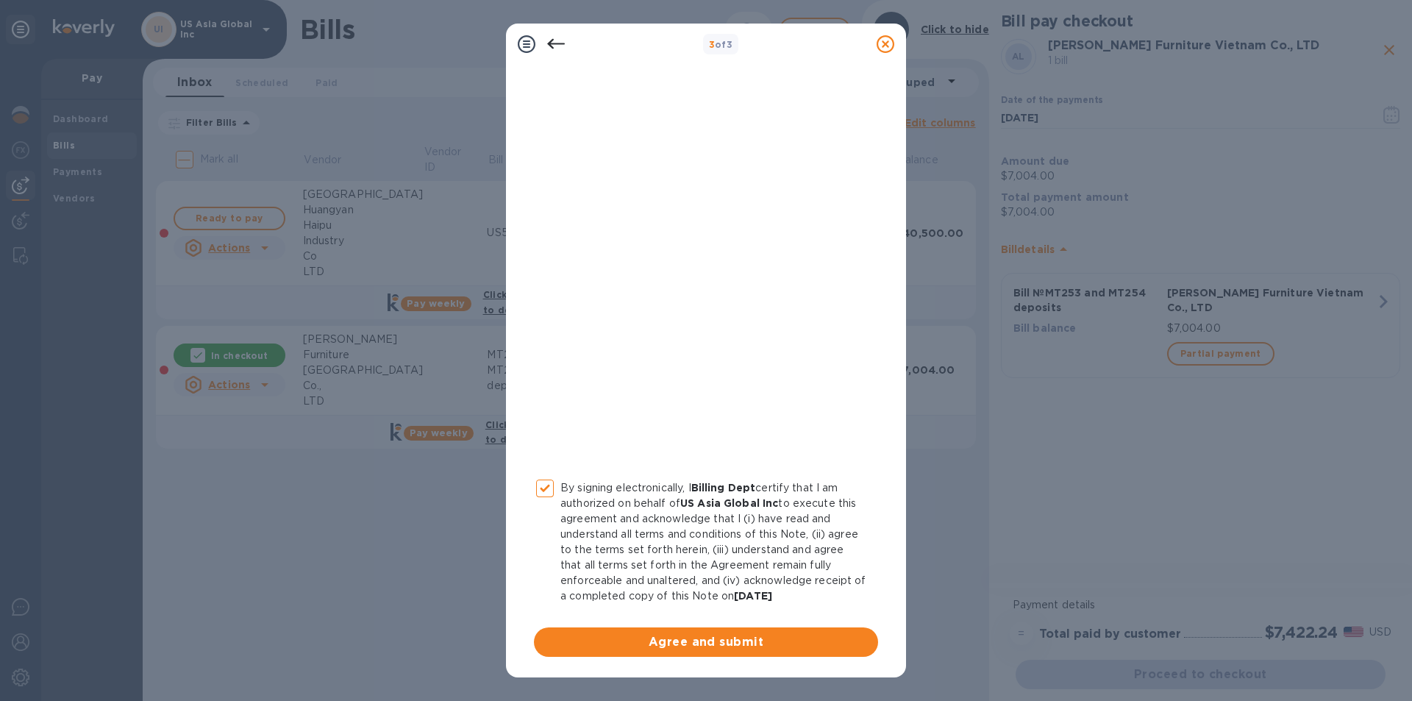
click at [708, 647] on span "Agree and submit" at bounding box center [706, 642] width 321 height 18
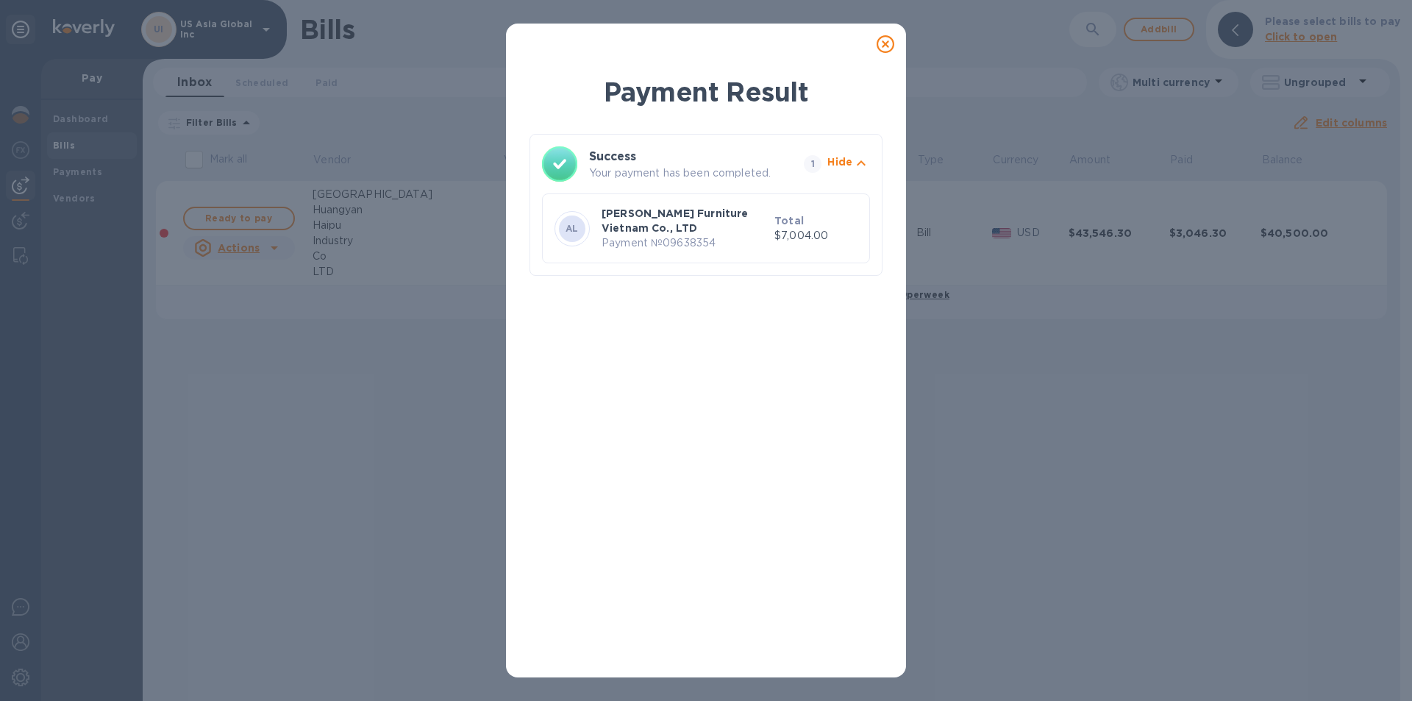
click at [885, 47] on icon at bounding box center [886, 44] width 18 height 18
